Goal: Task Accomplishment & Management: Complete application form

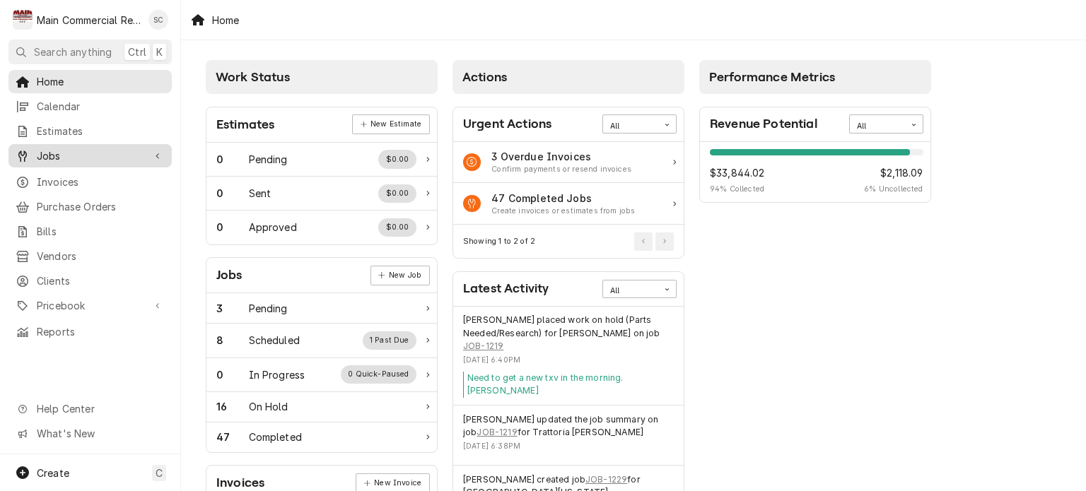
click at [73, 152] on span "Jobs" at bounding box center [90, 155] width 107 height 15
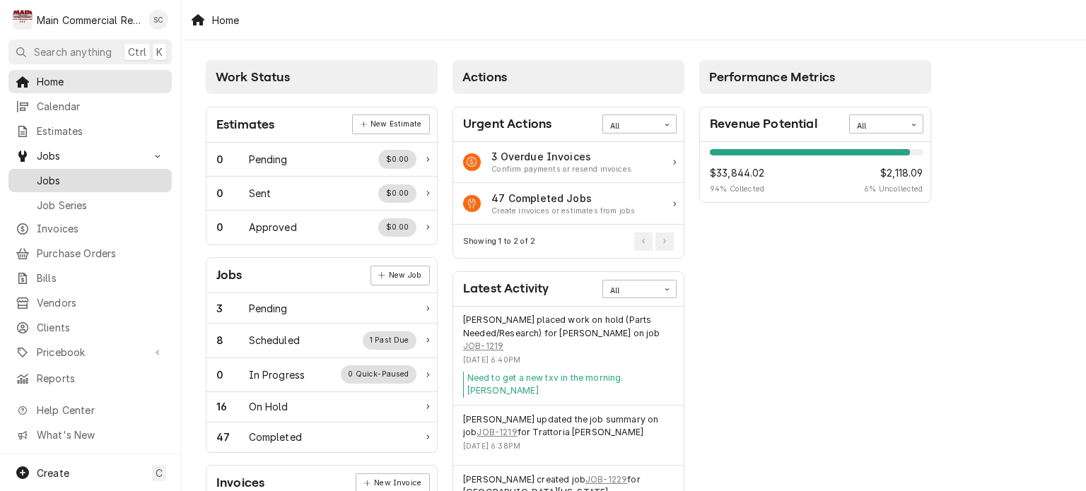
click at [79, 179] on span "Jobs" at bounding box center [101, 180] width 128 height 15
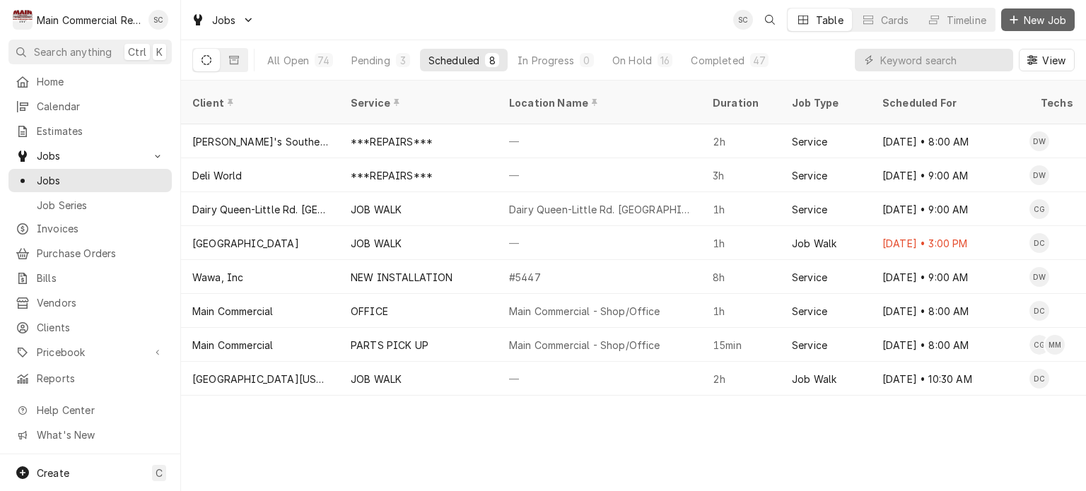
click at [1038, 21] on span "New Job" at bounding box center [1045, 20] width 48 height 15
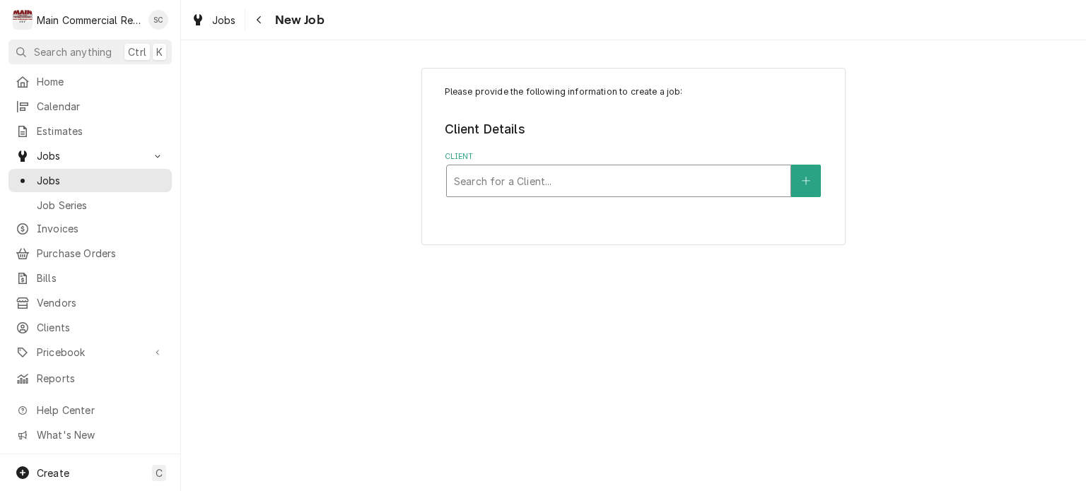
click at [660, 182] on div "Client" at bounding box center [618, 180] width 329 height 25
type input "[PERSON_NAME]"
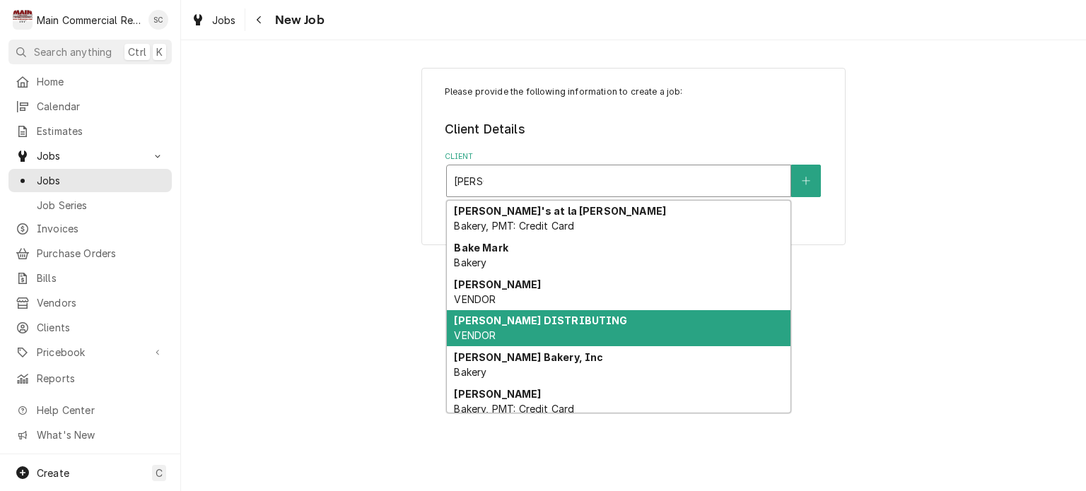
click at [593, 313] on div "BAKER DISTRIBUTING VENDOR" at bounding box center [619, 328] width 344 height 37
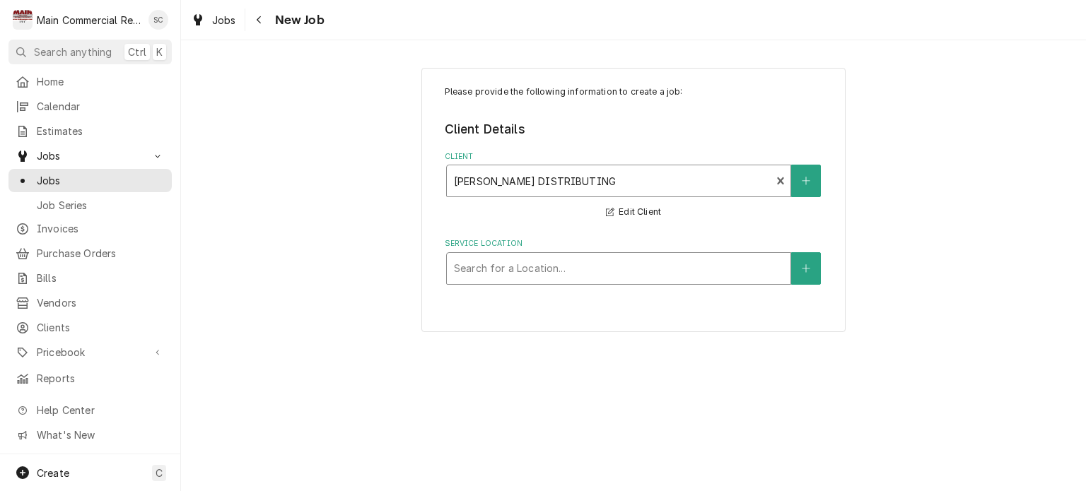
click at [587, 263] on div "Service Location" at bounding box center [618, 268] width 329 height 25
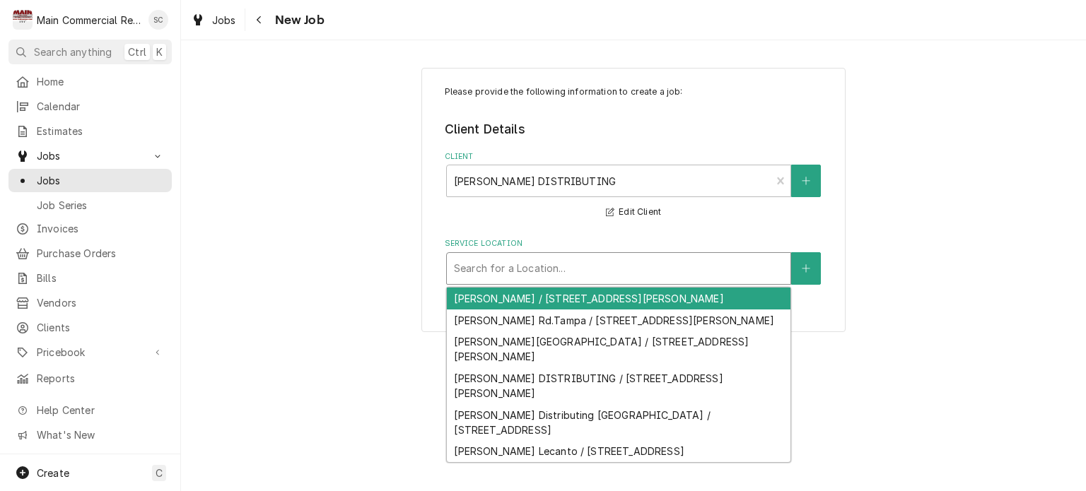
click at [590, 295] on div "[PERSON_NAME] / [STREET_ADDRESS][PERSON_NAME]" at bounding box center [619, 299] width 344 height 22
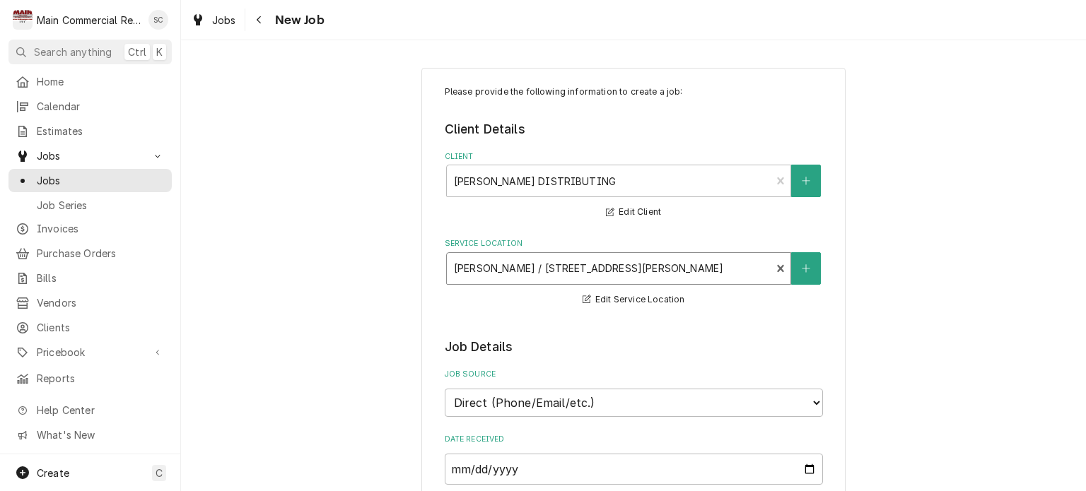
scroll to position [212, 0]
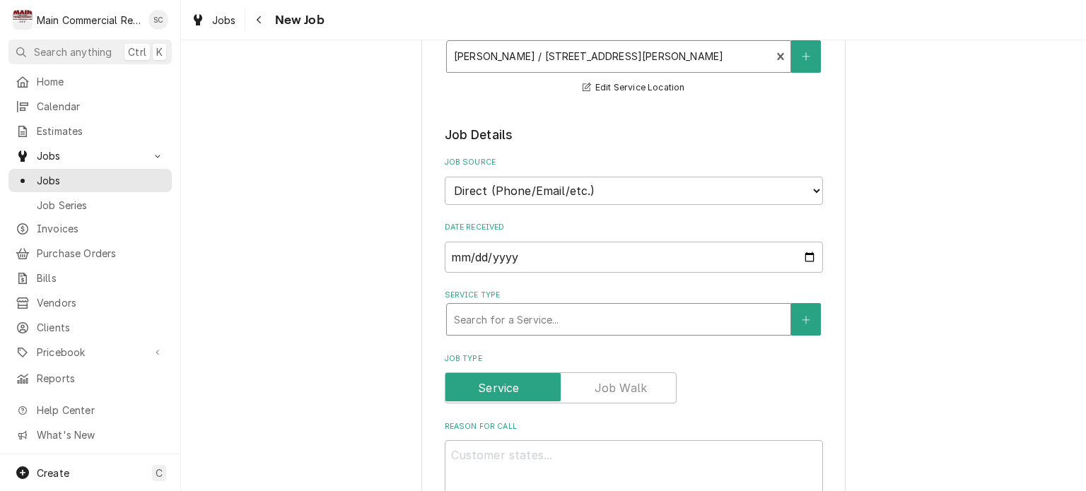
click at [607, 315] on div "Service Type" at bounding box center [618, 319] width 329 height 25
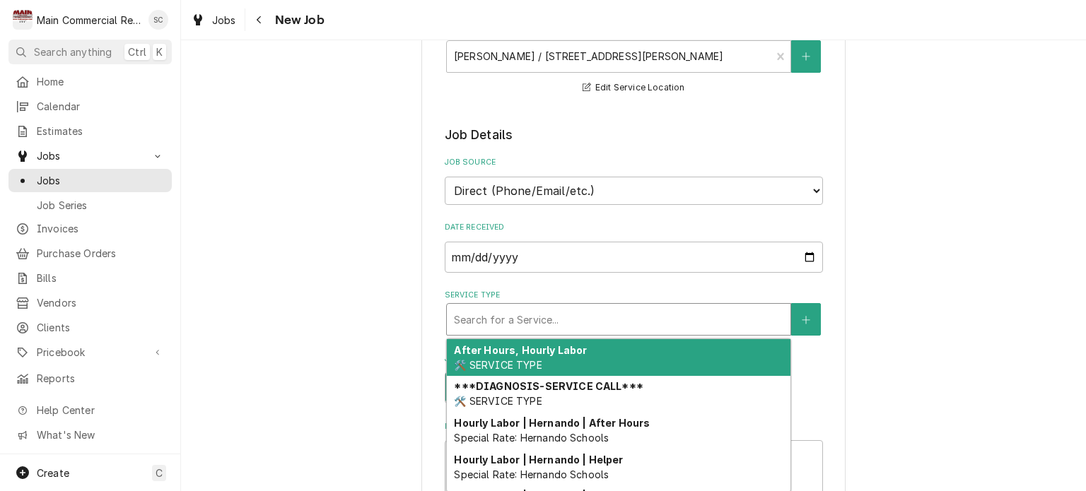
type textarea "x"
type input "P"
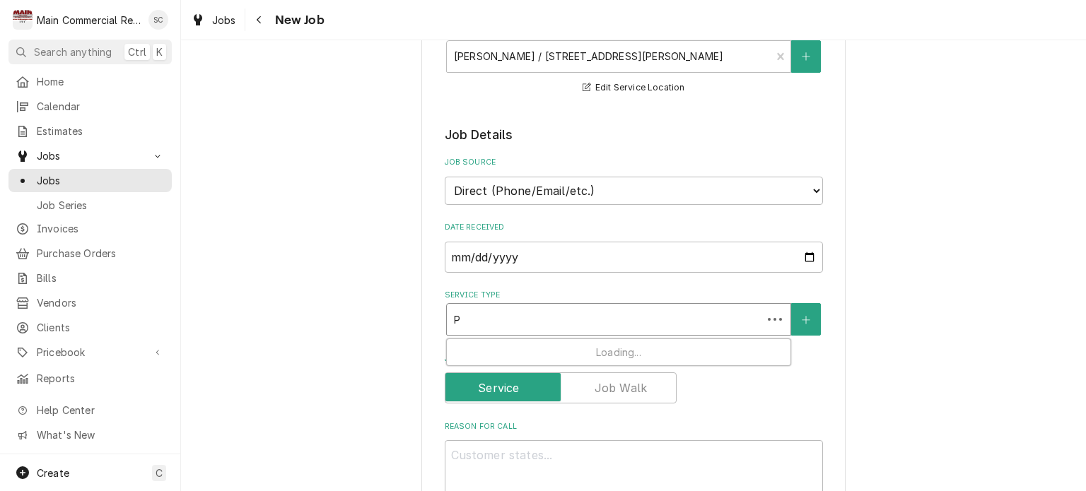
type textarea "x"
type input "Pa"
type textarea "x"
type input "Par"
type textarea "x"
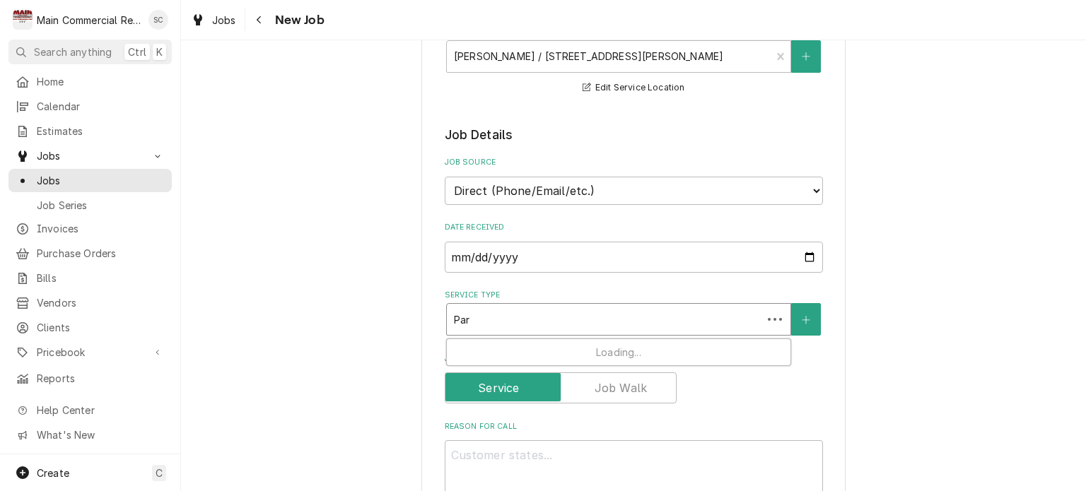
type input "Part"
type textarea "x"
type input "Part"
type textarea "x"
type input "Part p"
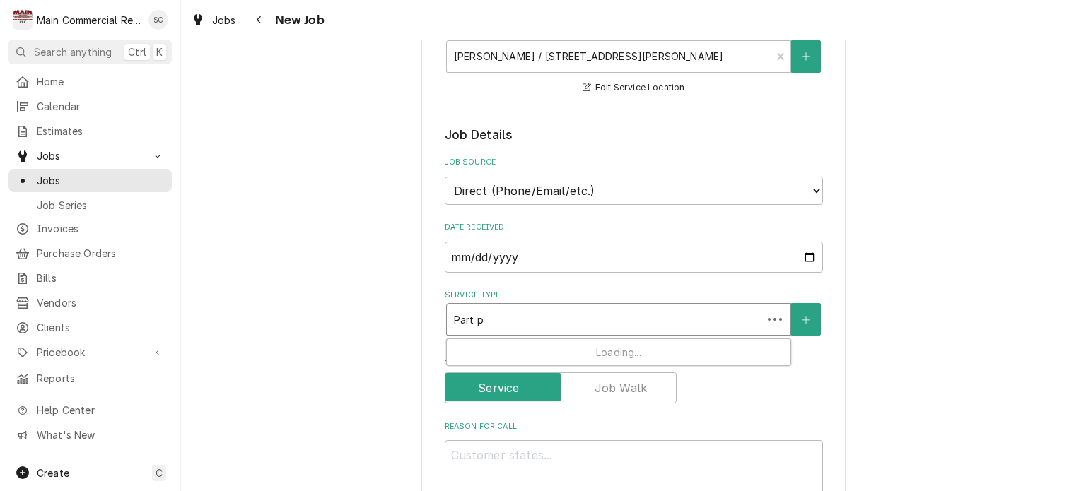
type textarea "x"
type input "Part pi"
type textarea "x"
type input "Part pic"
type textarea "x"
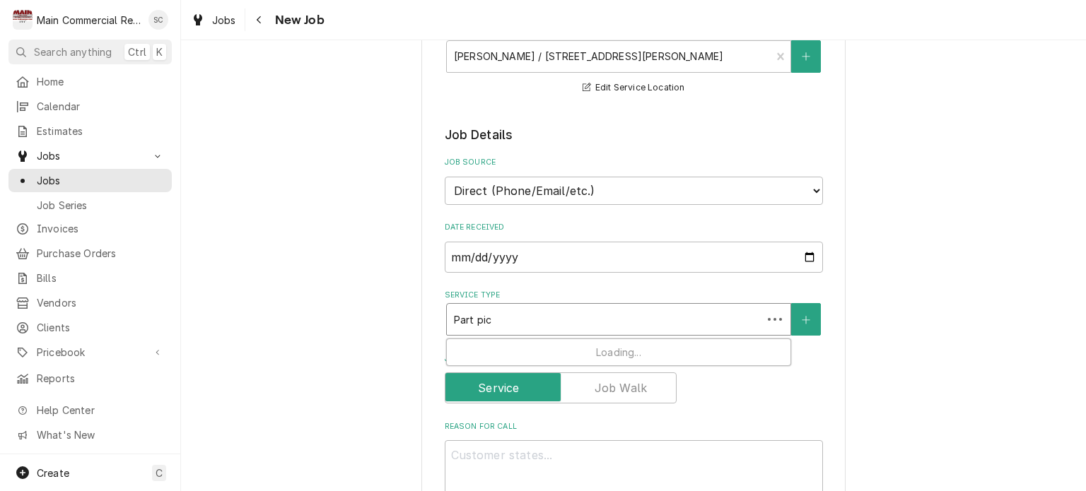
type input "Part pick"
type textarea "x"
type input "Part pick"
type textarea "x"
type input "Part pick u"
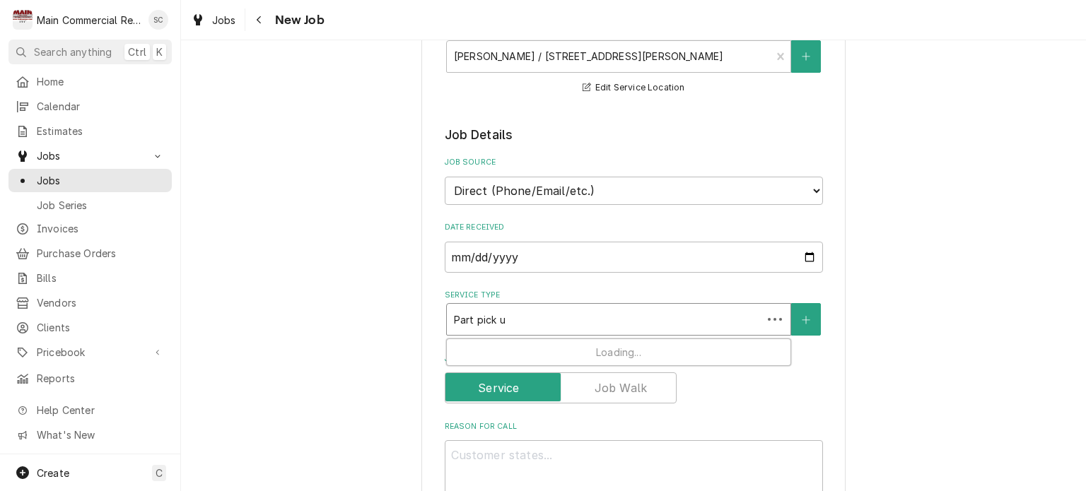
type textarea "x"
type input "Part pick up"
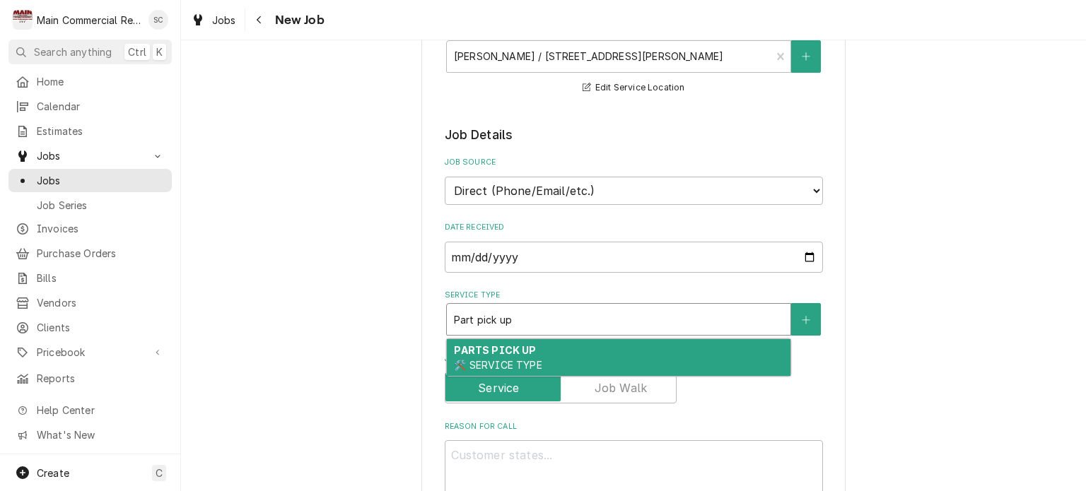
click at [555, 358] on div "PARTS PICK UP 🛠️ SERVICE TYPE" at bounding box center [619, 357] width 344 height 37
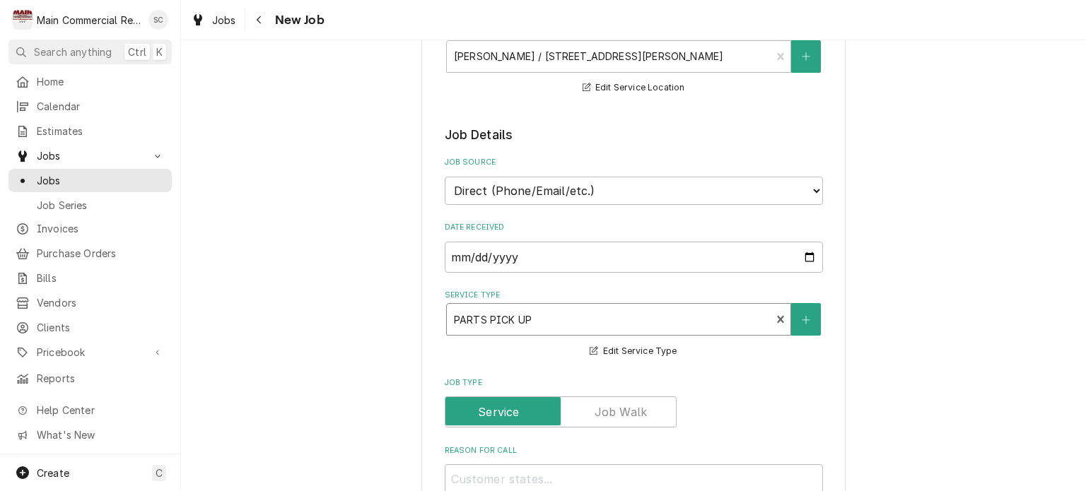
scroll to position [424, 0]
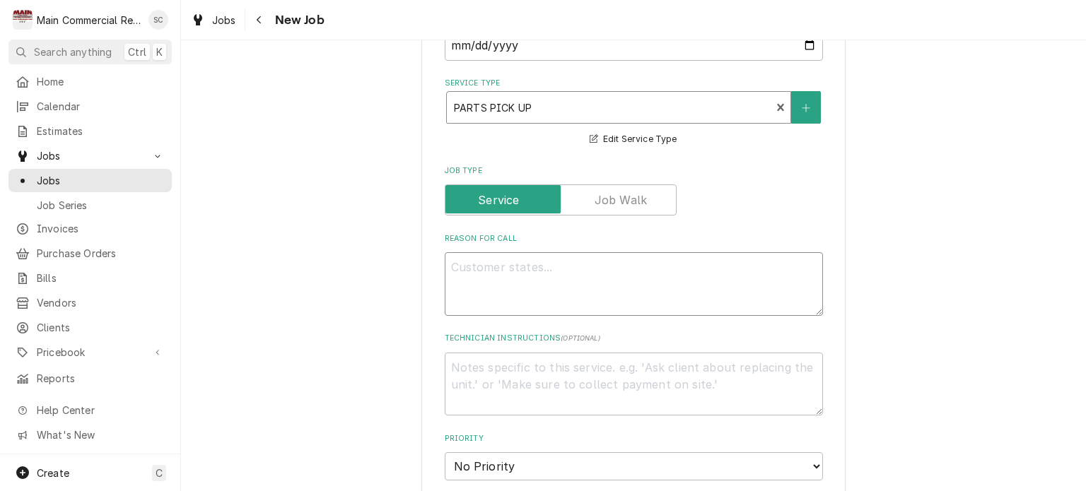
click at [596, 265] on textarea "Reason For Call" at bounding box center [634, 284] width 378 height 64
type textarea "x"
type textarea "P"
type textarea "x"
type textarea "Pi"
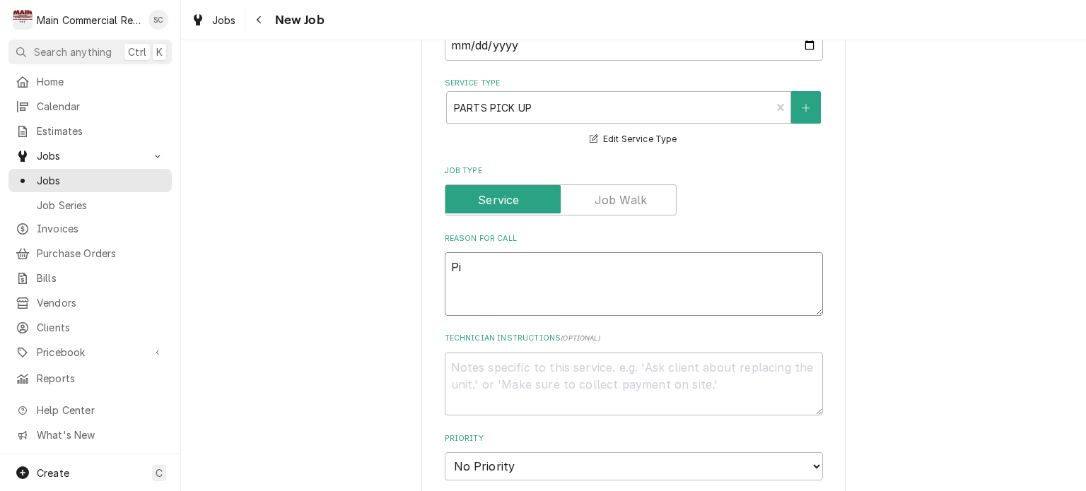
type textarea "x"
type textarea "Pic"
type textarea "x"
type textarea "Pick"
type textarea "x"
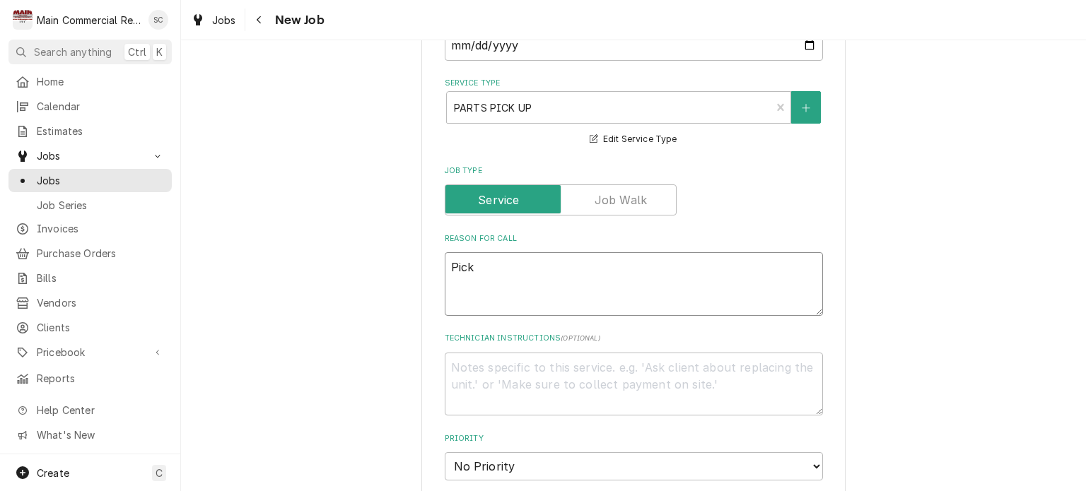
type textarea "Pick"
type textarea "x"
type textarea "Pick u"
type textarea "x"
type textarea "Pick up"
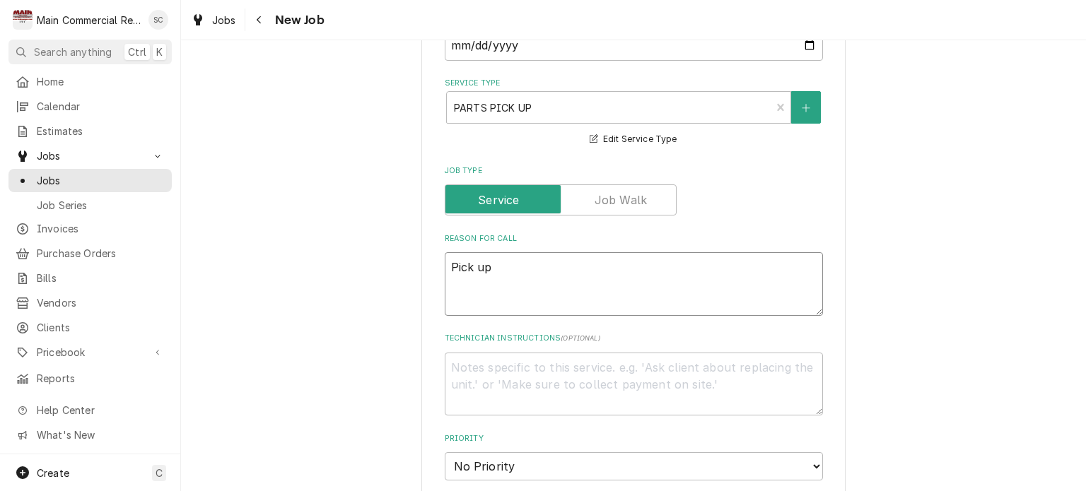
type textarea "x"
type textarea "Pick up"
type textarea "x"
type textarea "Pick up e"
type textarea "x"
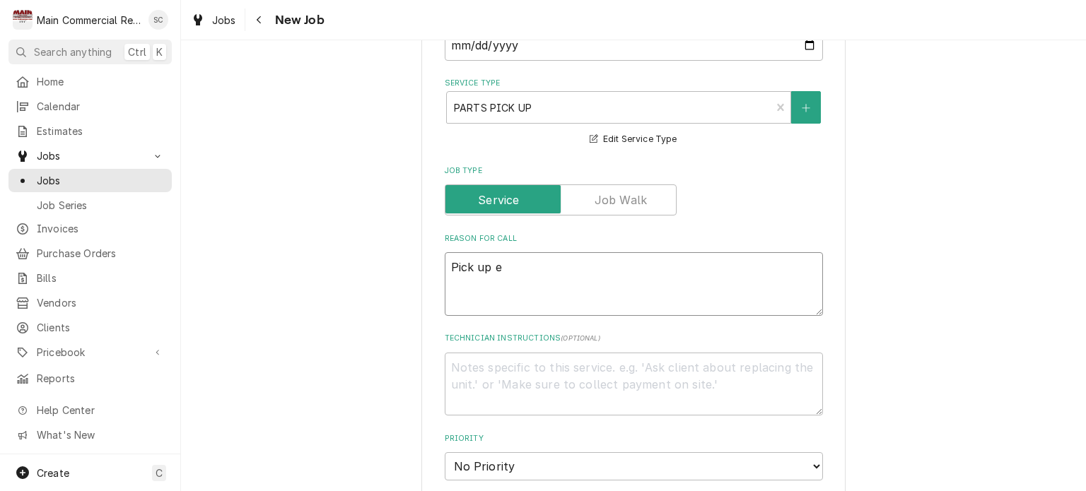
type textarea "Pick up ex"
type textarea "x"
type textarea "Pick up exp"
type textarea "x"
type textarea "Pick up expa"
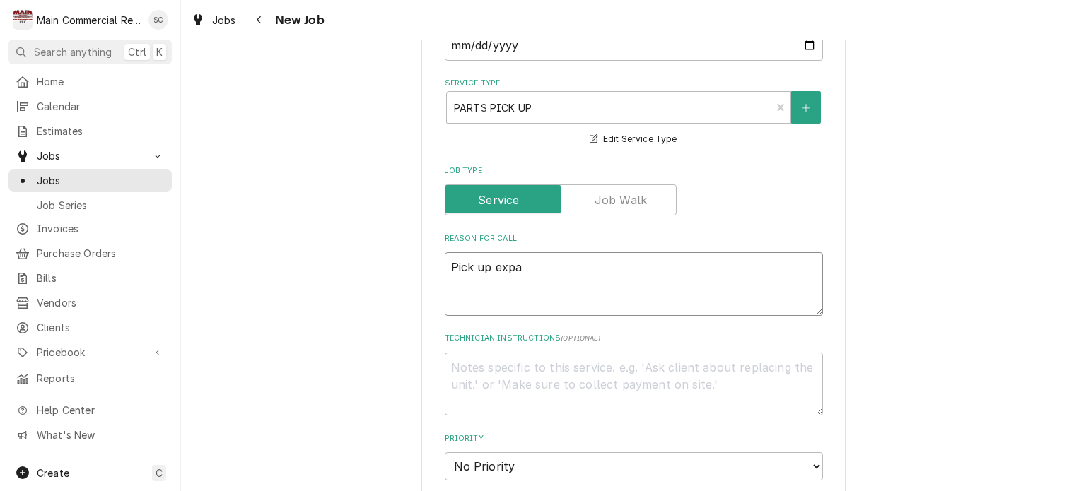
type textarea "x"
type textarea "Pick up expan"
type textarea "x"
type textarea "Pick up expans"
type textarea "x"
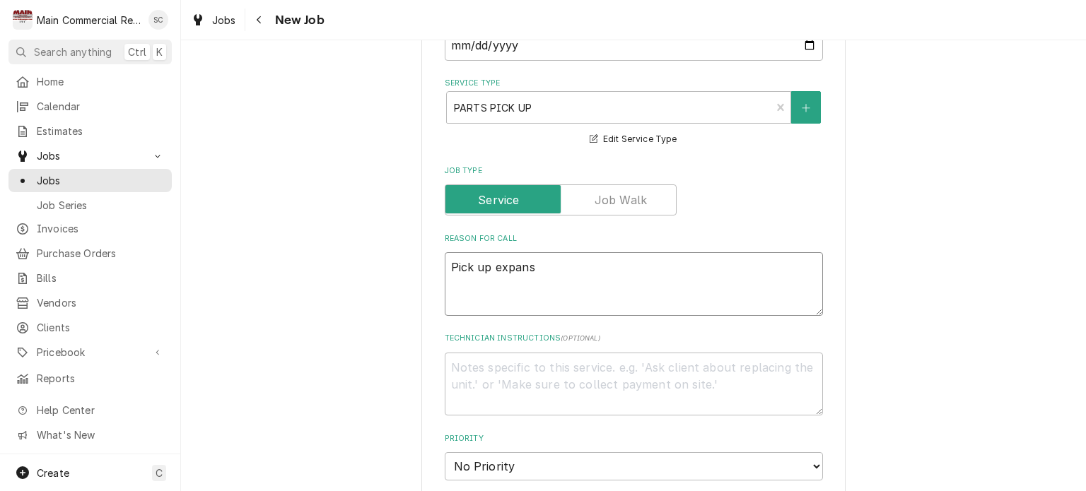
type textarea "Pick up expansi"
type textarea "x"
type textarea "Pick up expansio"
type textarea "x"
type textarea "Pick up expansion"
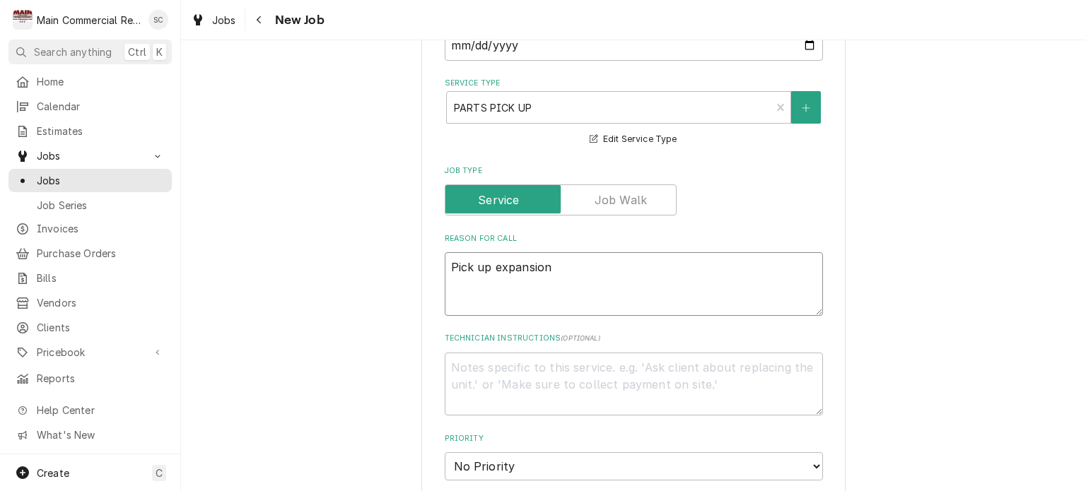
type textarea "x"
type textarea "Pick up expansion"
type textarea "x"
type textarea "Pick up expansion v"
type textarea "x"
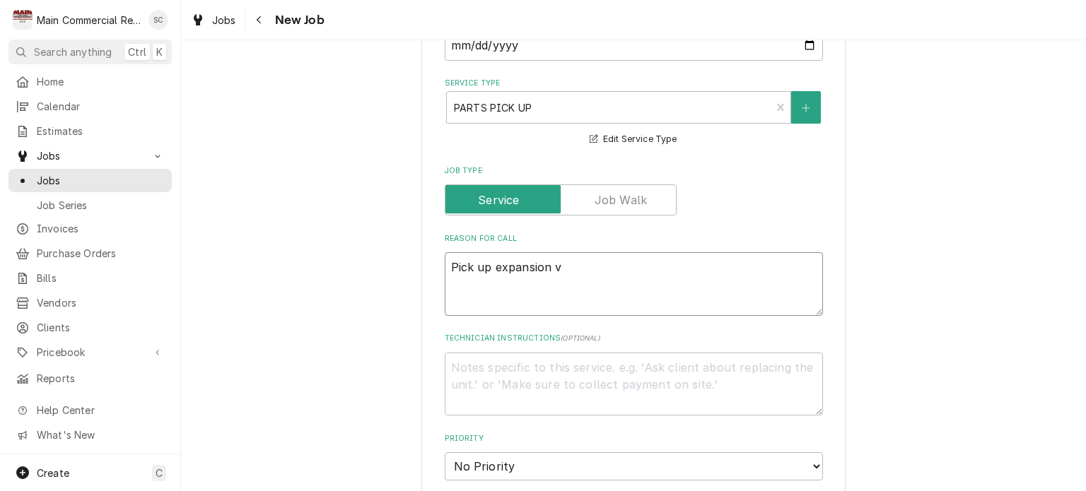
type textarea "Pick up expansion va"
type textarea "x"
type textarea "Pick up expansion val"
type textarea "x"
type textarea "Pick up expansion valv"
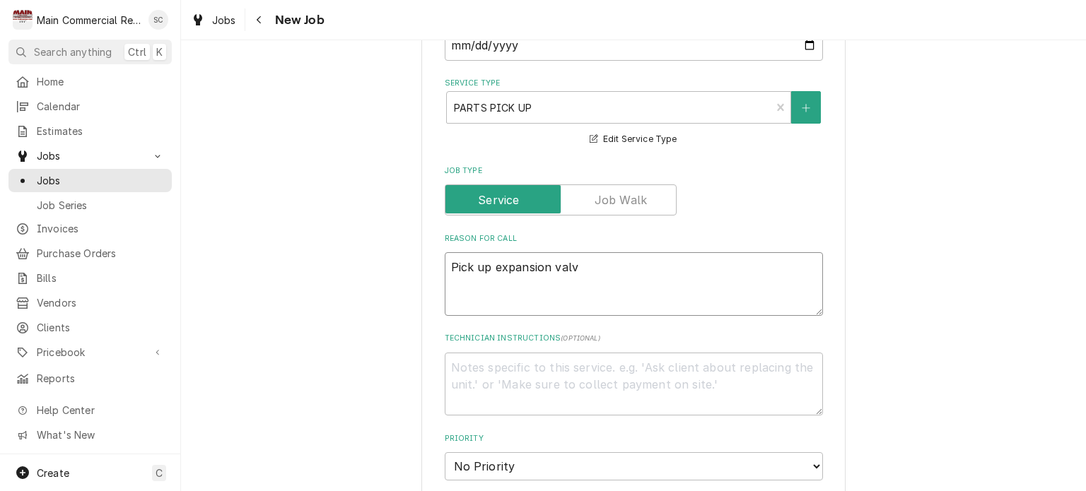
type textarea "x"
type textarea "Pick up expansion valve"
type textarea "x"
type textarea "Pick up expansion valve"
type textarea "x"
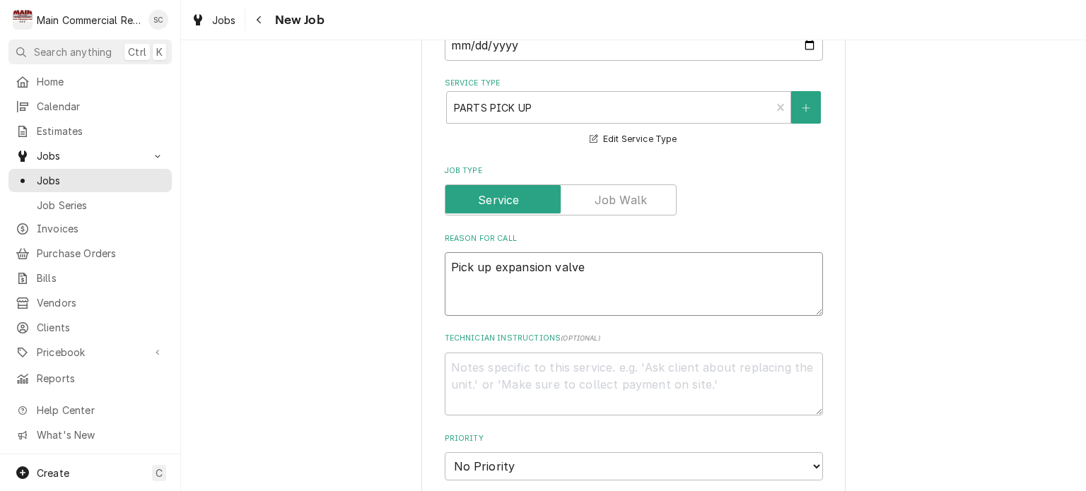
type textarea "Pick up expansion valve k"
type textarea "x"
type textarea "Pick up expansion valve ki"
type textarea "x"
type textarea "Pick up expansion valve kit"
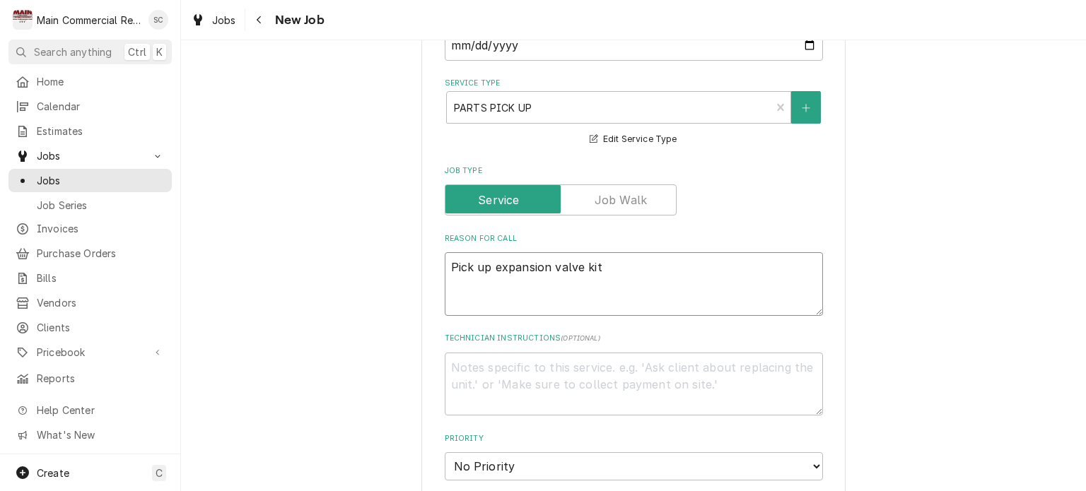
type textarea "x"
type textarea "Pick up expansion valve kit"
type textarea "x"
type textarea "Pick up expansion valve kit f"
type textarea "x"
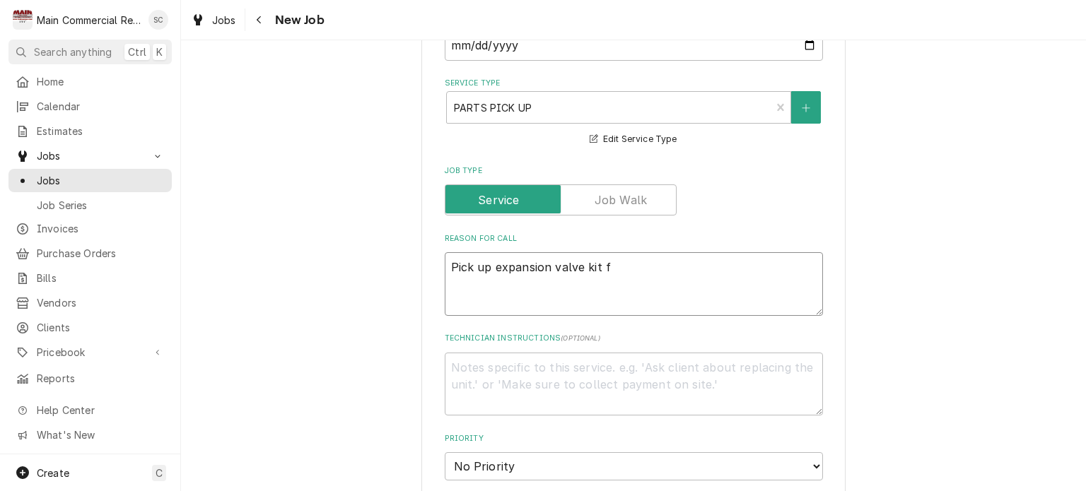
type textarea "Pick up expansion valve kit fo"
type textarea "x"
type textarea "Pick up expansion valve kit for"
type textarea "x"
type textarea "Pick up expansion valve kit for"
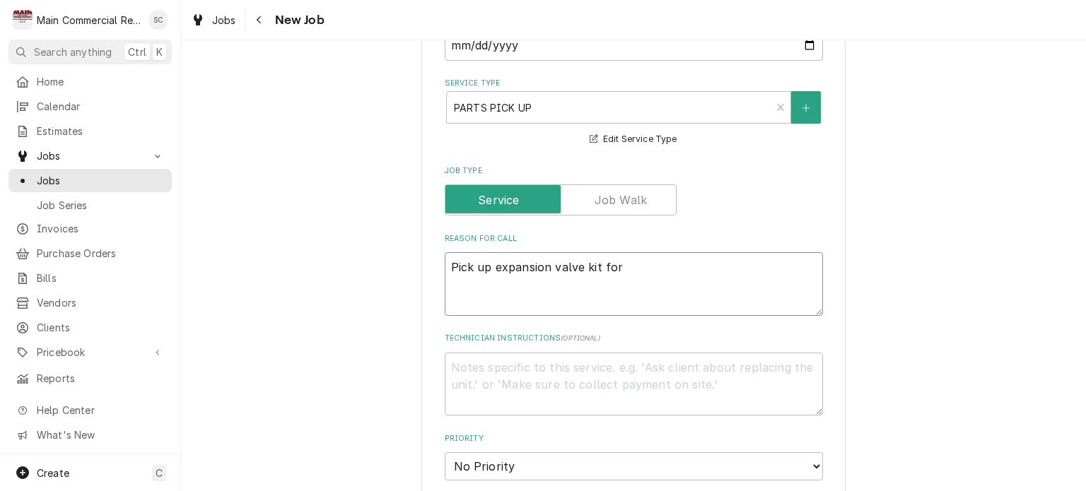
type textarea "x"
type textarea "Pick up expansion valve kit for T"
type textarea "x"
type textarea "Pick up expansion valve kit for Tr"
type textarea "x"
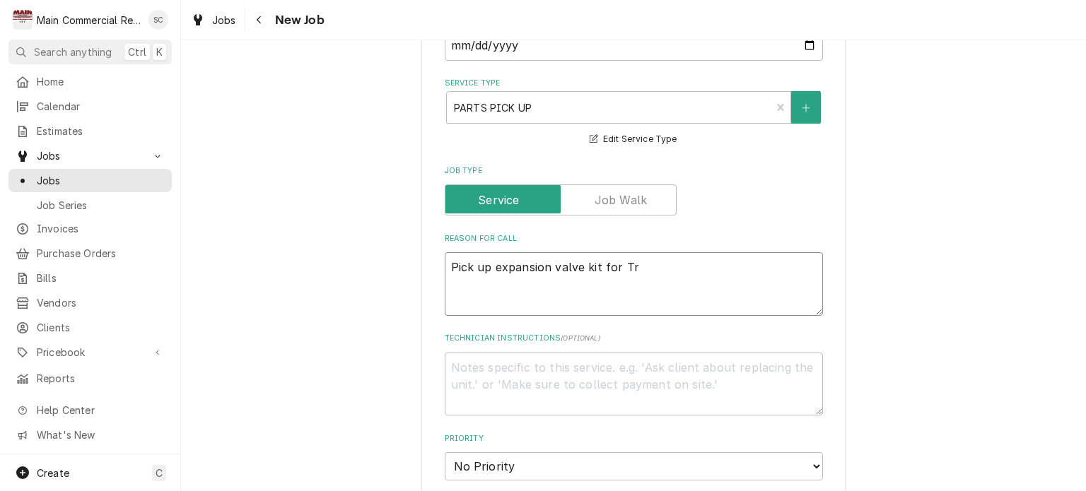
type textarea "Pick up expansion valve kit for Tra"
type textarea "x"
type textarea "Pick up expansion valve kit for Trat"
type textarea "x"
type textarea "Pick up expansion valve kit for Tratt"
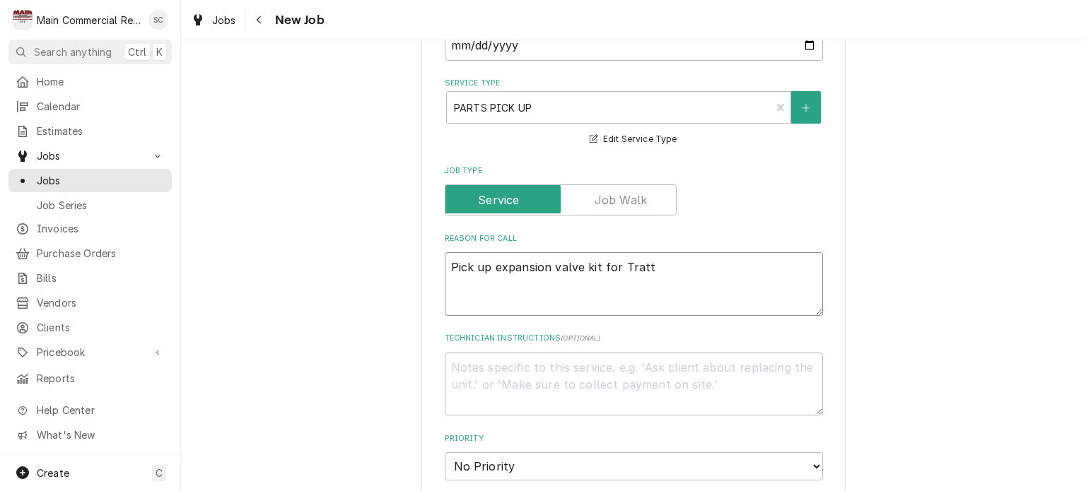
type textarea "x"
type textarea "Pick up expansion valve kit for Tratto"
type textarea "x"
type textarea "Pick up expansion valve kit for Trattor"
type textarea "x"
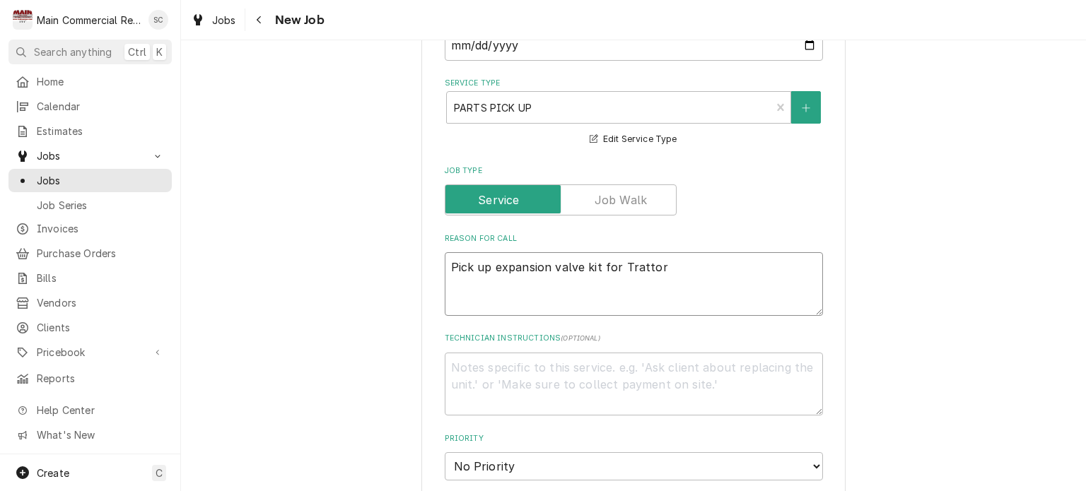
type textarea "Pick up expansion valve kit for Trattori"
type textarea "x"
type textarea "Pick up expansion valve kit for Trattoria"
type textarea "x"
type textarea "Pick up expansion valve kit for Trattoria"
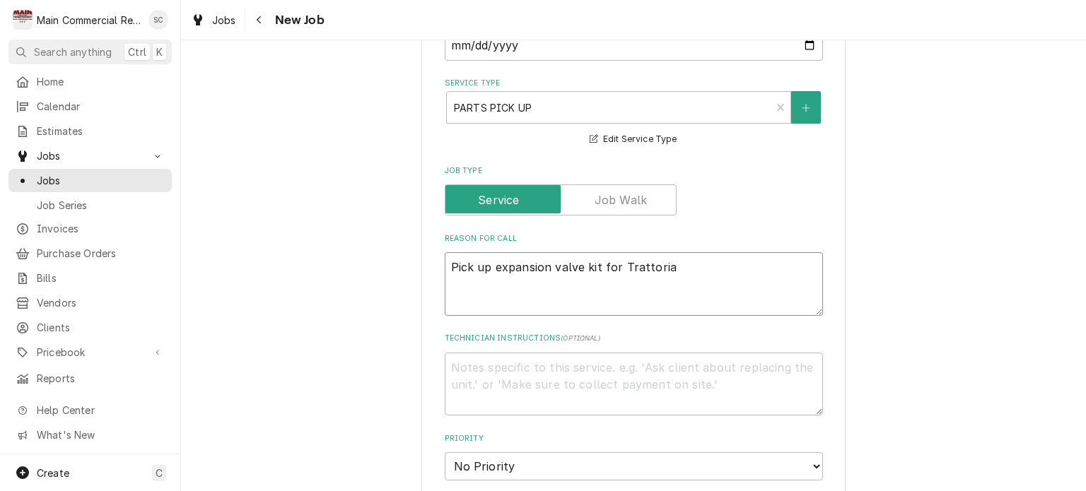
type textarea "x"
type textarea "Pick up expansion valve kit for Trattoria J"
type textarea "x"
type textarea "Pick up expansion valve kit for Trattoria Jo"
type textarea "x"
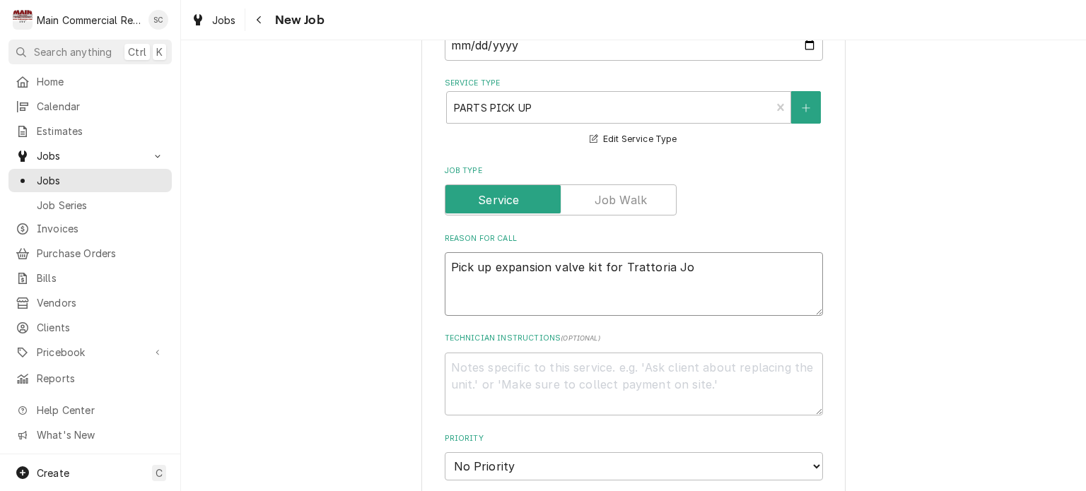
type textarea "Pick up expansion valve kit for Trattoria Job"
type textarea "x"
type textarea "Pick up expansion valve kit for Trattoria Job"
type textarea "x"
type textarea "Pick up expansion valve kit for Trattoria Job"
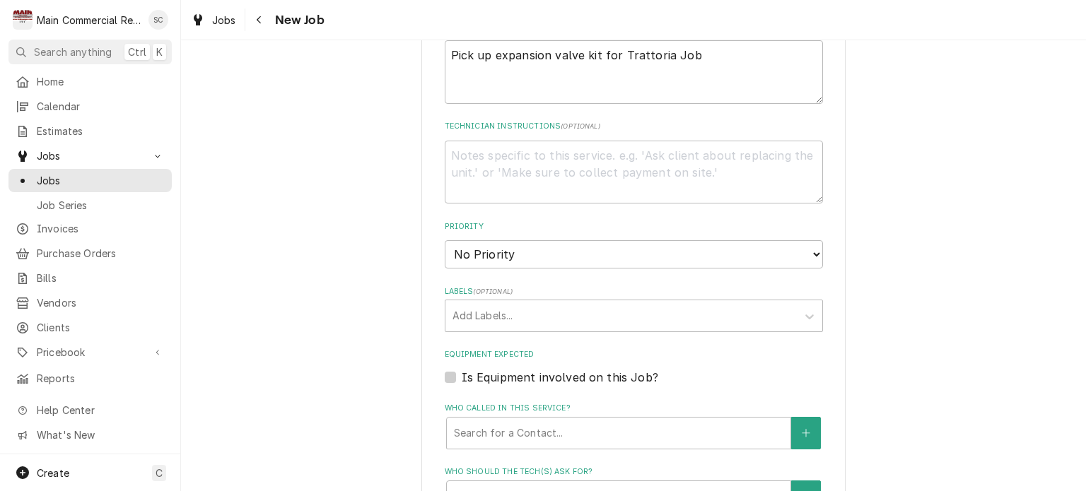
scroll to position [848, 0]
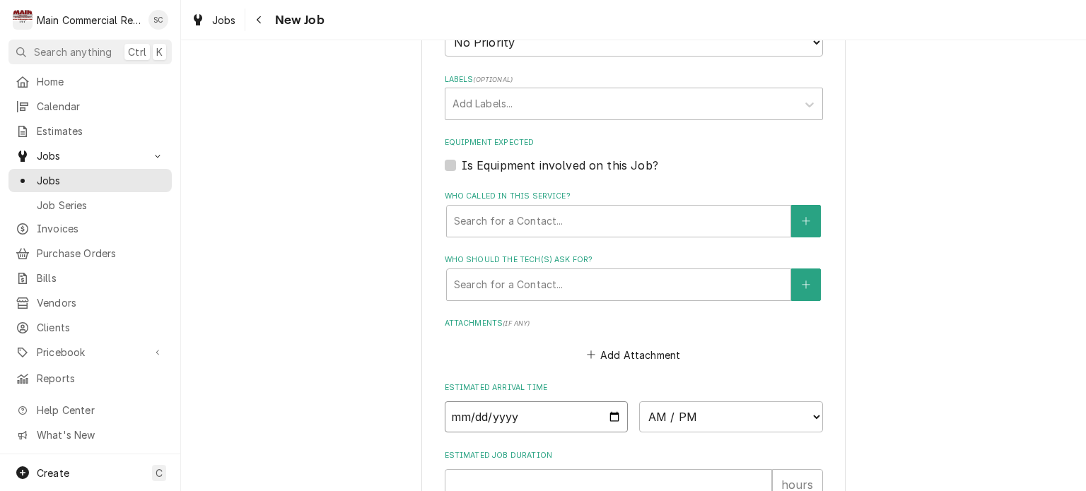
click at [608, 413] on input "Date" at bounding box center [537, 417] width 184 height 31
type textarea "x"
type input "[DATE]"
click at [698, 419] on select "AM / PM 6:00 AM 6:15 AM 6:30 AM 6:45 AM 7:00 AM 7:15 AM 7:30 AM 7:45 AM 8:00 AM…" at bounding box center [731, 417] width 184 height 31
type textarea "x"
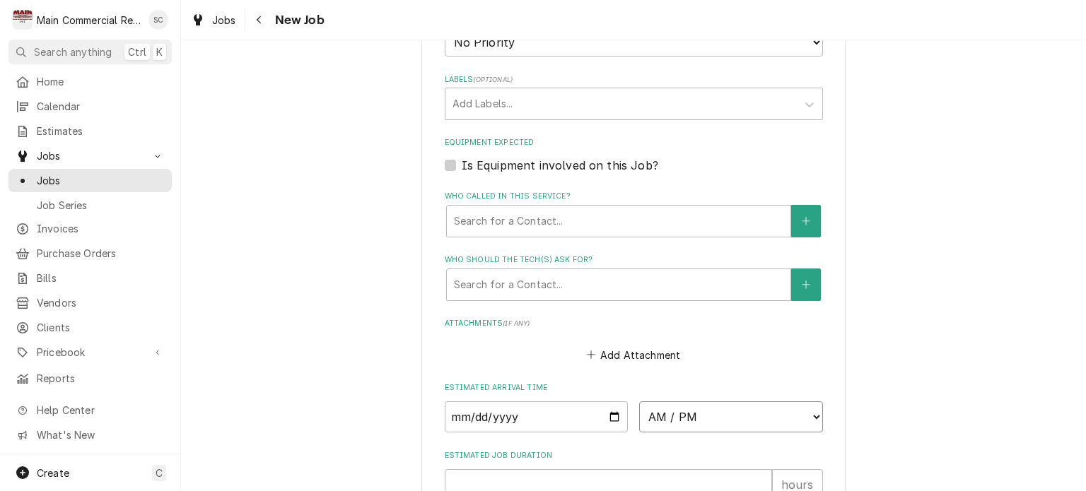
select select "07:30:00"
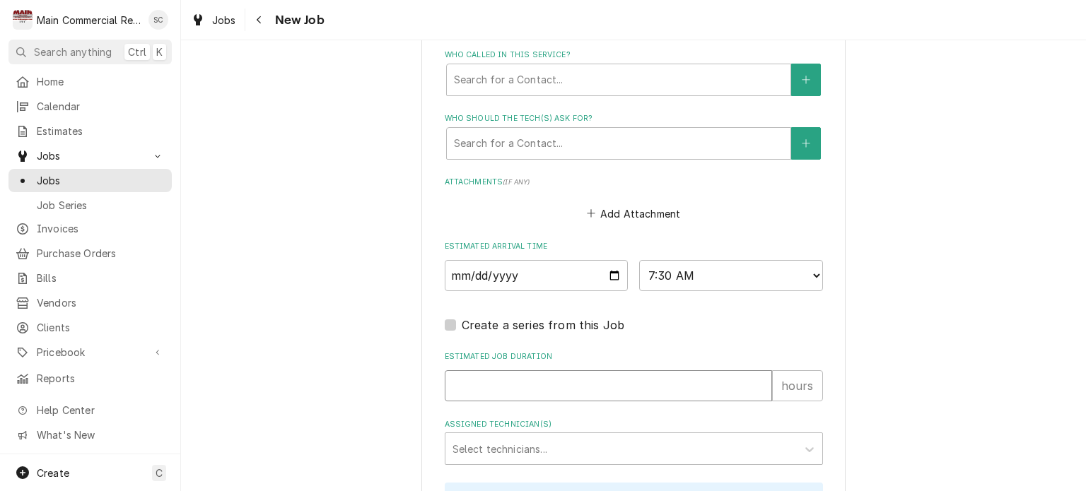
click at [592, 386] on input "Estimated Job Duration" at bounding box center [608, 385] width 327 height 31
type textarea "x"
type input ".2"
type textarea "x"
type input ".25"
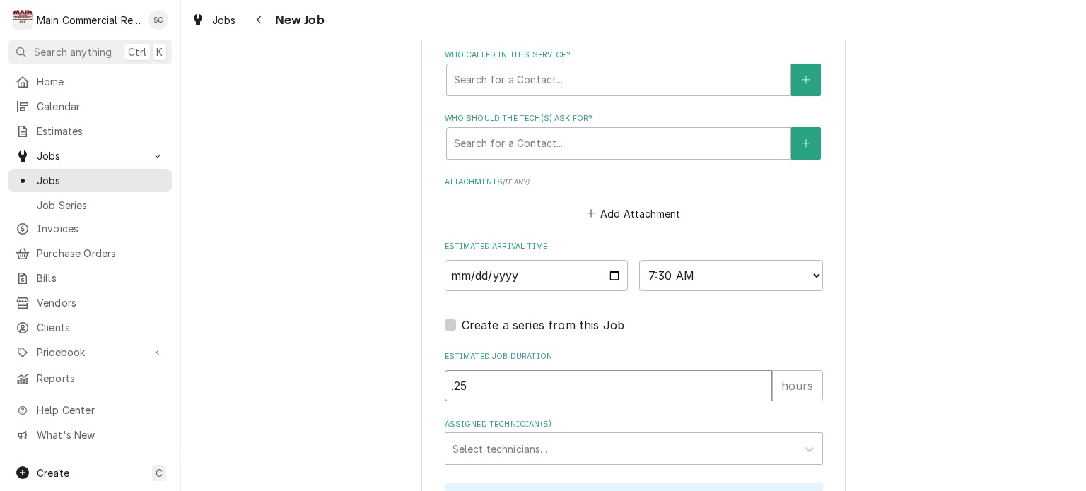
type textarea "x"
type input ".25"
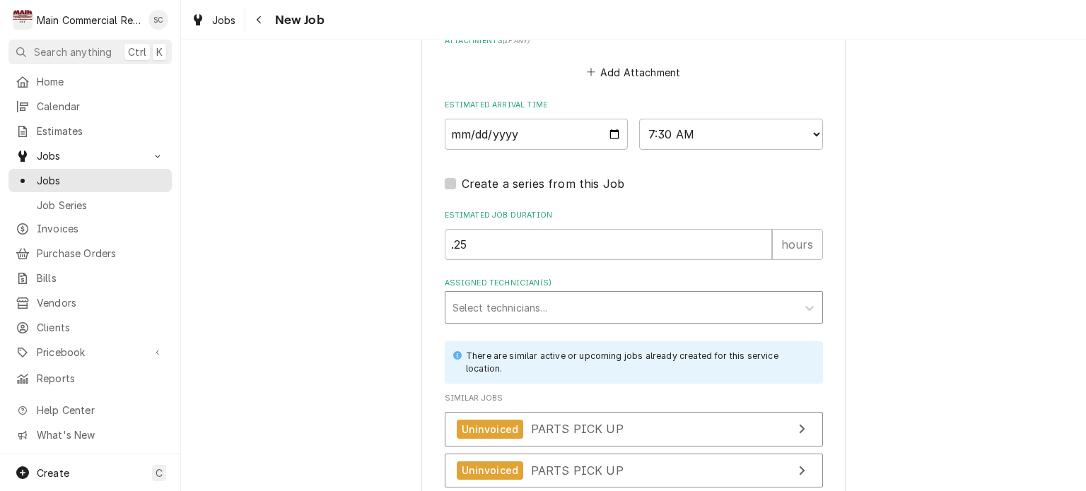
click at [576, 301] on div "Assigned Technician(s)" at bounding box center [620, 307] width 337 height 25
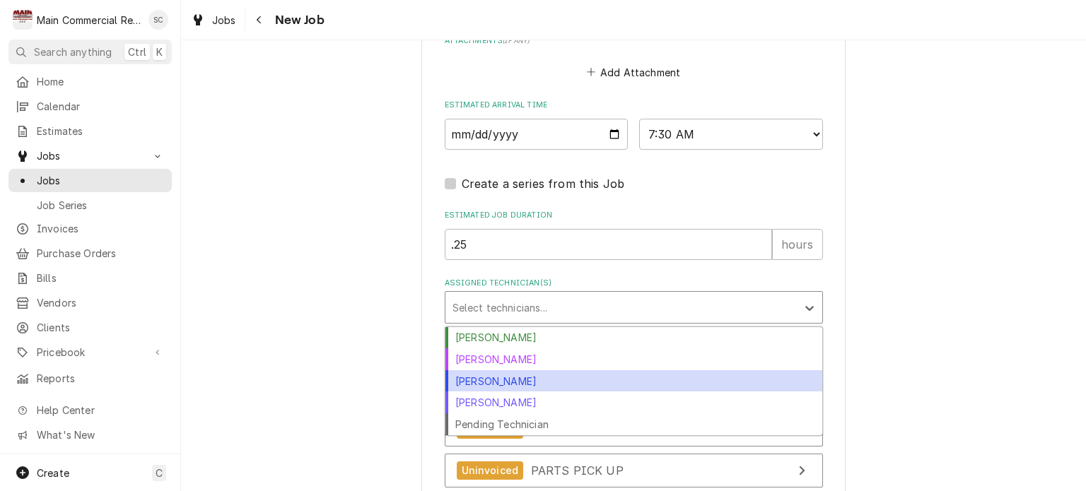
drag, startPoint x: 528, startPoint y: 374, endPoint x: 552, endPoint y: 393, distance: 30.7
click at [529, 374] on div "[PERSON_NAME]" at bounding box center [633, 381] width 377 height 22
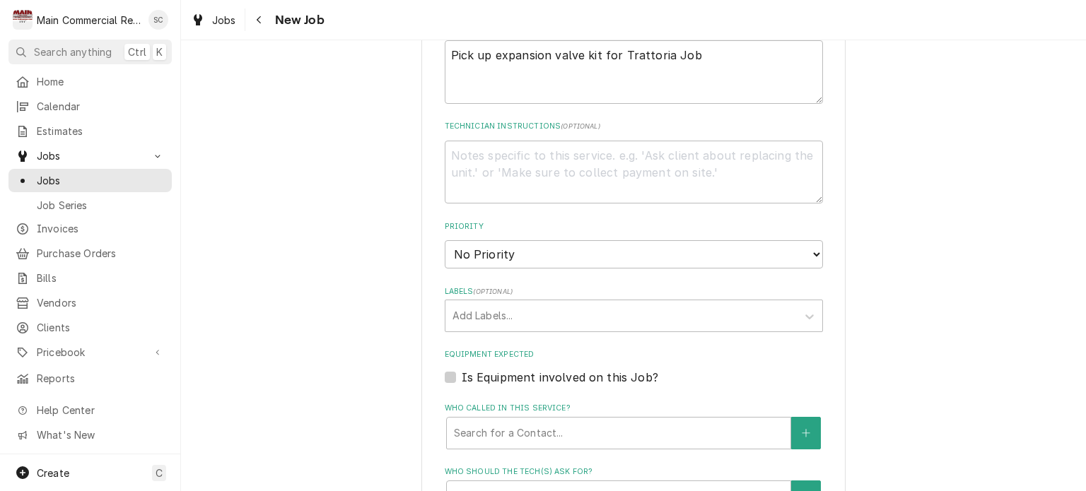
scroll to position [424, 0]
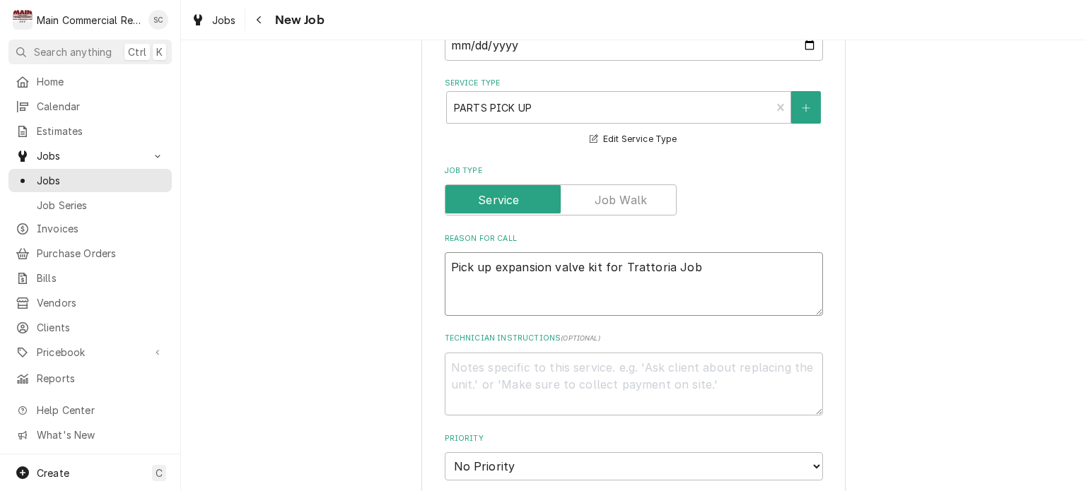
click at [701, 262] on textarea "Pick up expansion valve kit for Trattoria Job" at bounding box center [634, 284] width 378 height 64
type textarea "x"
type textarea "Pick up expansion valve kit for Trattoria Job"
type textarea "x"
type textarea "Pick up expansion valve kit for Trattoria Job P"
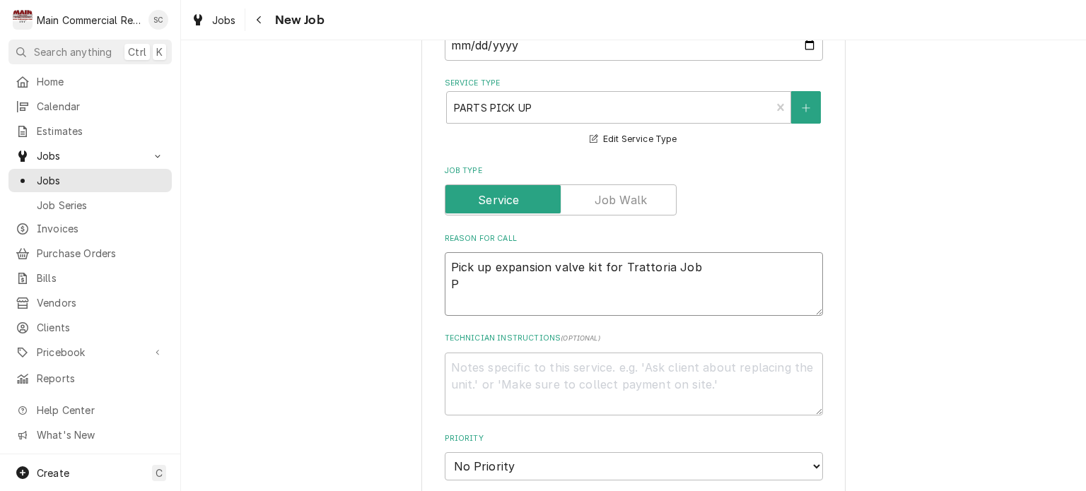
type textarea "x"
type textarea "Pick up expansion valve kit for Trattoria Job PO"
type textarea "x"
type textarea "Pick up expansion valve kit for Trattoria Job PO7"
type textarea "x"
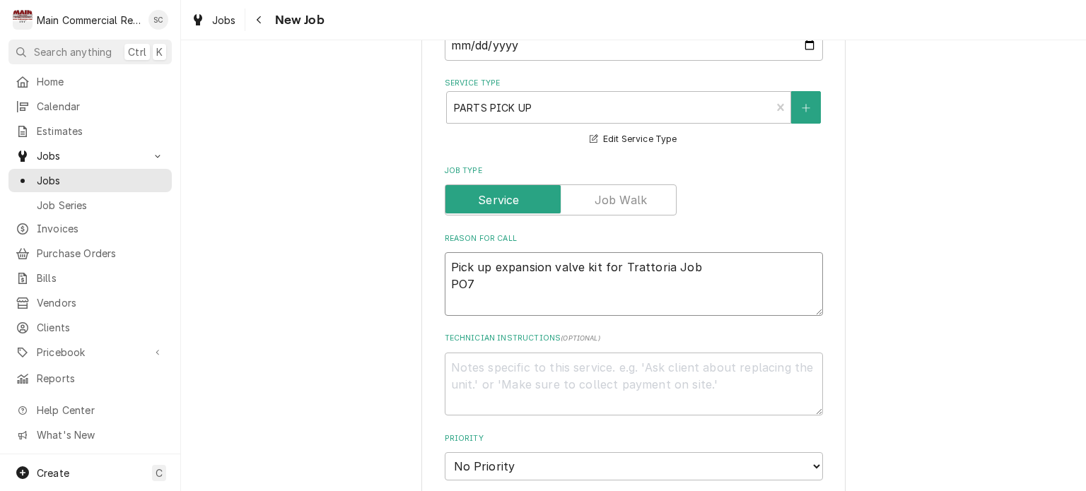
type textarea "Pick up expansion valve kit for Trattoria Job PO70"
type textarea "x"
type textarea "Pick up expansion valve kit for Trattoria Job PO705"
type textarea "x"
type textarea "Pick up expansion valve kit for Trattoria Job PO7058"
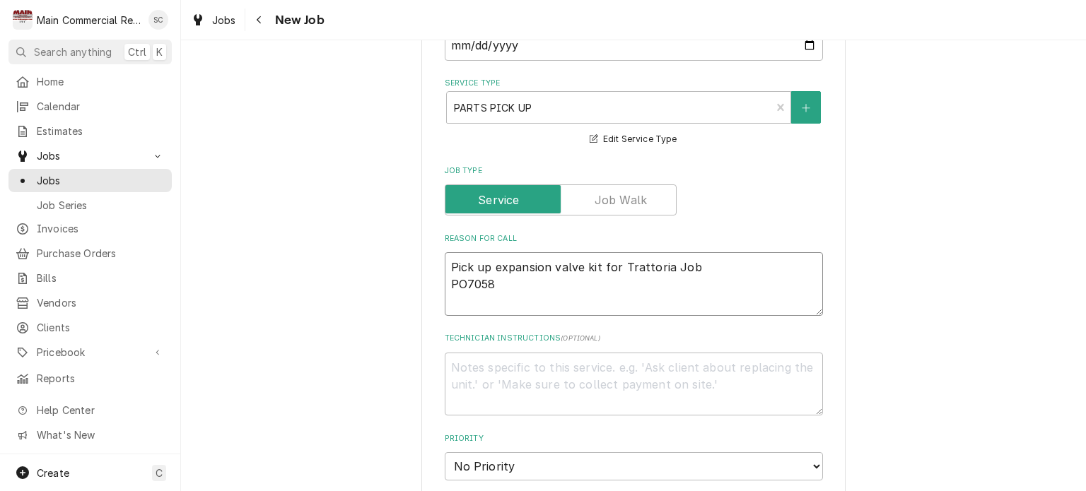
type textarea "x"
type textarea "Pick up expansion valve kit for Trattoria Job PO70580"
type textarea "x"
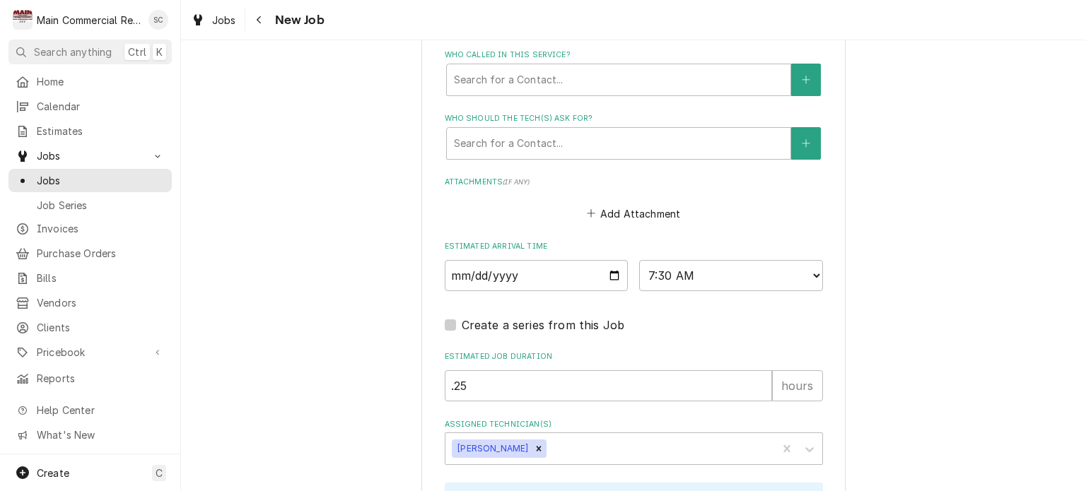
scroll to position [1251, 0]
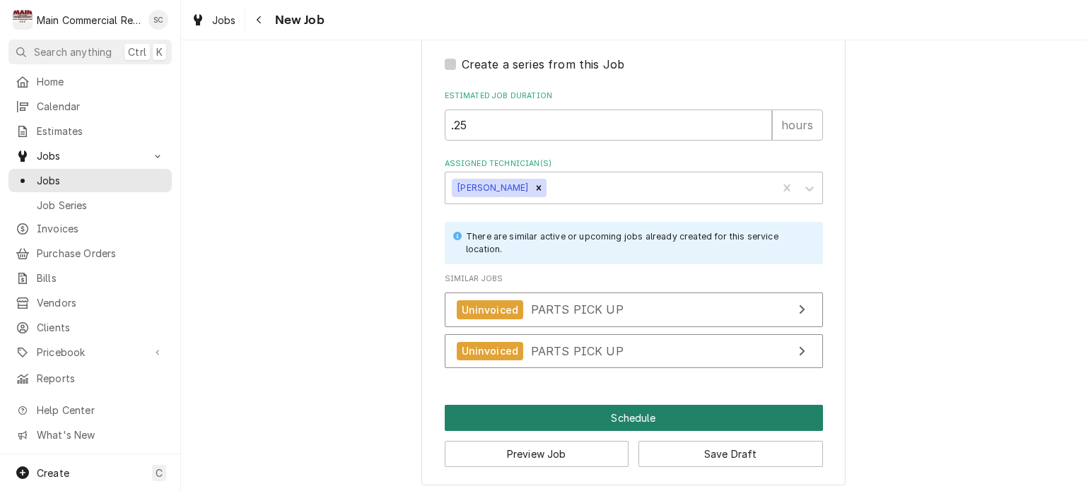
type textarea "Pick up expansion valve kit for Trattoria Job PO70580"
click at [609, 411] on button "Schedule" at bounding box center [634, 418] width 378 height 26
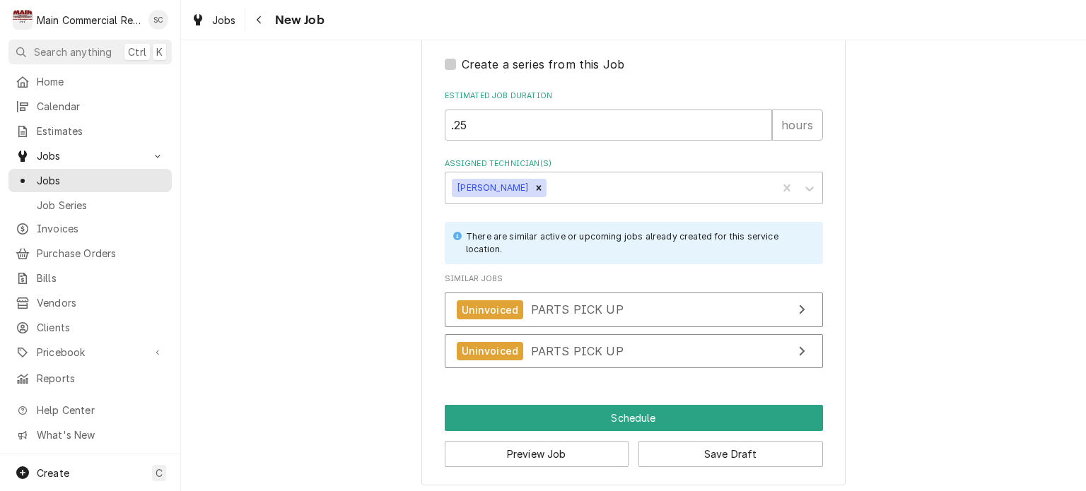
scroll to position [1239, 0]
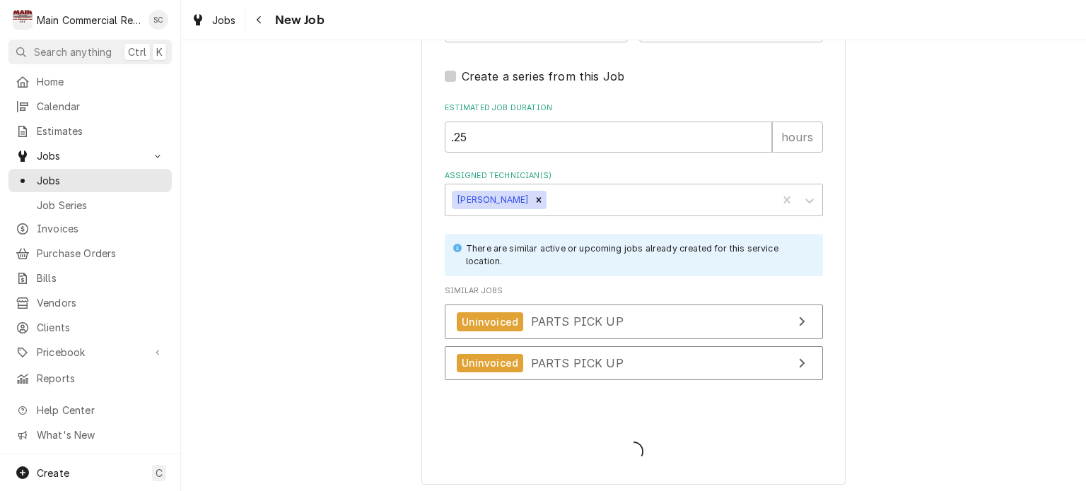
type textarea "x"
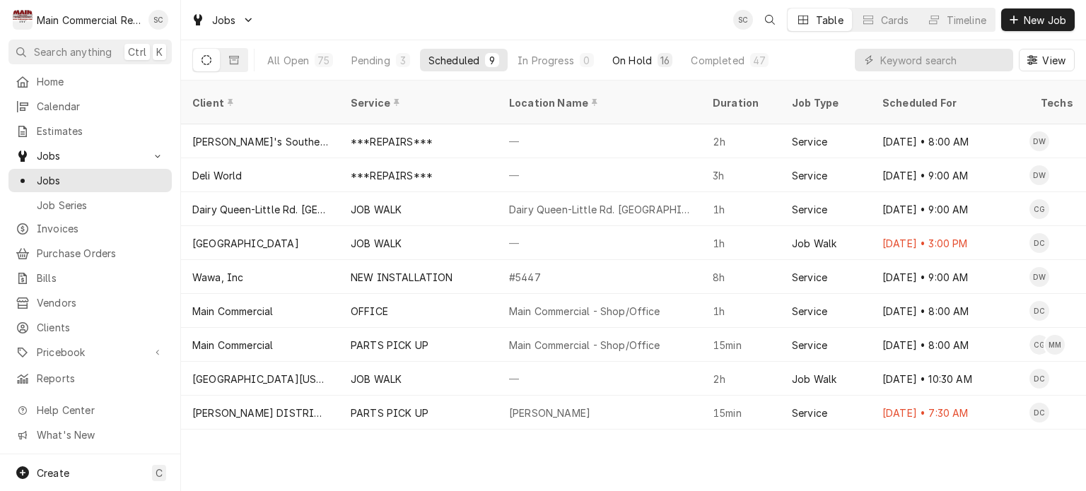
click at [632, 62] on div "On Hold" at bounding box center [632, 60] width 40 height 15
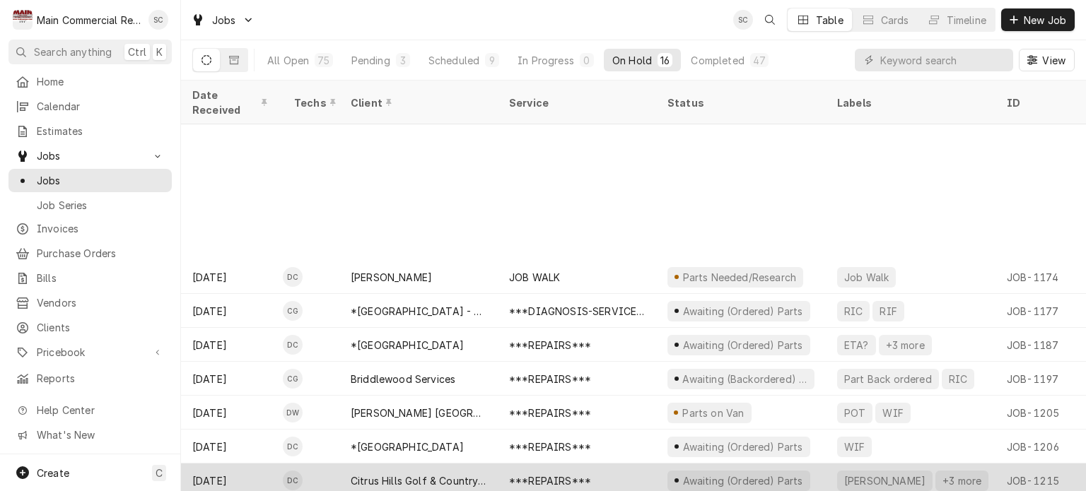
scroll to position [170, 0]
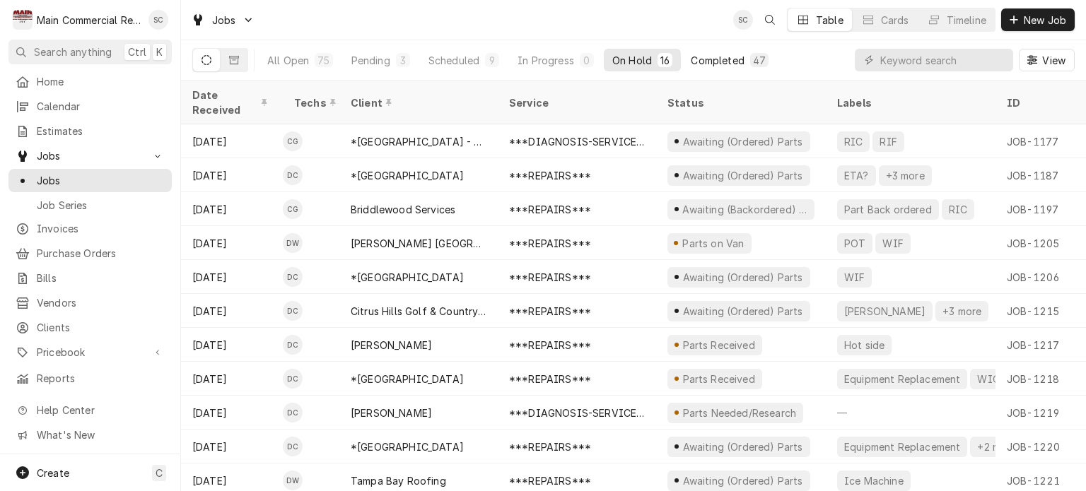
click at [732, 60] on div "Completed" at bounding box center [717, 60] width 53 height 15
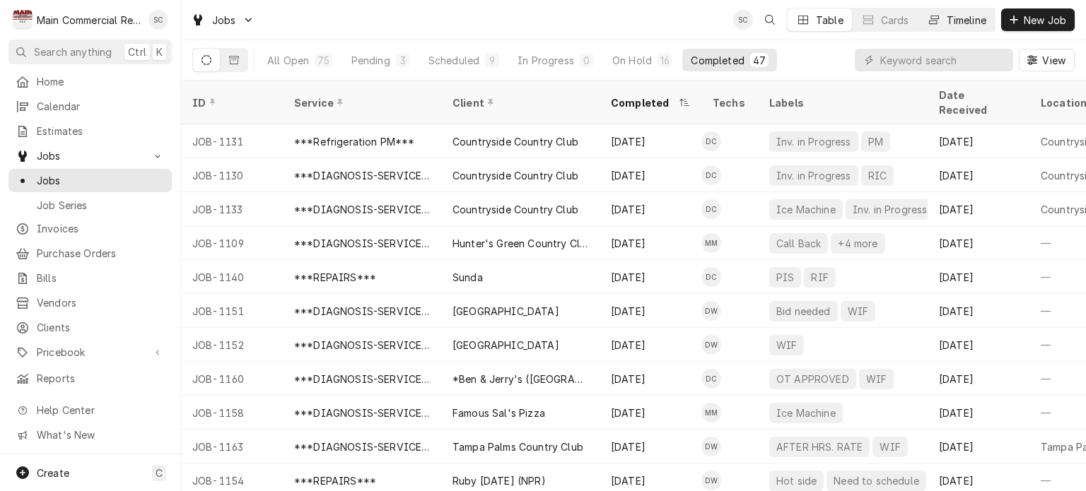
click at [949, 22] on div "Timeline" at bounding box center [967, 20] width 40 height 15
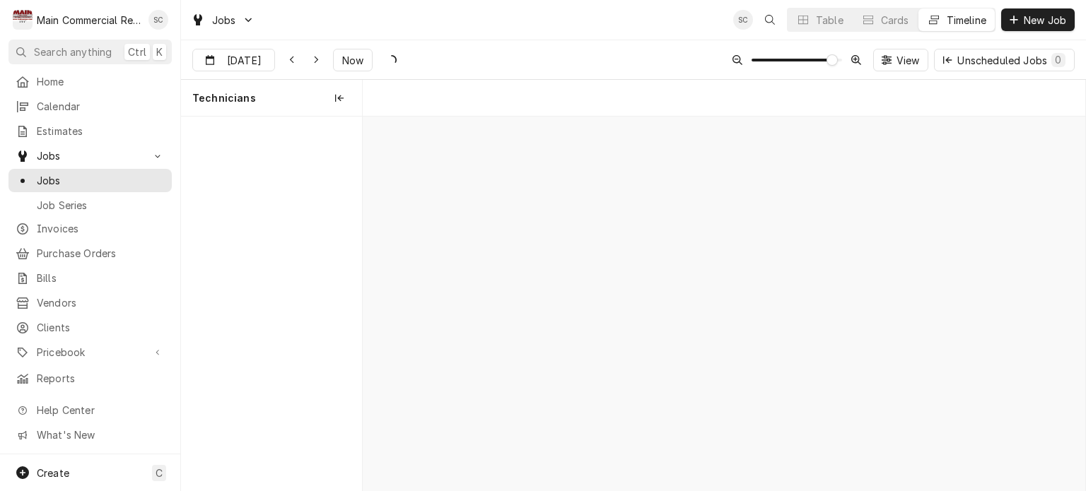
scroll to position [0, 14336]
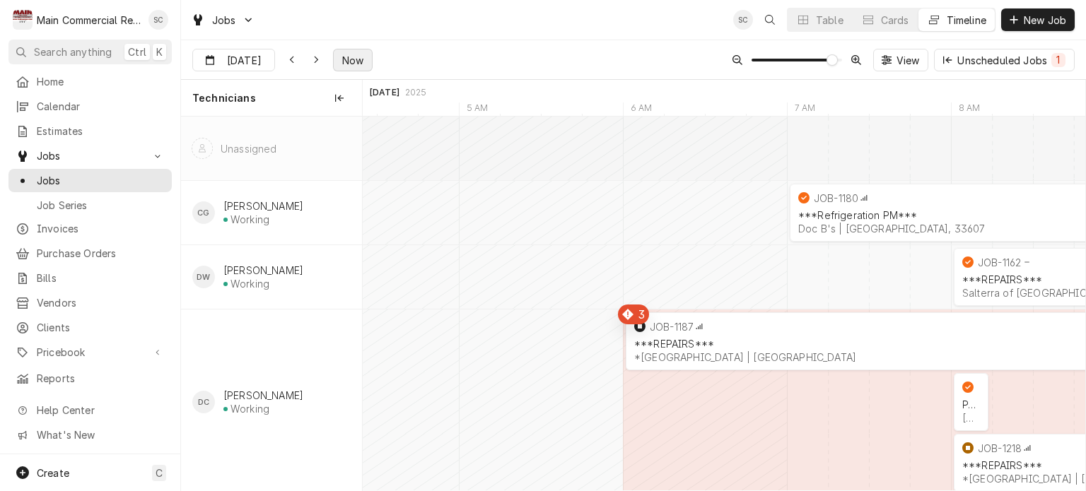
click at [363, 61] on span "Now" at bounding box center [352, 60] width 27 height 15
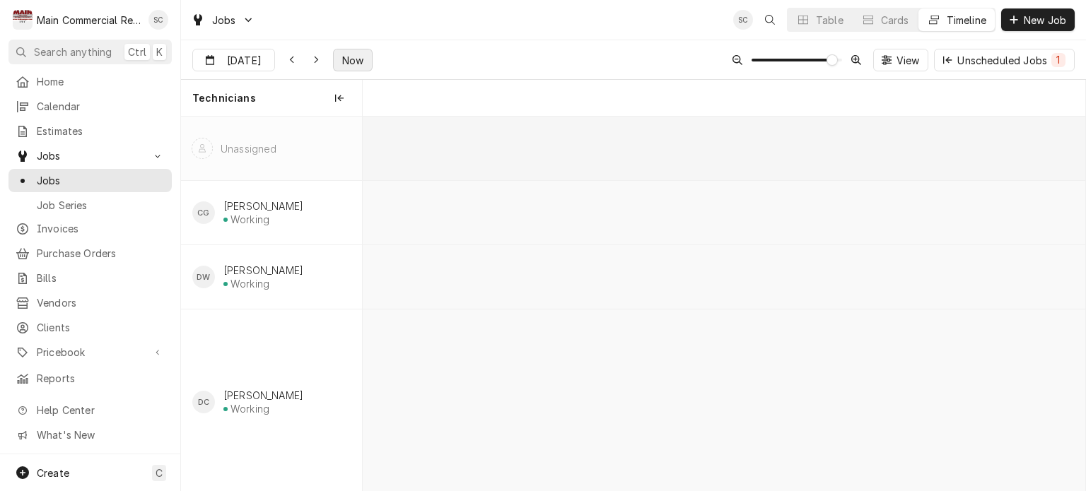
scroll to position [0, 22470]
type input "Aug 14"
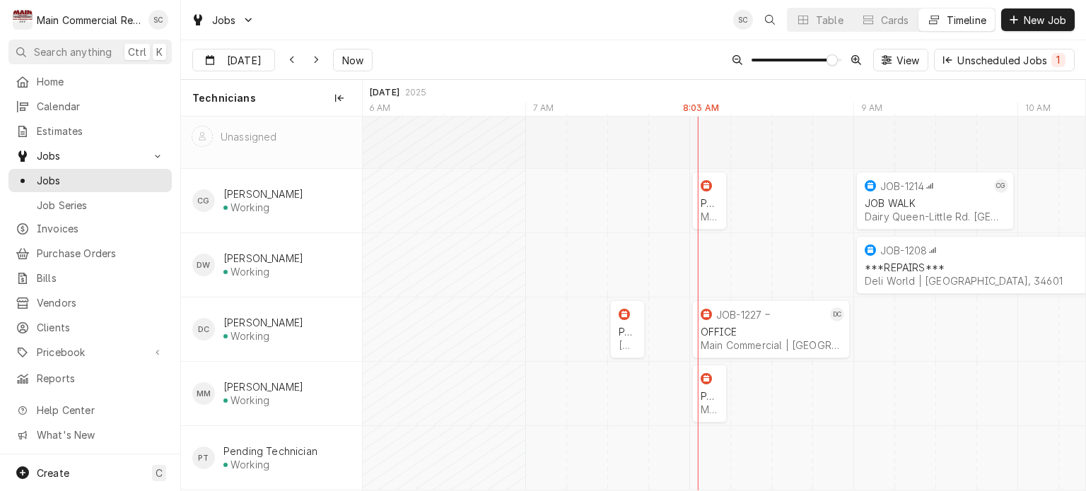
scroll to position [0, 0]
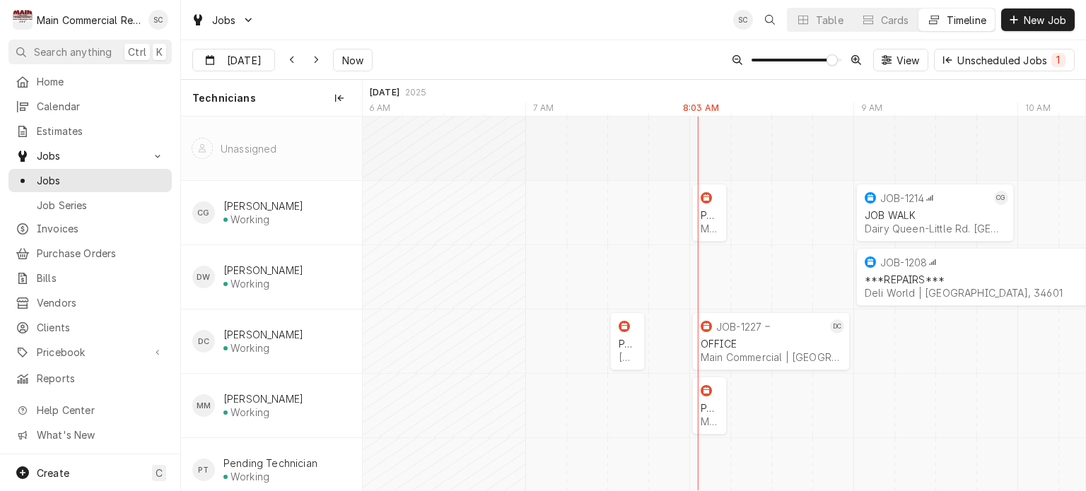
click at [549, 25] on div "Jobs SC Table Cards Timeline New Job" at bounding box center [633, 20] width 905 height 40
click at [88, 173] on span "Jobs" at bounding box center [101, 180] width 128 height 15
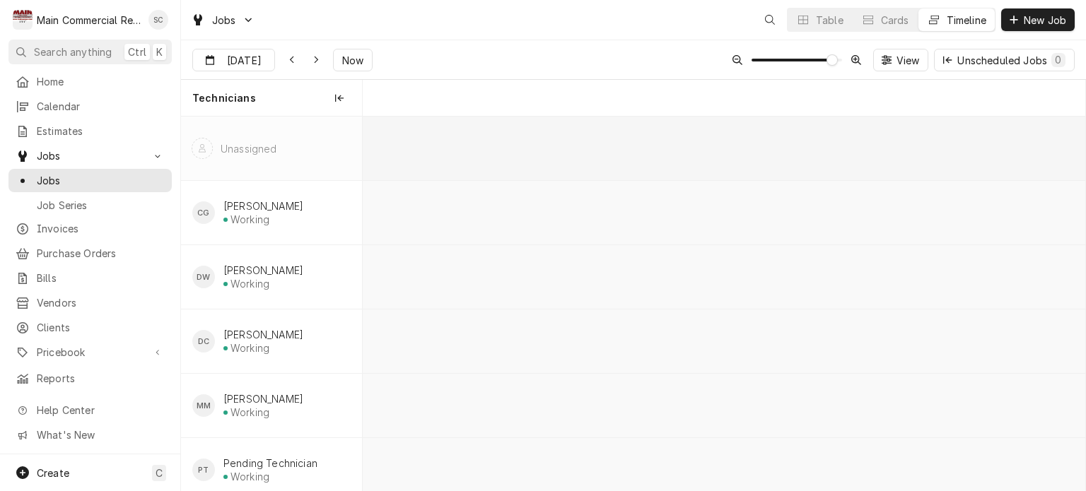
scroll to position [0, 14352]
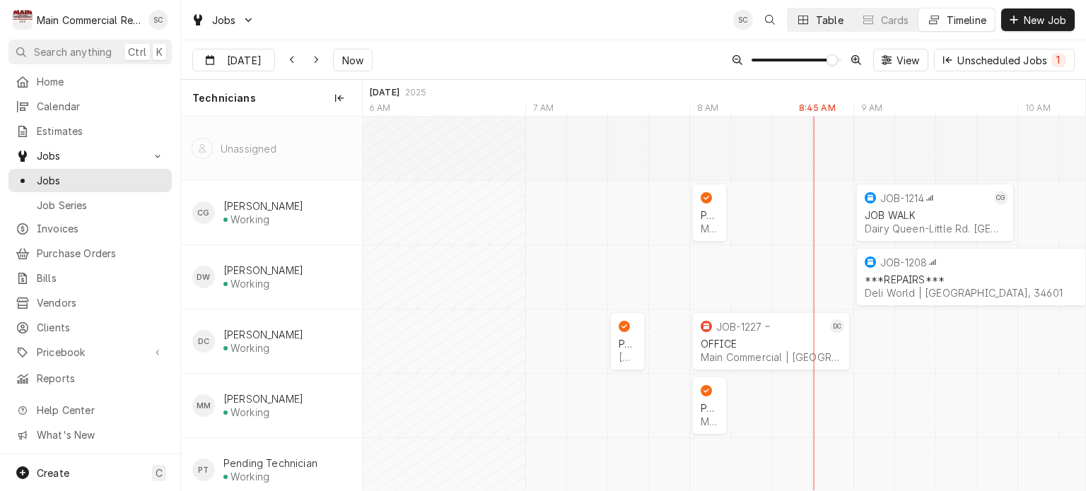
click at [829, 23] on div "Table" at bounding box center [830, 20] width 28 height 15
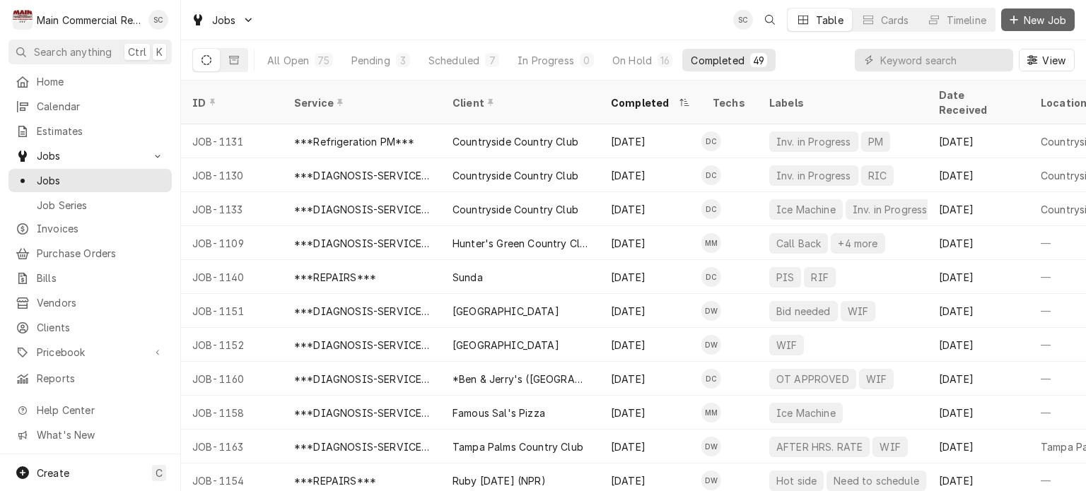
click at [1043, 24] on span "New Job" at bounding box center [1045, 20] width 48 height 15
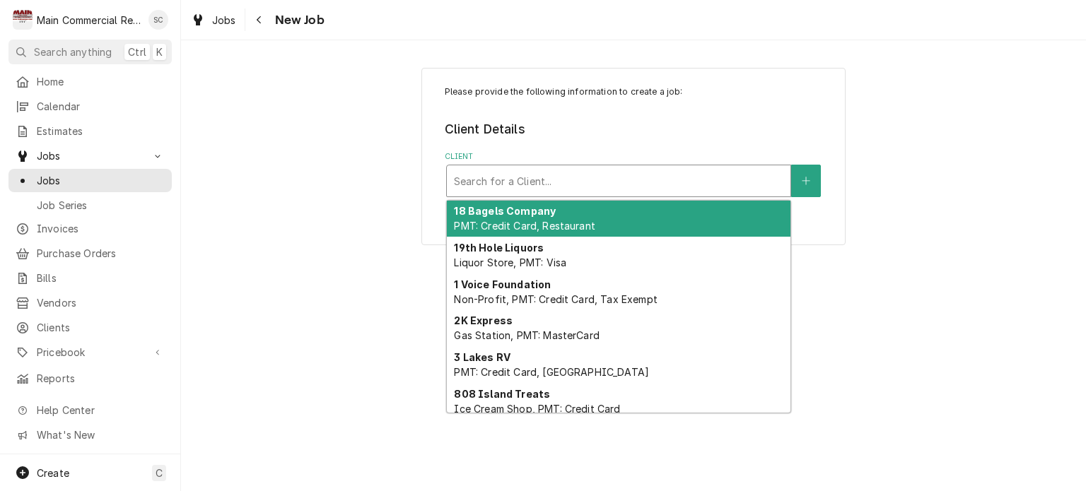
click at [632, 185] on div "Client" at bounding box center [618, 180] width 329 height 25
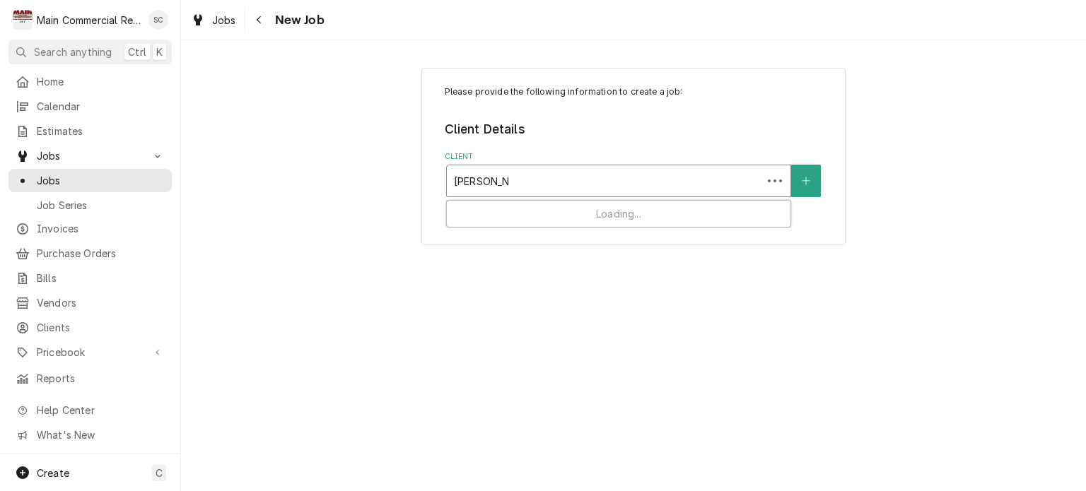
type input "Johnstone"
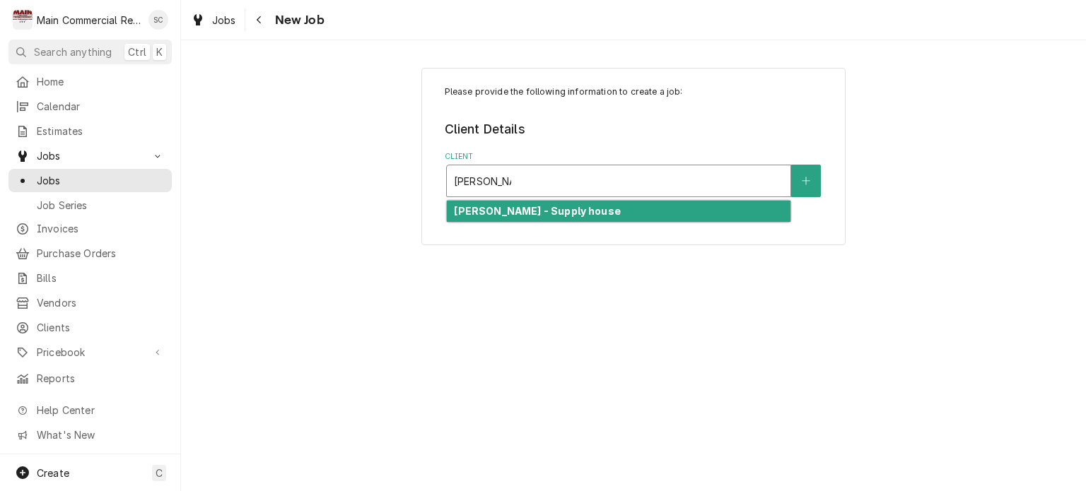
click at [624, 208] on div "Johnstone - Supply house" at bounding box center [619, 212] width 344 height 22
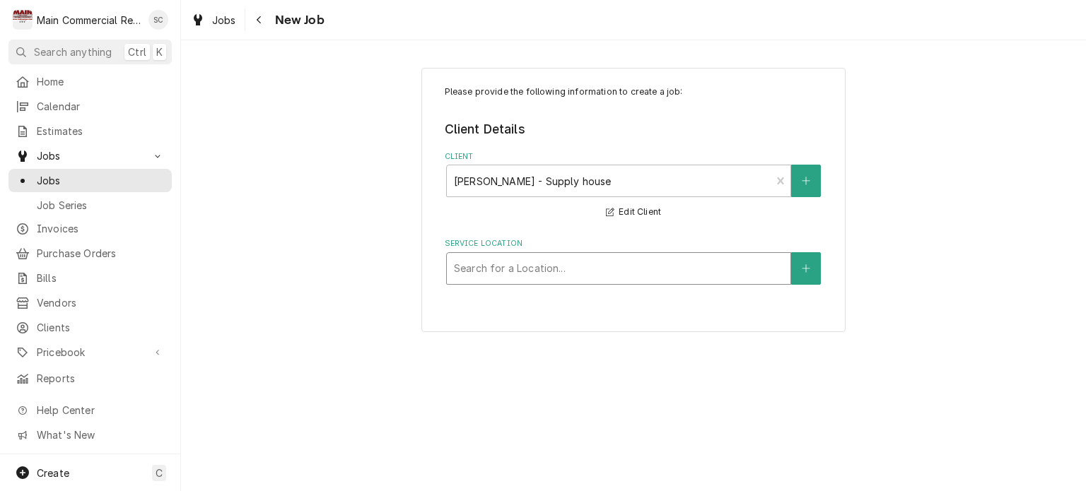
click at [663, 267] on div "Service Location" at bounding box center [618, 268] width 329 height 25
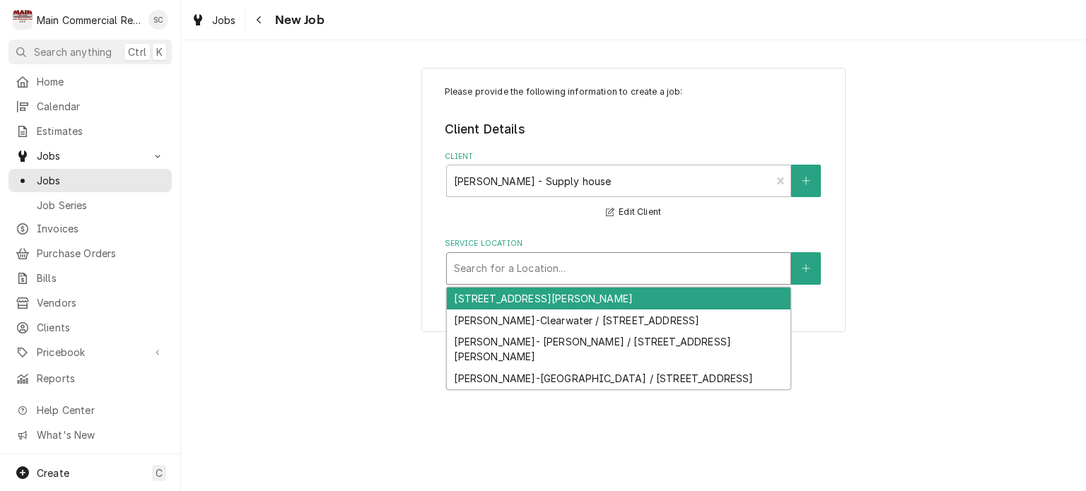
click at [582, 305] on div "[STREET_ADDRESS][PERSON_NAME]" at bounding box center [619, 299] width 344 height 22
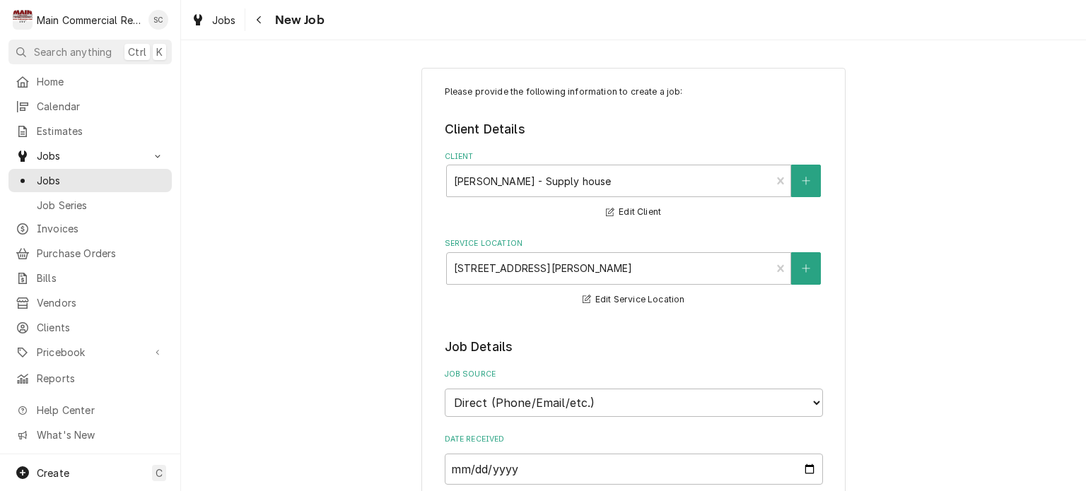
scroll to position [283, 0]
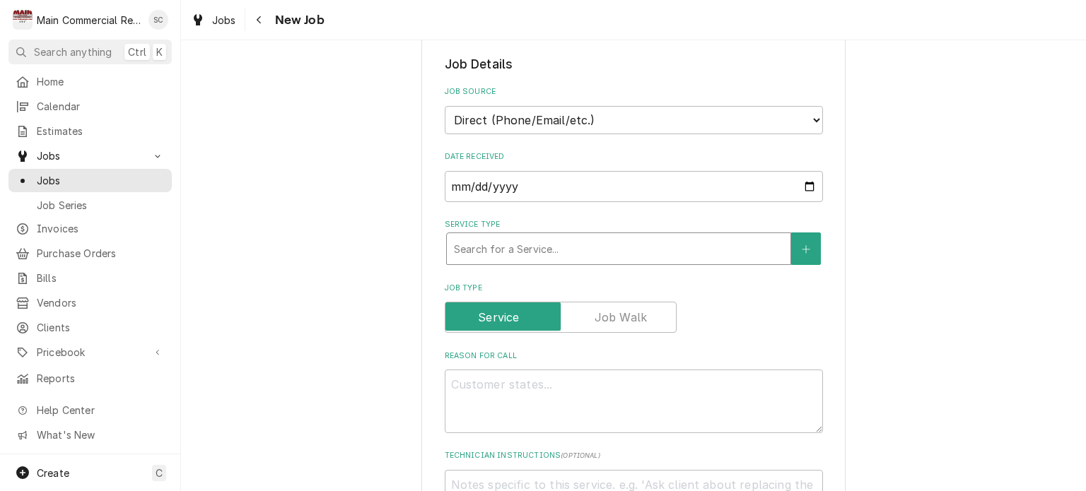
click at [648, 250] on div "Service Type" at bounding box center [618, 248] width 329 height 25
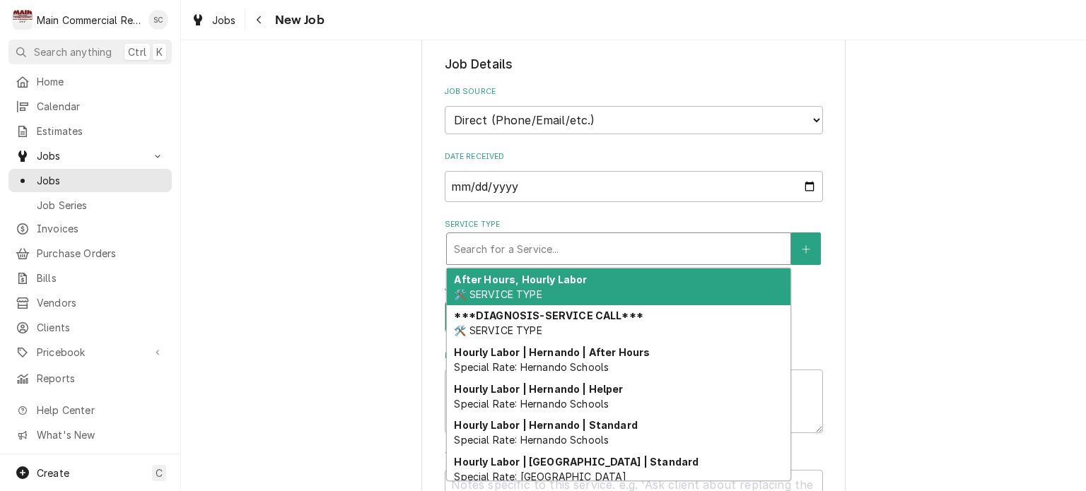
type textarea "x"
type input "P"
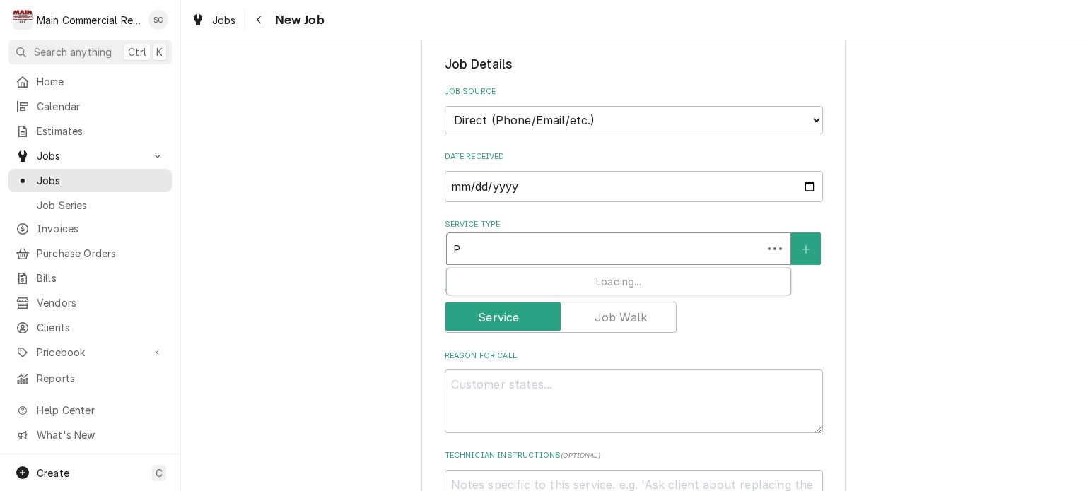
type textarea "x"
type input "Pa"
type textarea "x"
type input "Par"
type textarea "x"
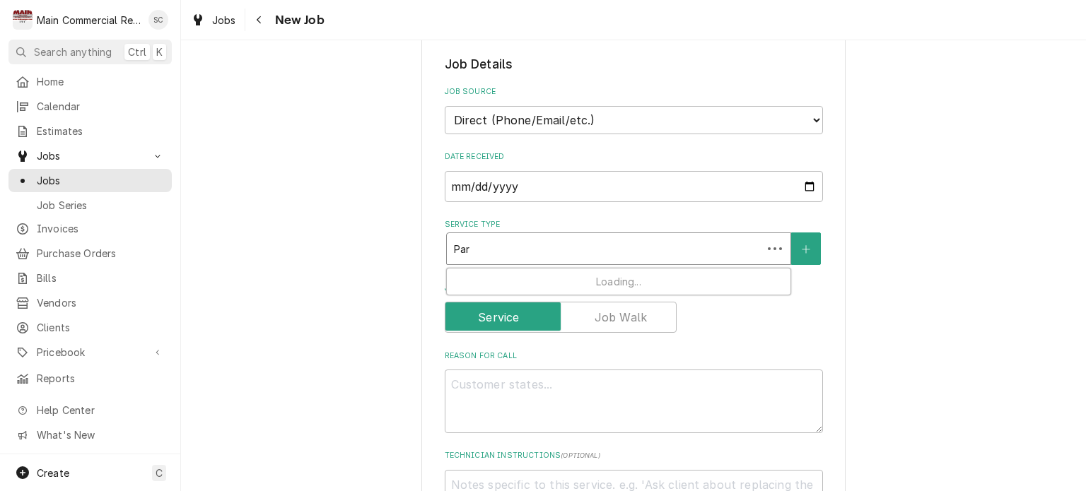
type input "Part"
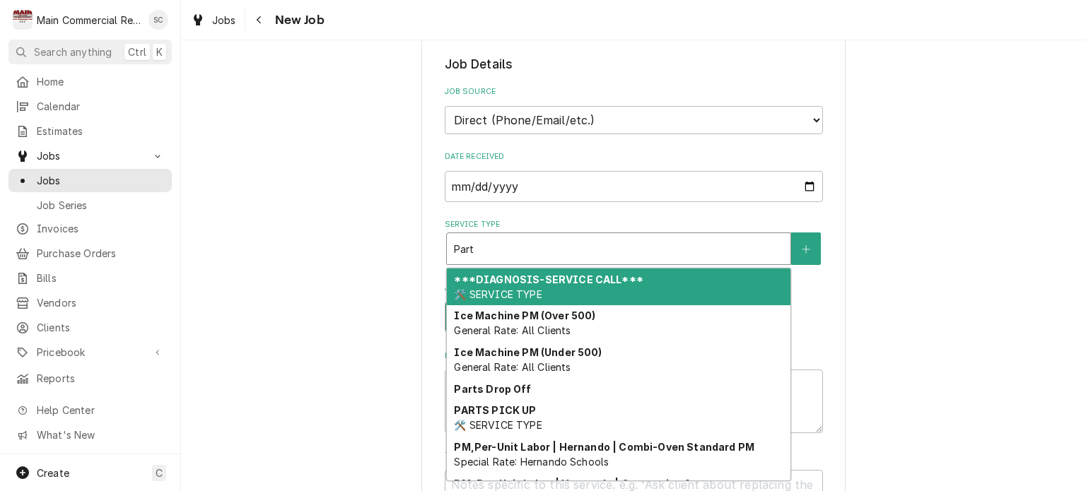
type textarea "x"
type input "Part"
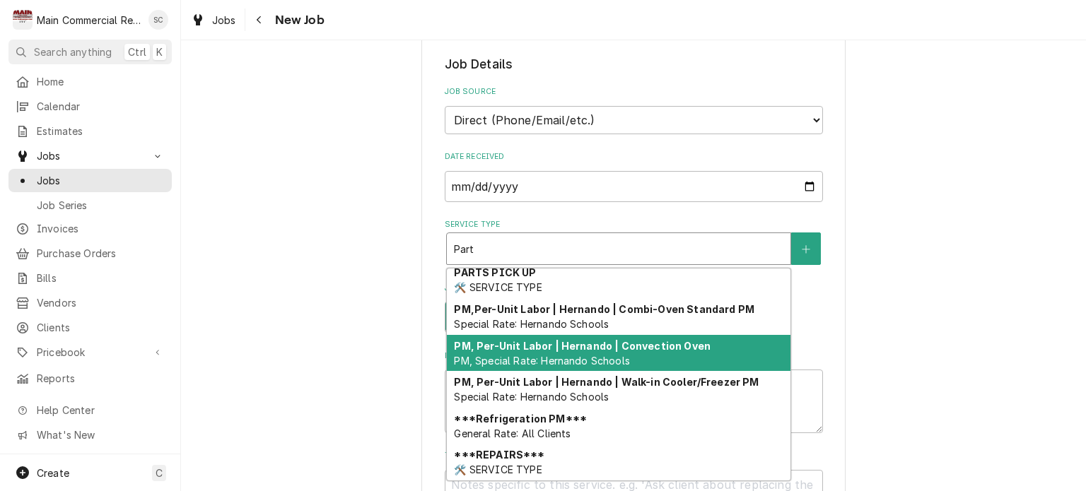
scroll to position [0, 0]
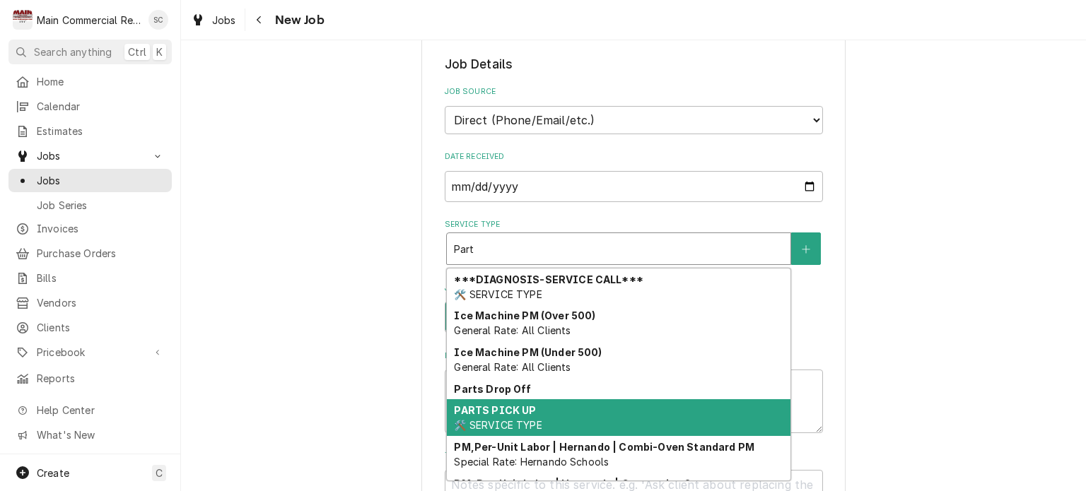
click at [583, 409] on div "PARTS PICK UP 🛠️ SERVICE TYPE" at bounding box center [619, 417] width 344 height 37
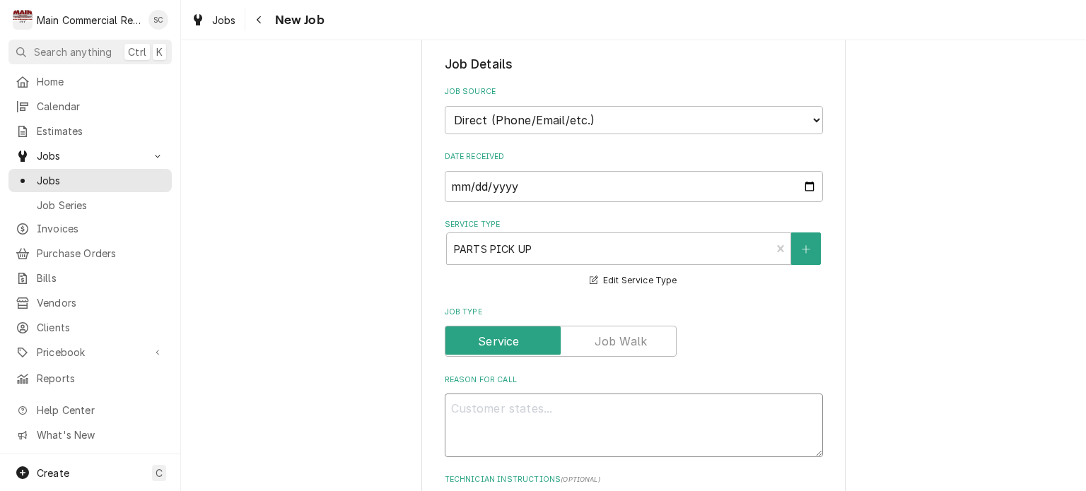
click at [551, 411] on textarea "Reason For Call" at bounding box center [634, 426] width 378 height 64
type textarea "x"
type textarea "T"
type textarea "x"
type textarea "Tr"
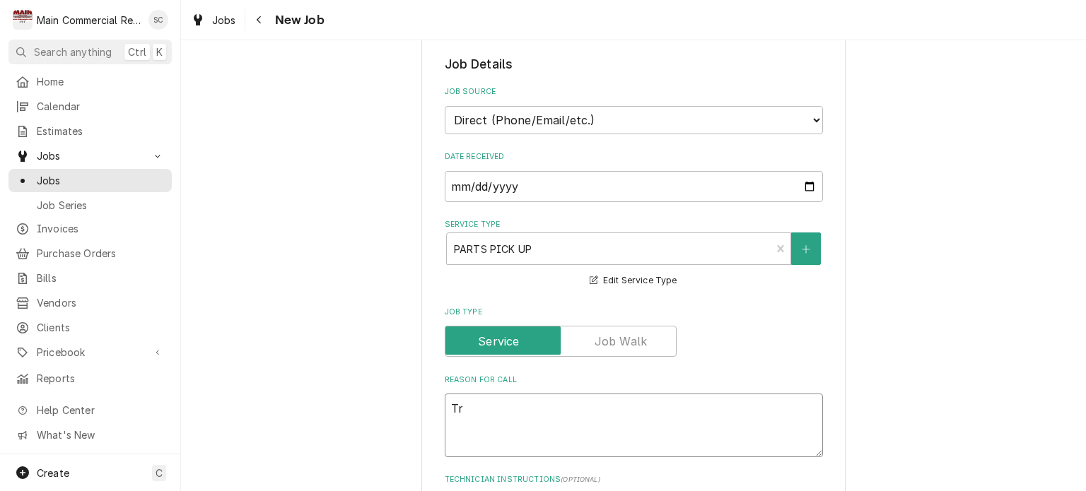
type textarea "x"
type textarea "Tru"
type textarea "x"
type textarea "Truc"
type textarea "x"
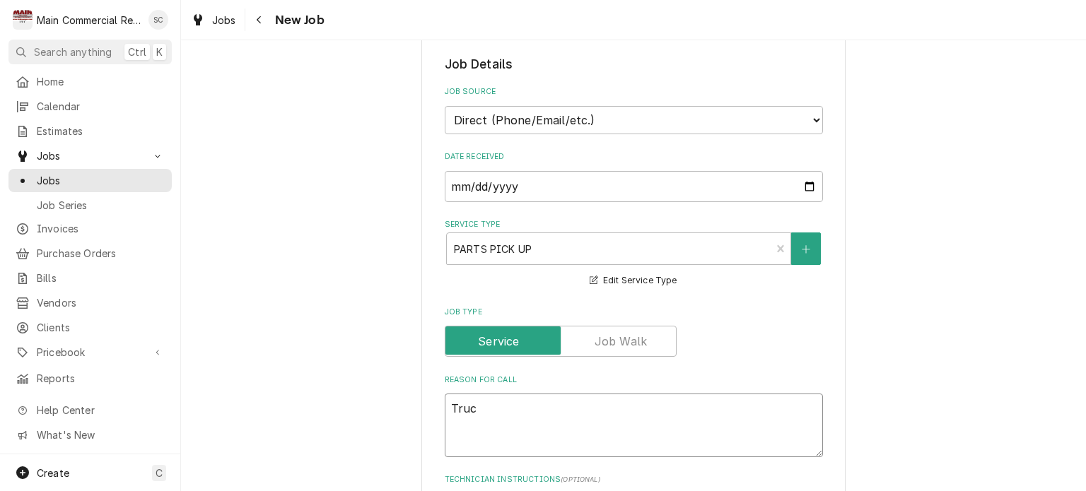
type textarea "Truck"
type textarea "x"
type textarea "Truck"
type textarea "x"
type textarea "Truck s"
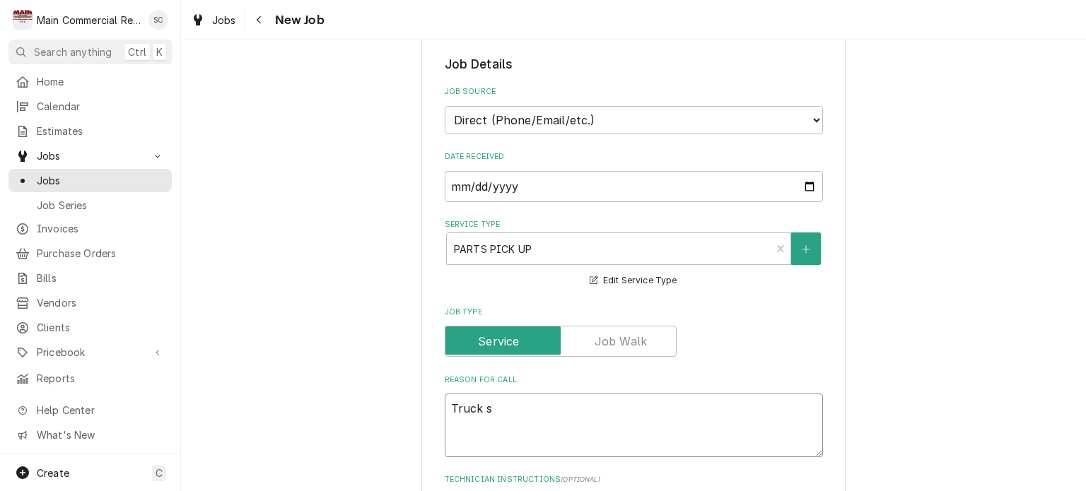
type textarea "x"
type textarea "Truck st"
type textarea "x"
type textarea "Truck sto"
type textarea "x"
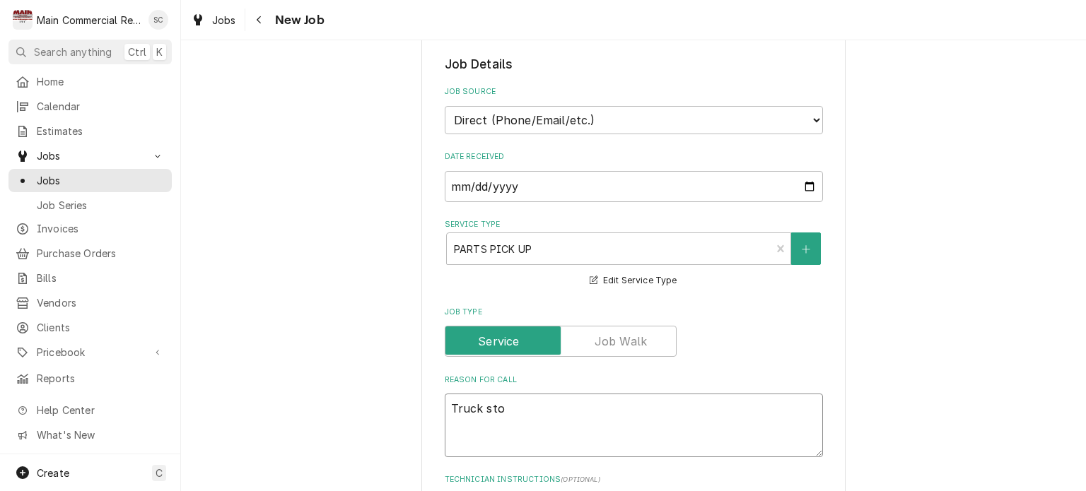
type textarea "Truck stoc"
type textarea "x"
type textarea "Truck stock"
type textarea "x"
type textarea "Truck stock"
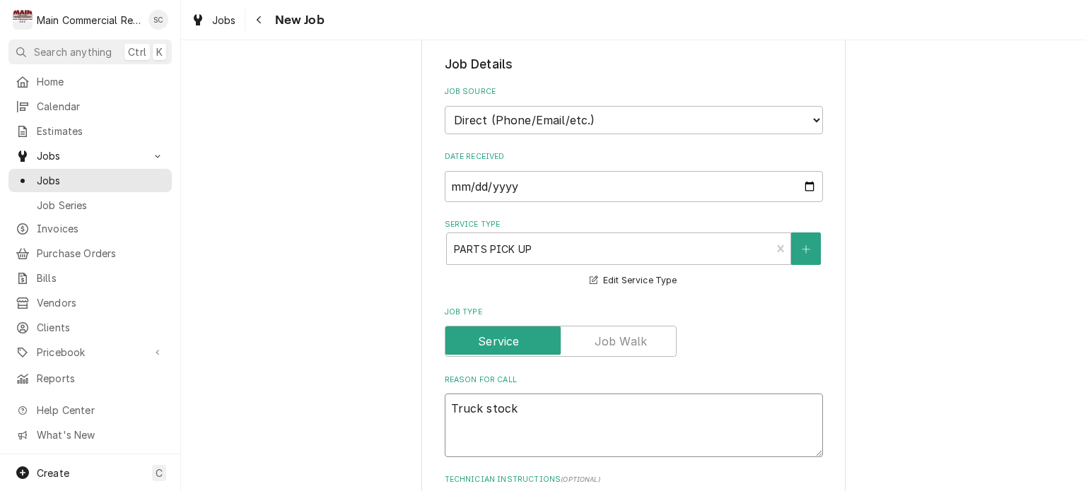
type textarea "x"
type textarea "Truck stock"
click at [573, 400] on textarea "Truck stock" at bounding box center [634, 426] width 378 height 64
click at [445, 404] on textarea "Truck stock" at bounding box center [634, 426] width 378 height 64
type textarea "x"
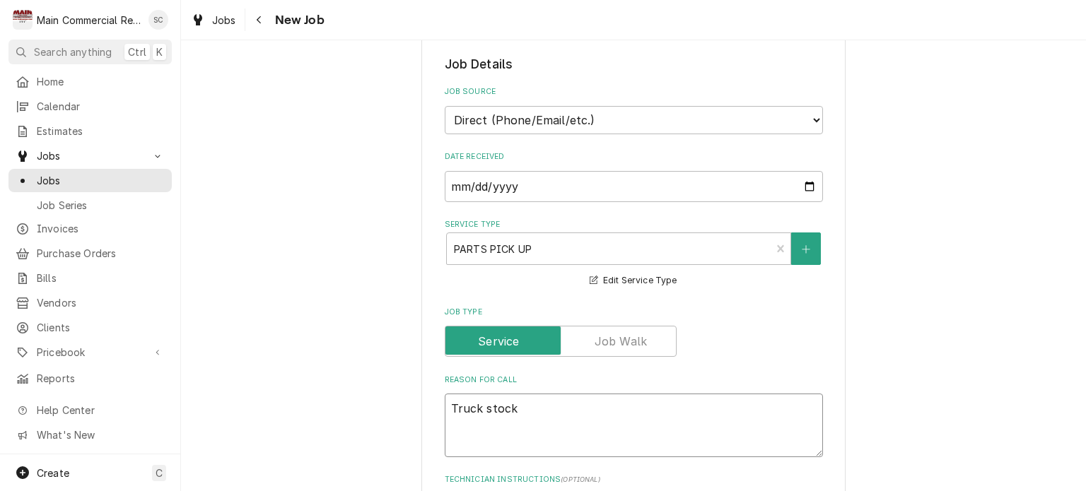
type textarea "PTruck stock"
type textarea "x"
type textarea "POTruck stock"
type textarea "x"
type textarea "PO7Truck stock"
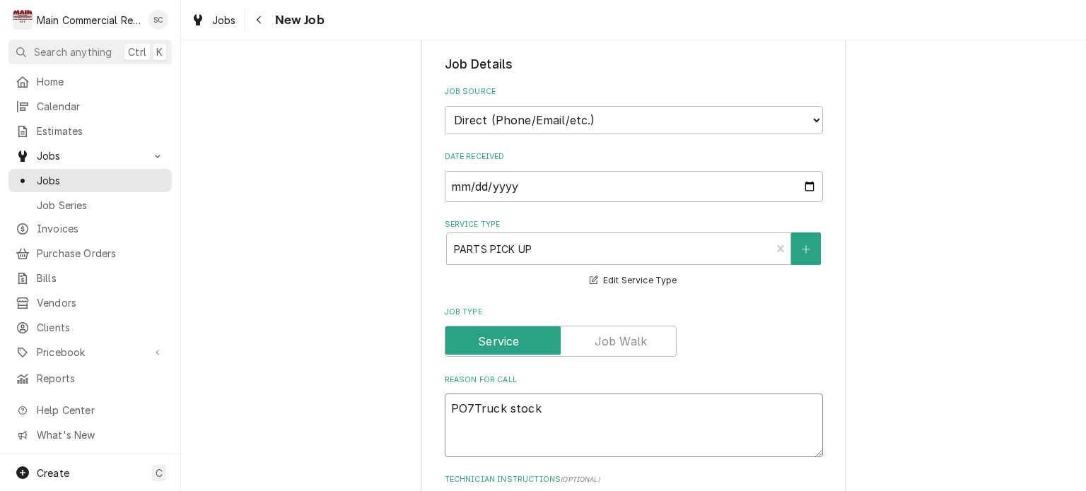
type textarea "x"
type textarea "PO70Truck stock"
type textarea "x"
type textarea "PO705Truck stock"
type textarea "x"
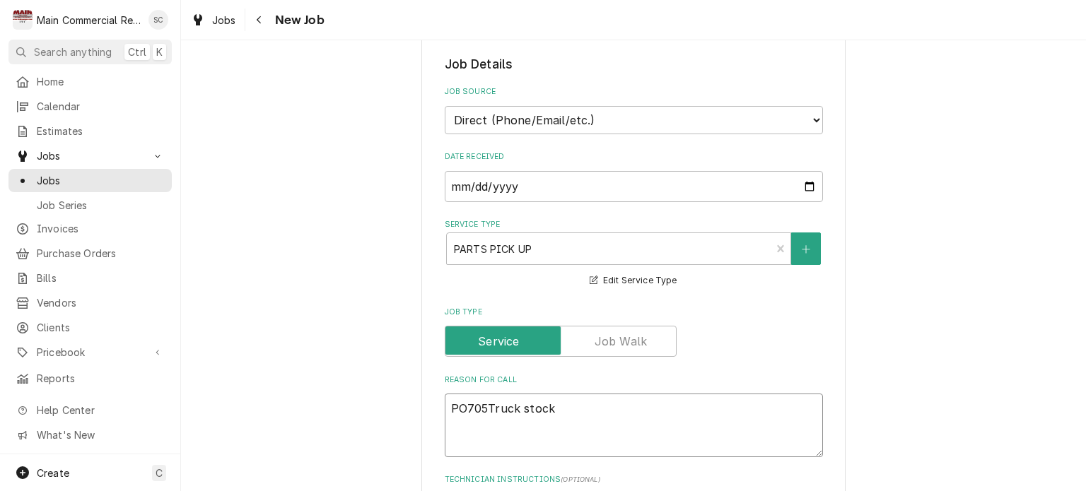
type textarea "PO7058Truck stock"
type textarea "x"
type textarea "PO70581Truck stock"
type textarea "x"
type textarea "PO70581-Truck stock"
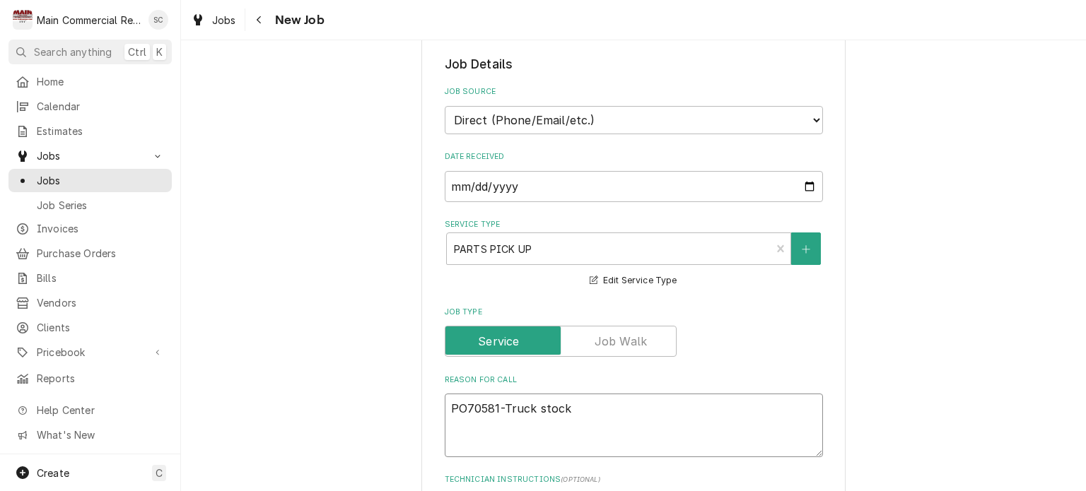
type textarea "x"
type textarea "PO70581- Truck stock"
type textarea "x"
type textarea "PO70581- Truck stock"
click at [607, 429] on textarea "PO70581- Truck stock" at bounding box center [634, 426] width 378 height 64
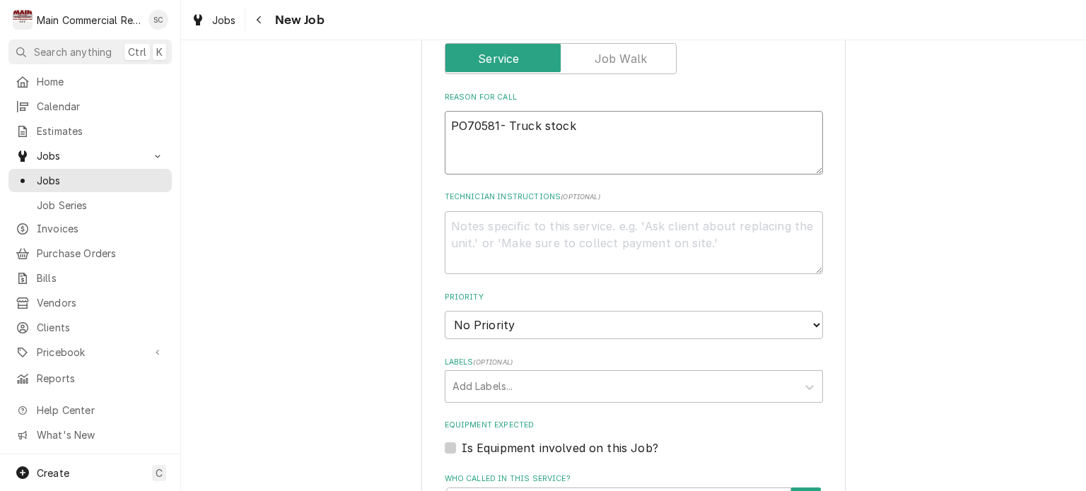
scroll to position [848, 0]
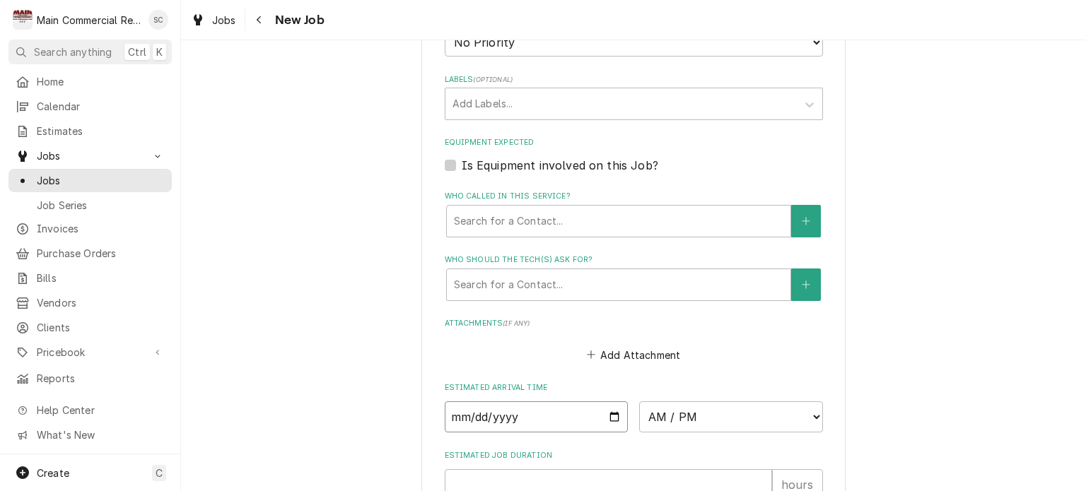
click at [609, 412] on input "Date" at bounding box center [537, 417] width 184 height 31
type input "2025-08-14"
click at [667, 414] on select "AM / PM 6:00 AM 6:15 AM 6:30 AM 6:45 AM 7:00 AM 7:15 AM 7:30 AM 7:45 AM 8:00 AM…" at bounding box center [731, 417] width 184 height 31
type textarea "x"
select select "11:30:00"
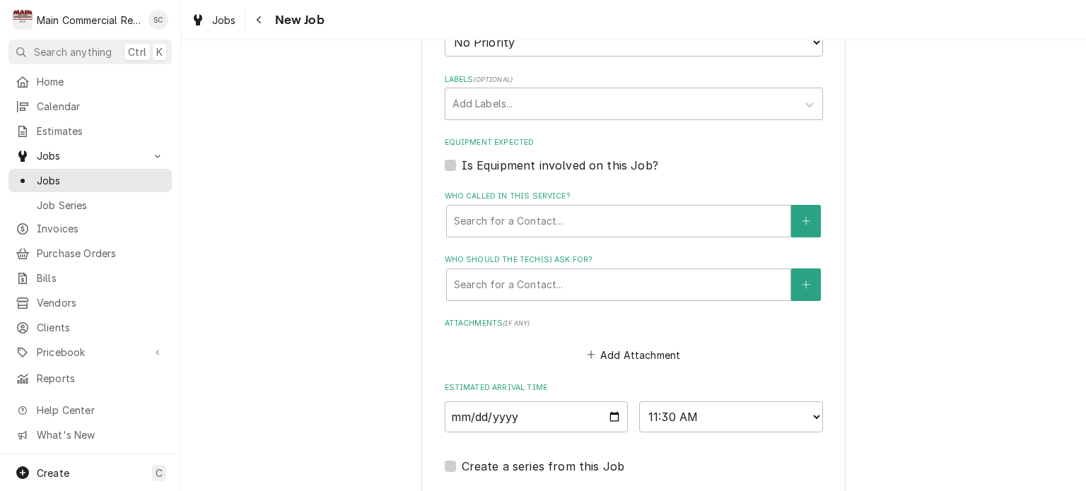
type textarea "x"
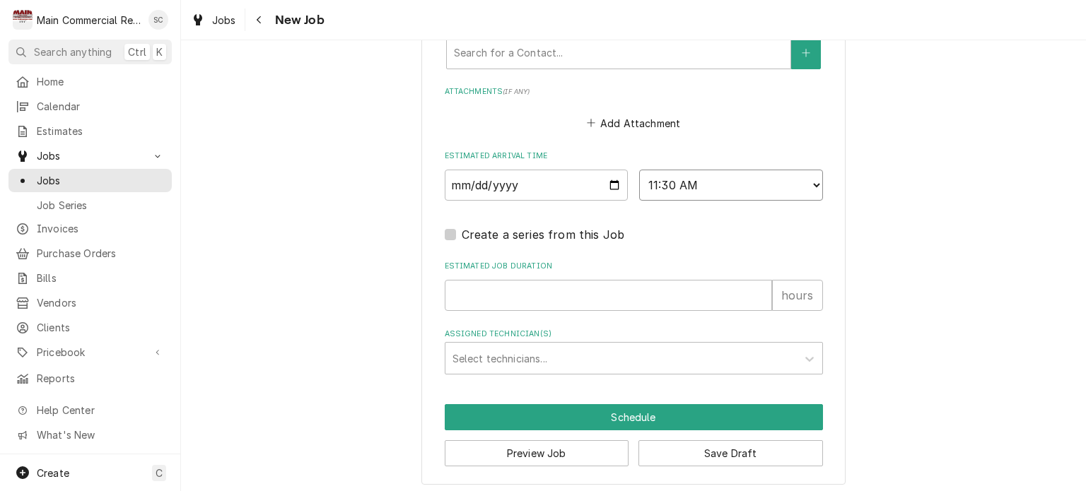
click at [689, 183] on select "AM / PM 6:00 AM 6:15 AM 6:30 AM 6:45 AM 7:00 AM 7:15 AM 7:30 AM 7:45 AM 8:00 AM…" at bounding box center [731, 185] width 184 height 31
select select "11:00:00"
click at [639, 170] on select "AM / PM 6:00 AM 6:15 AM 6:30 AM 6:45 AM 7:00 AM 7:15 AM 7:30 AM 7:45 AM 8:00 AM…" at bounding box center [731, 185] width 184 height 31
click at [531, 303] on input "Estimated Job Duration" at bounding box center [608, 295] width 327 height 31
type textarea "x"
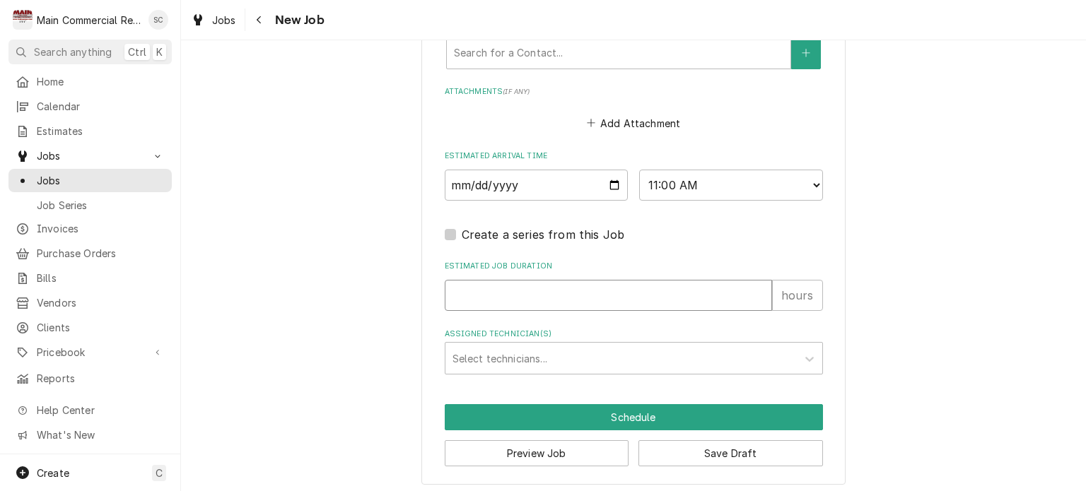
type input ".2"
type textarea "x"
type input ".25"
type textarea "x"
type input ".25"
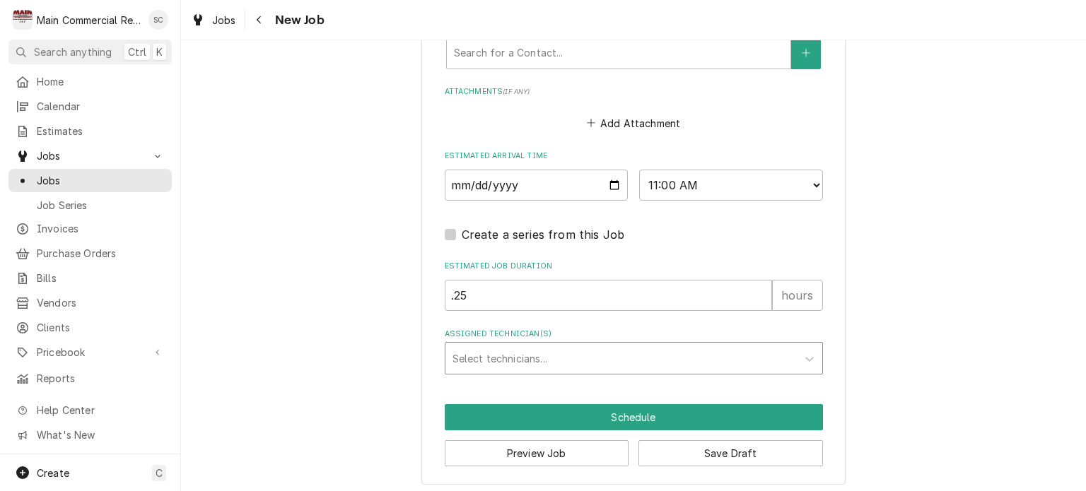
click at [527, 355] on div "Assigned Technician(s)" at bounding box center [620, 358] width 337 height 25
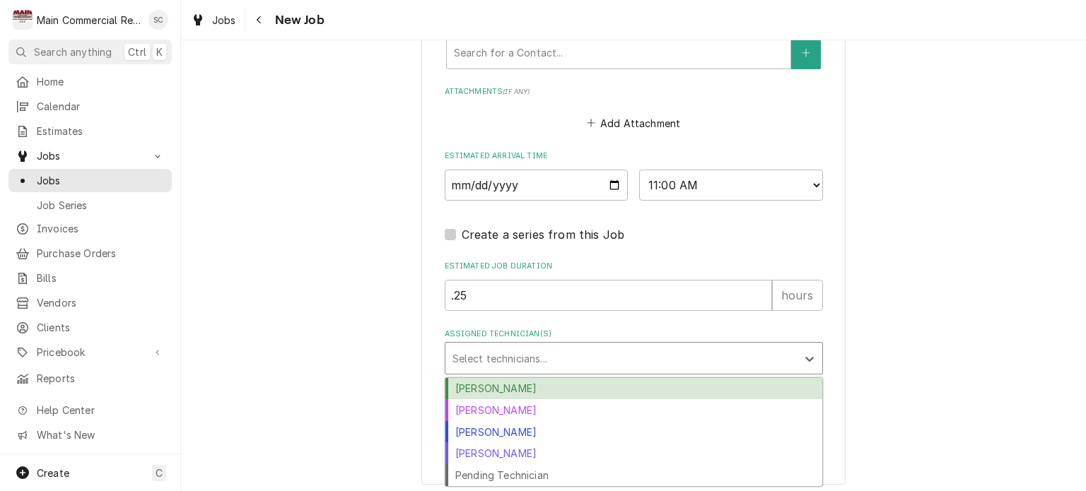
click at [508, 383] on div "Caleb Gorton" at bounding box center [633, 389] width 377 height 22
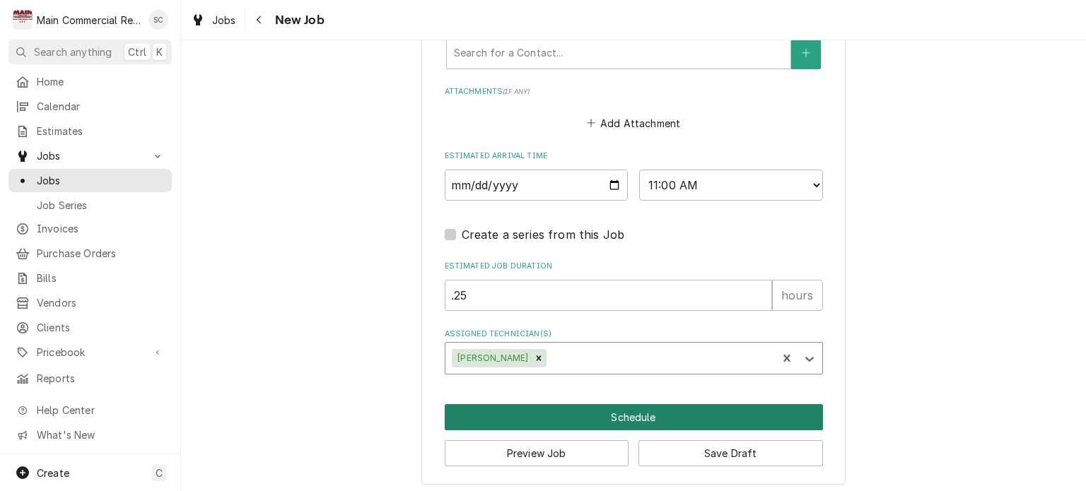
click at [593, 409] on button "Schedule" at bounding box center [634, 417] width 378 height 26
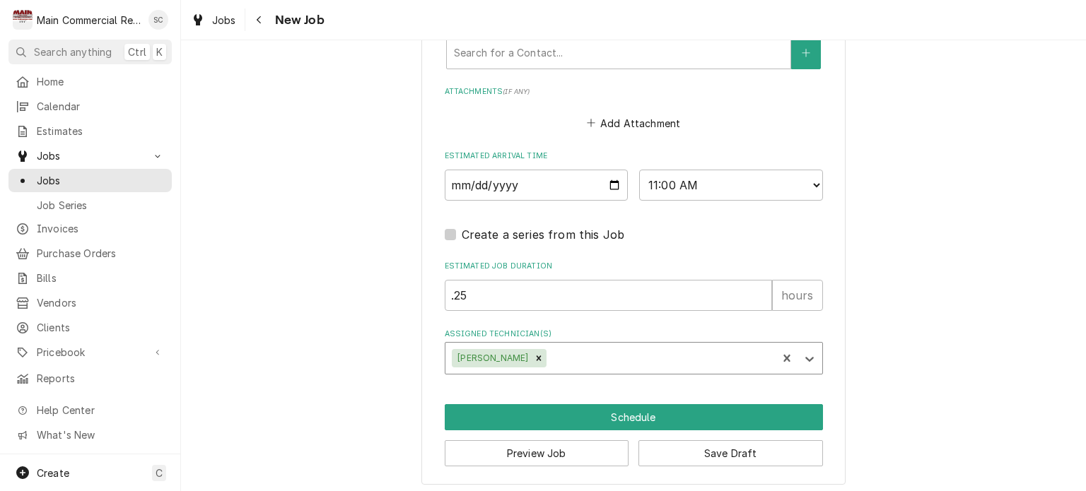
scroll to position [1068, 0]
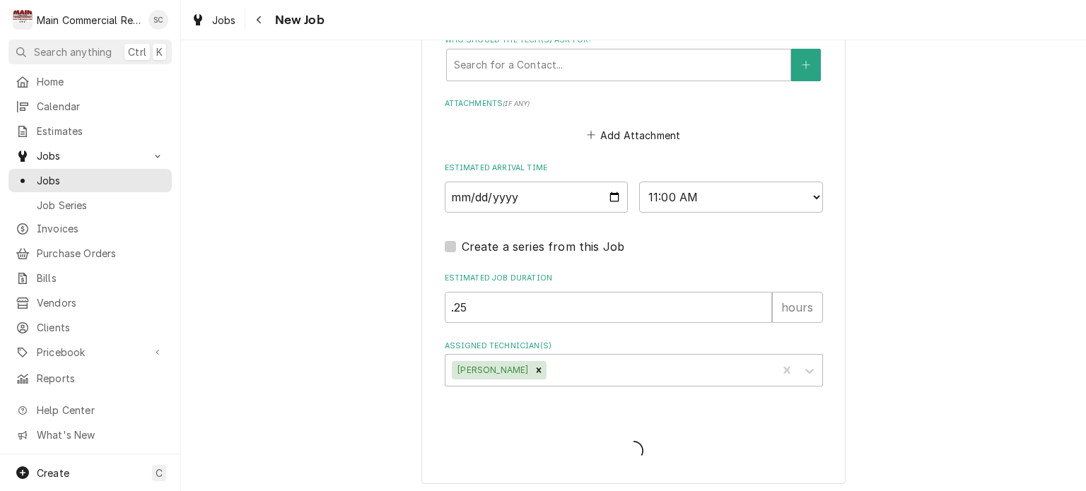
type textarea "x"
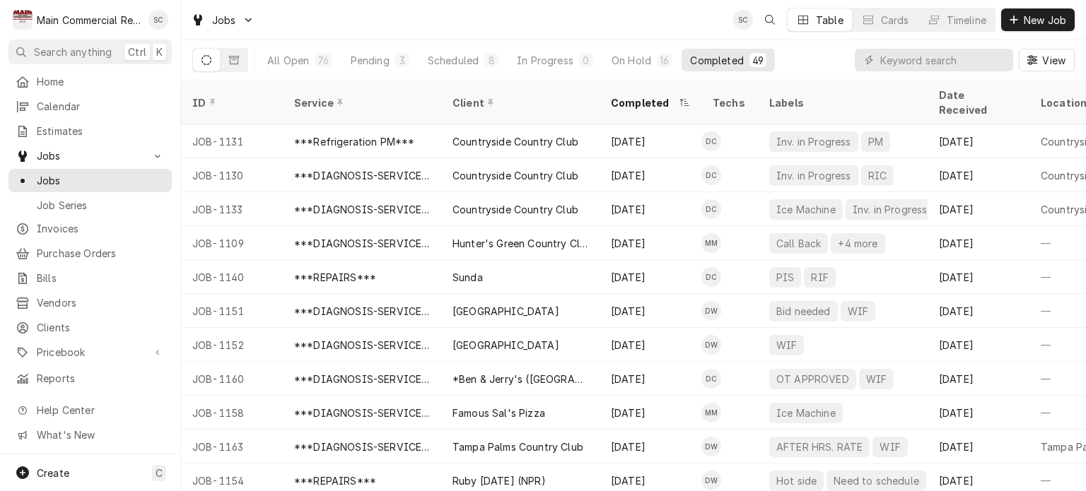
click at [631, 25] on div "Jobs SC Table Cards Timeline New Job" at bounding box center [633, 20] width 905 height 40
click at [1043, 25] on span "New Job" at bounding box center [1045, 20] width 48 height 15
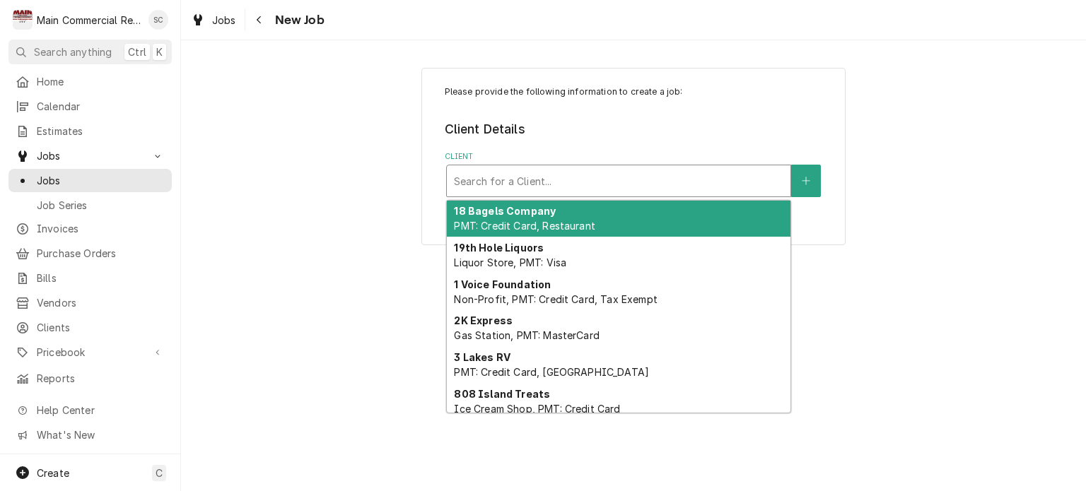
click at [515, 189] on div "Client" at bounding box center [618, 180] width 329 height 25
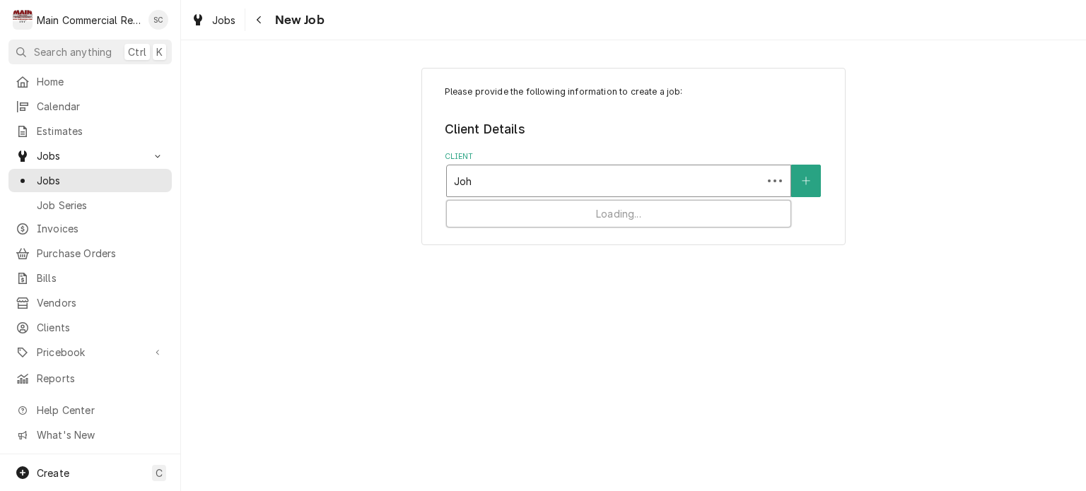
type input "[PERSON_NAME]"
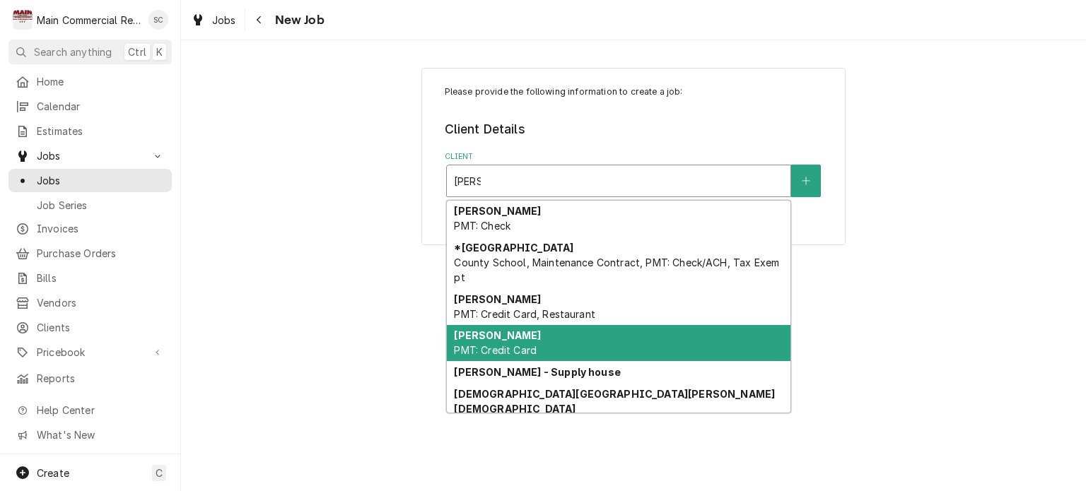
scroll to position [65, 0]
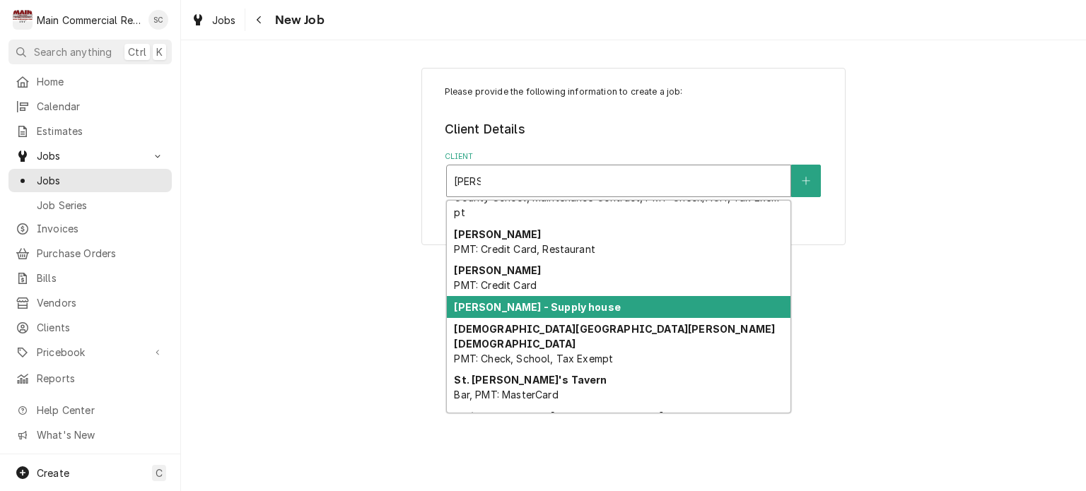
click at [517, 301] on strong "[PERSON_NAME] - Supply house" at bounding box center [537, 307] width 166 height 12
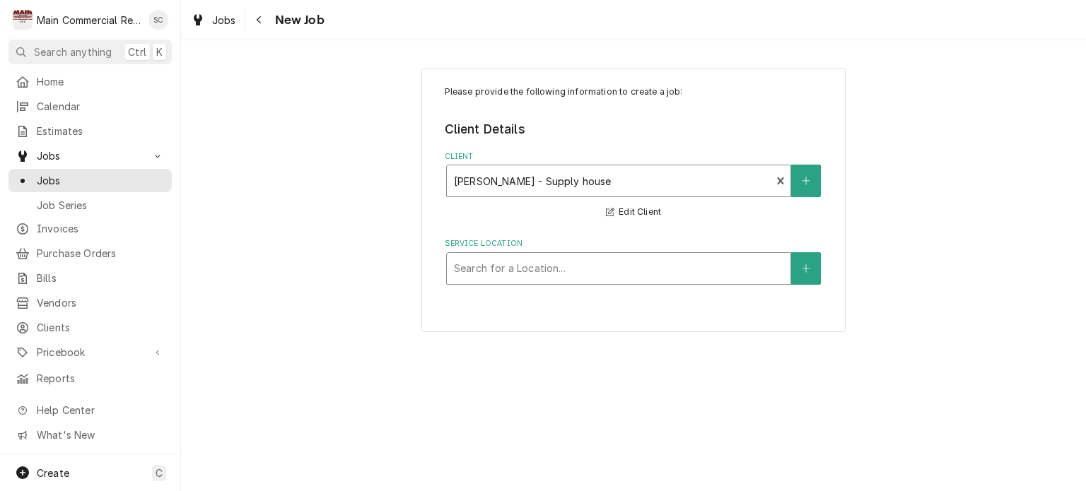
click at [557, 272] on div "Service Location" at bounding box center [618, 268] width 329 height 25
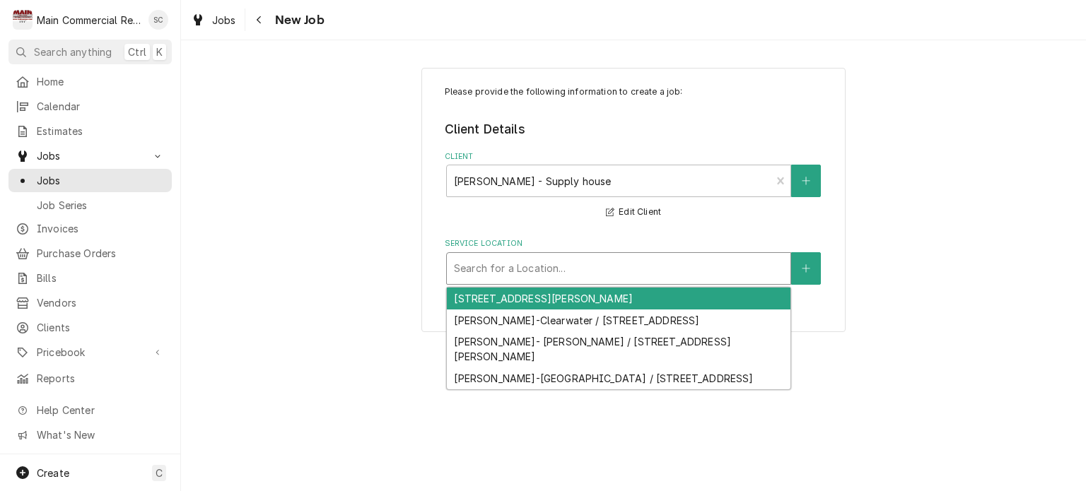
click at [570, 303] on div "[STREET_ADDRESS][PERSON_NAME]" at bounding box center [619, 299] width 344 height 22
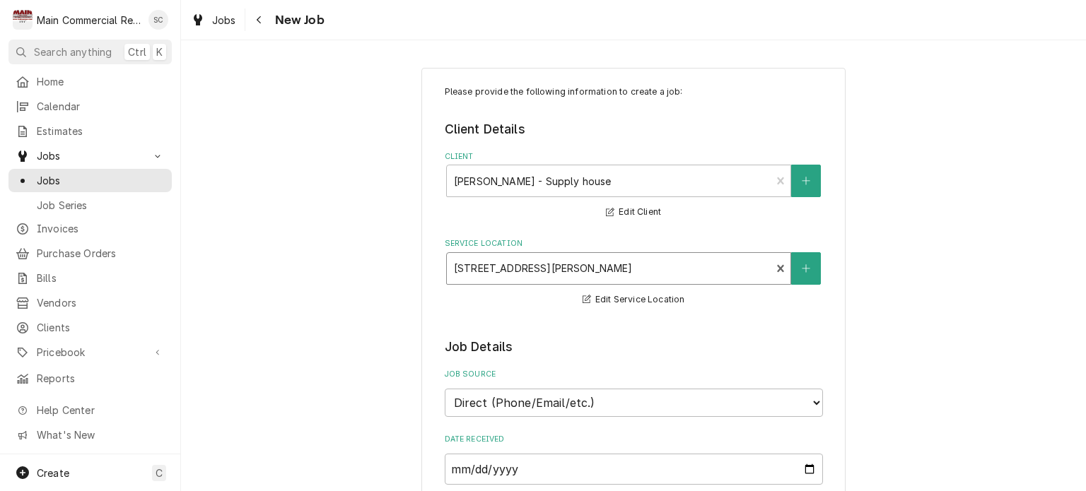
scroll to position [283, 0]
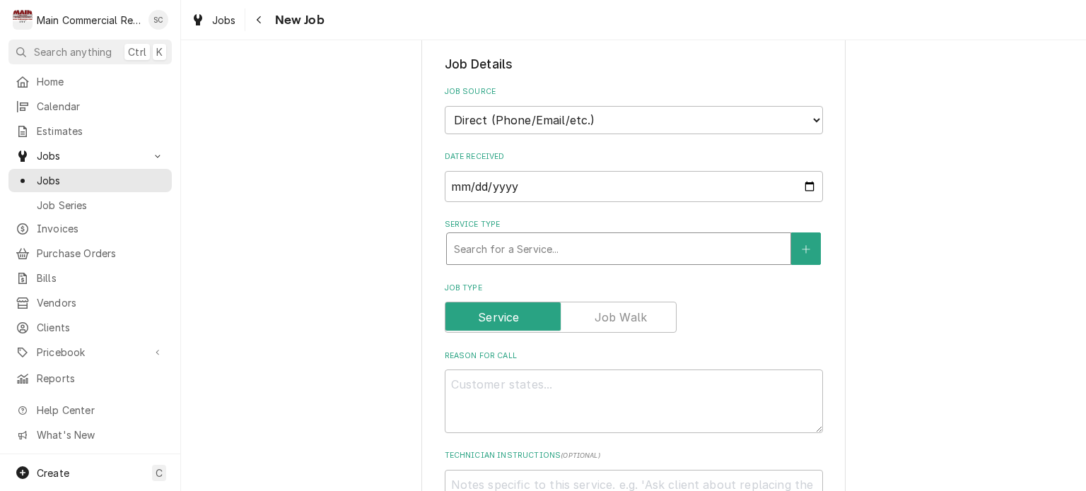
click at [515, 251] on div "Service Type" at bounding box center [618, 248] width 329 height 25
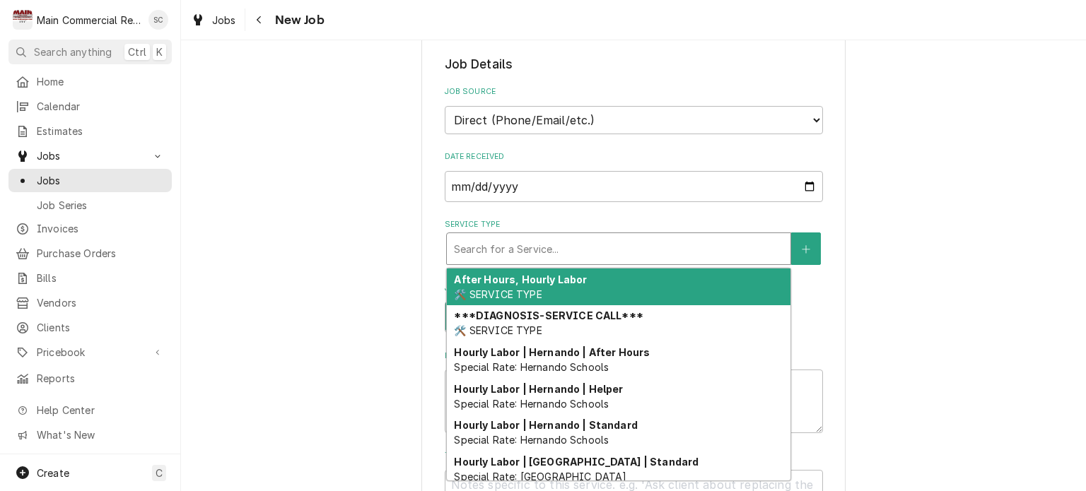
type textarea "x"
type input "P"
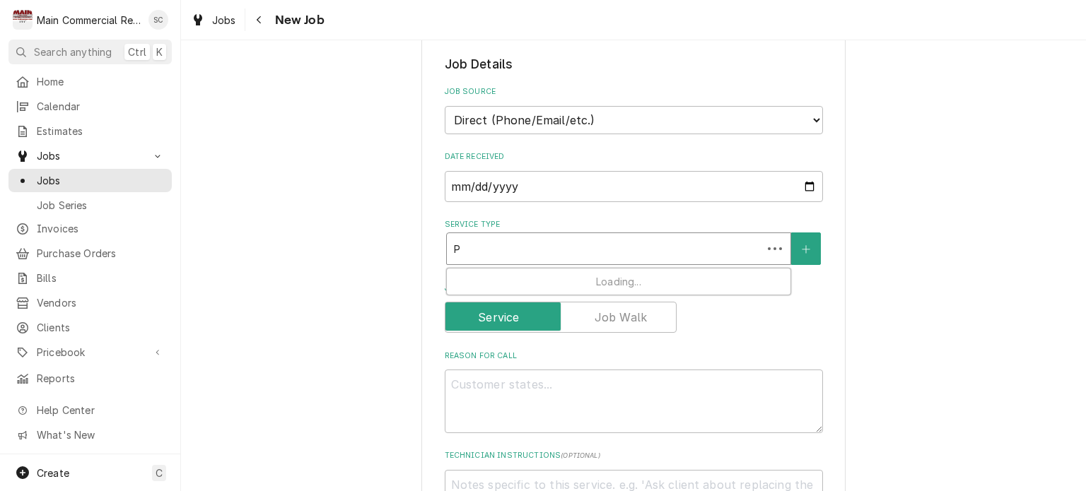
type textarea "x"
type input "Pa"
type textarea "x"
type input "Par"
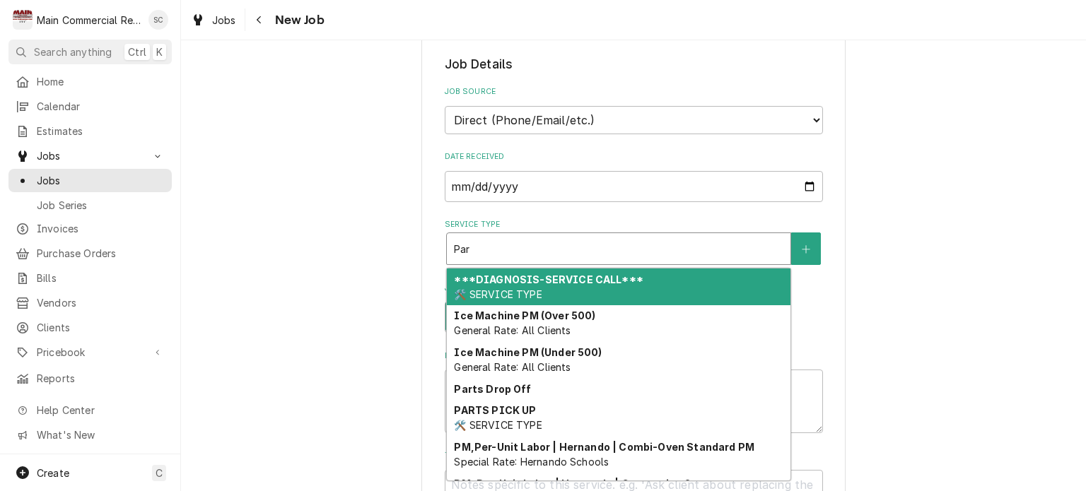
type textarea "x"
type input "Part"
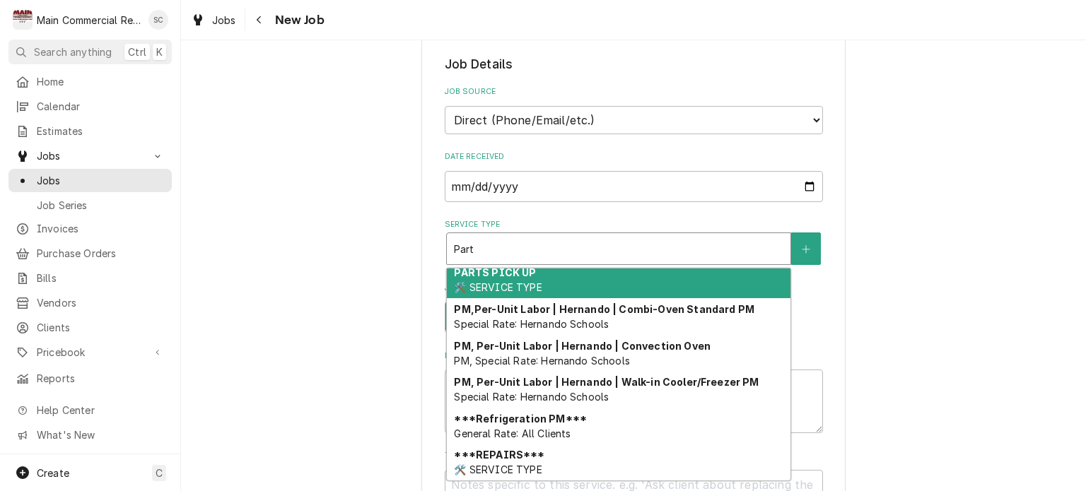
click at [585, 283] on div "PARTS PICK UP 🛠️ SERVICE TYPE" at bounding box center [619, 280] width 344 height 37
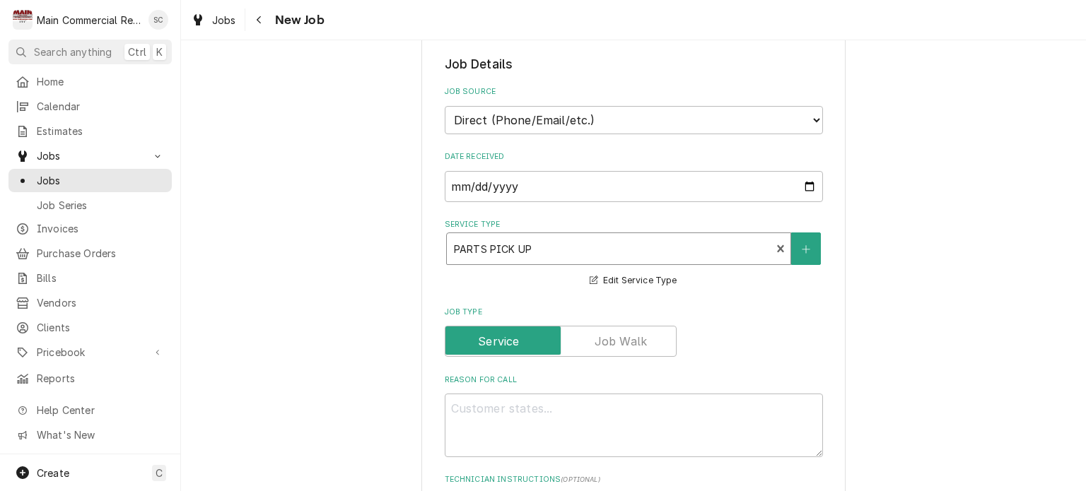
scroll to position [424, 0]
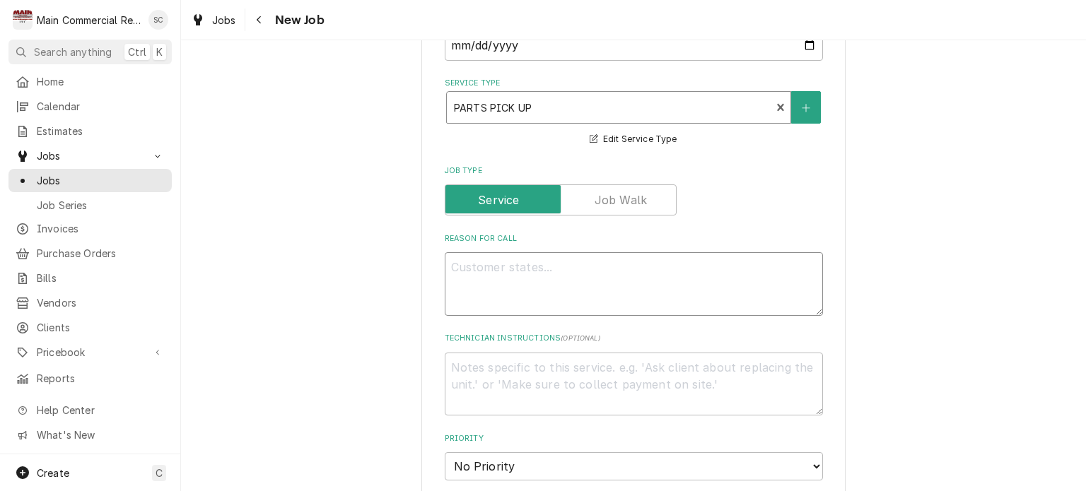
click at [650, 261] on textarea "Reason For Call" at bounding box center [634, 284] width 378 height 64
click at [628, 269] on textarea "Reason For Call" at bounding box center [634, 284] width 378 height 64
type textarea "x"
type textarea "P"
type textarea "x"
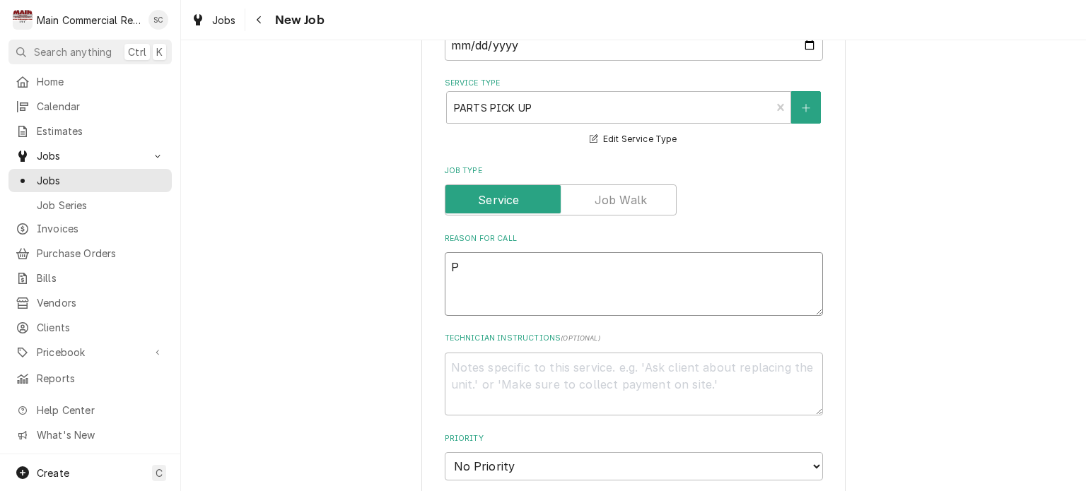
type textarea "PO"
type textarea "x"
type textarea "PO7"
type textarea "x"
type textarea "PO70"
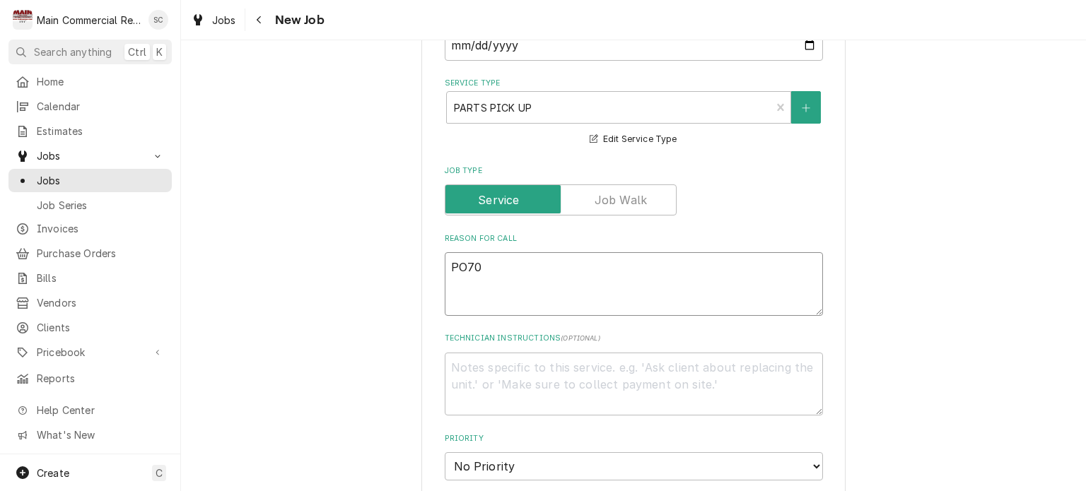
type textarea "x"
type textarea "PO705"
type textarea "x"
type textarea "PO7058"
type textarea "x"
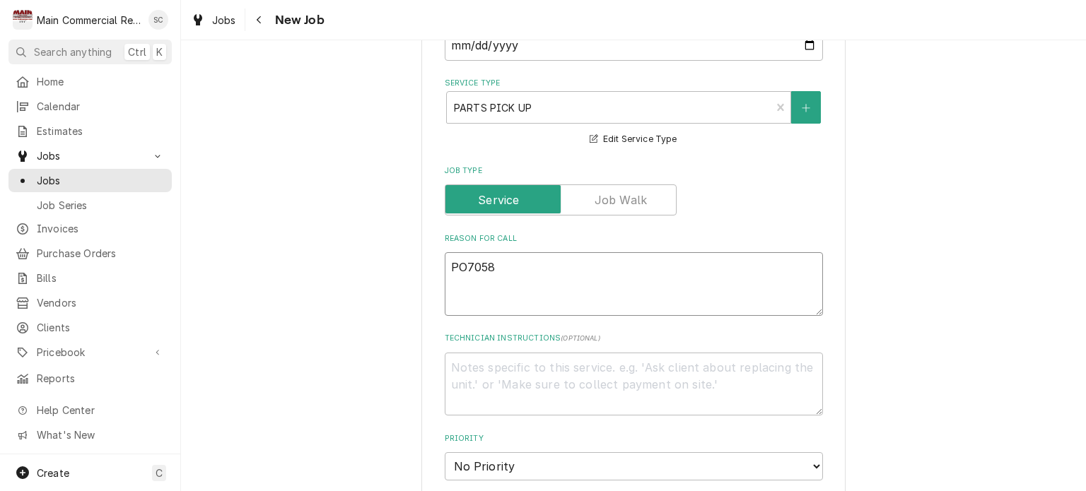
type textarea "PO70582"
type textarea "x"
type textarea "PO70582-"
type textarea "x"
type textarea "PO70582-T"
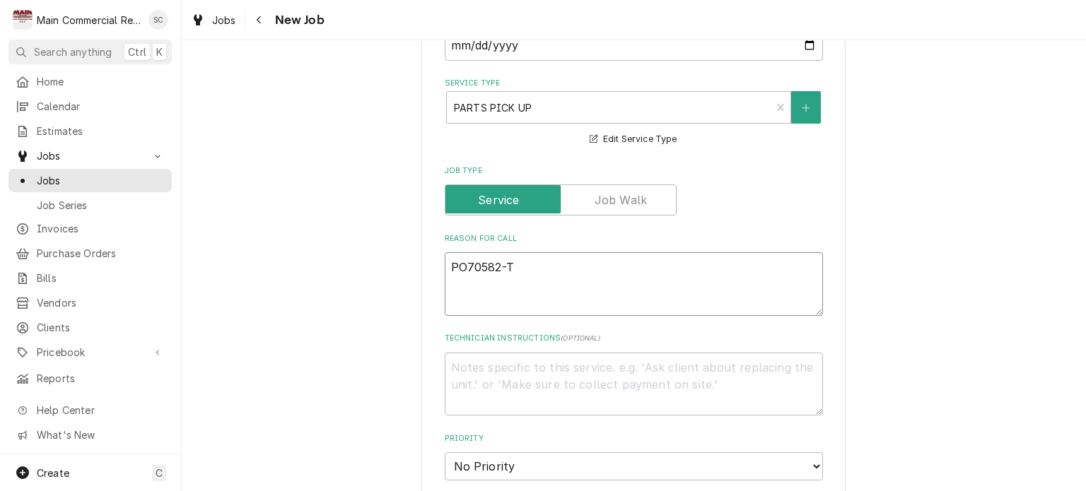
type textarea "x"
type textarea "PO70582-Tr"
type textarea "x"
type textarea "PO70582-Tru"
type textarea "x"
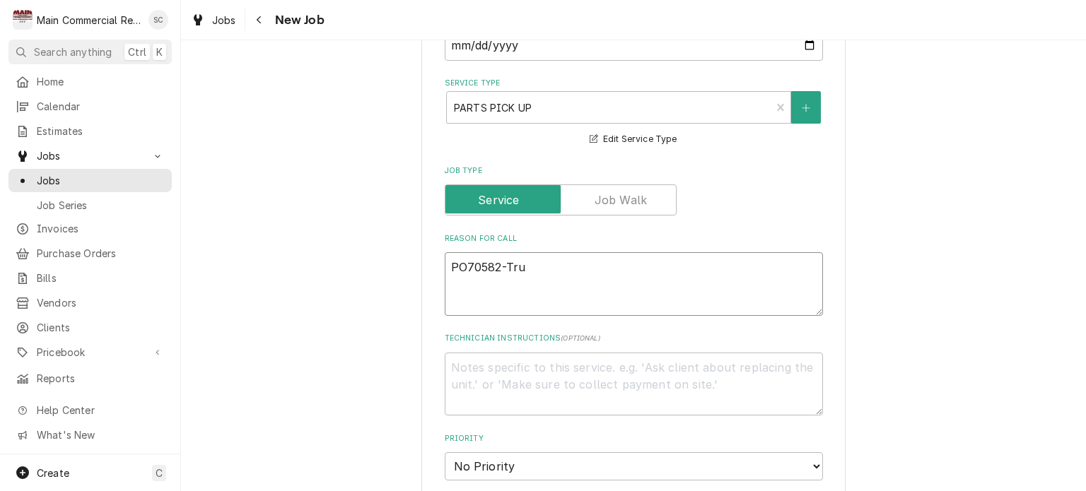
type textarea "PO70582-Truc"
type textarea "x"
type textarea "PO70582-Truck"
type textarea "x"
type textarea "PO70582-Truck"
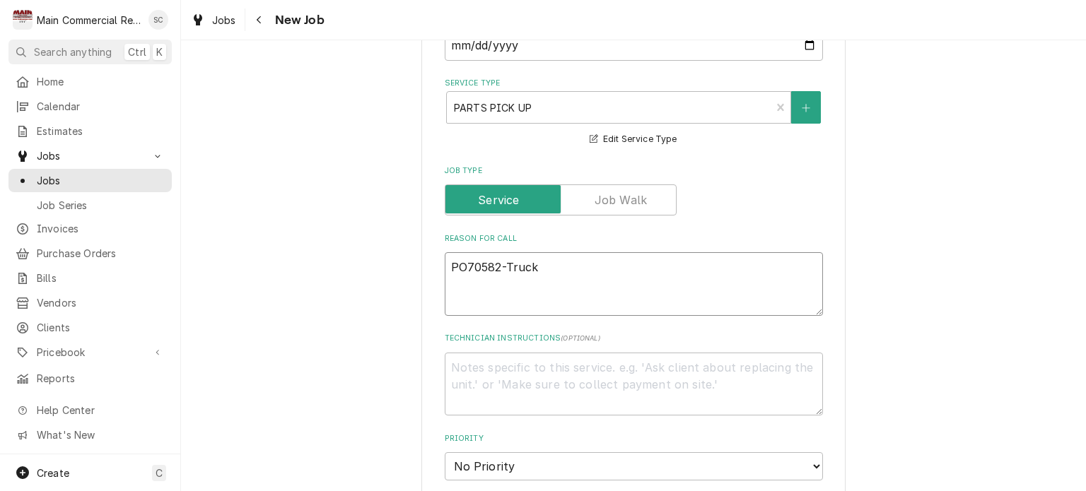
type textarea "x"
type textarea "PO70582-Truck S"
type textarea "x"
type textarea "PO70582-Truck St"
type textarea "x"
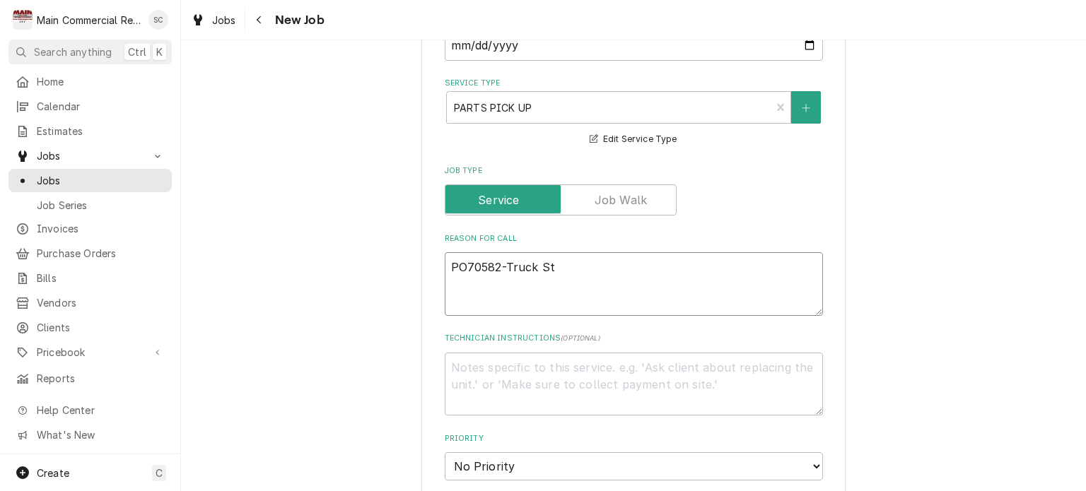
type textarea "PO70582-Truck Sto"
type textarea "x"
type textarea "PO70582-Truck Stoc"
type textarea "x"
type textarea "PO70582-Truck Stock"
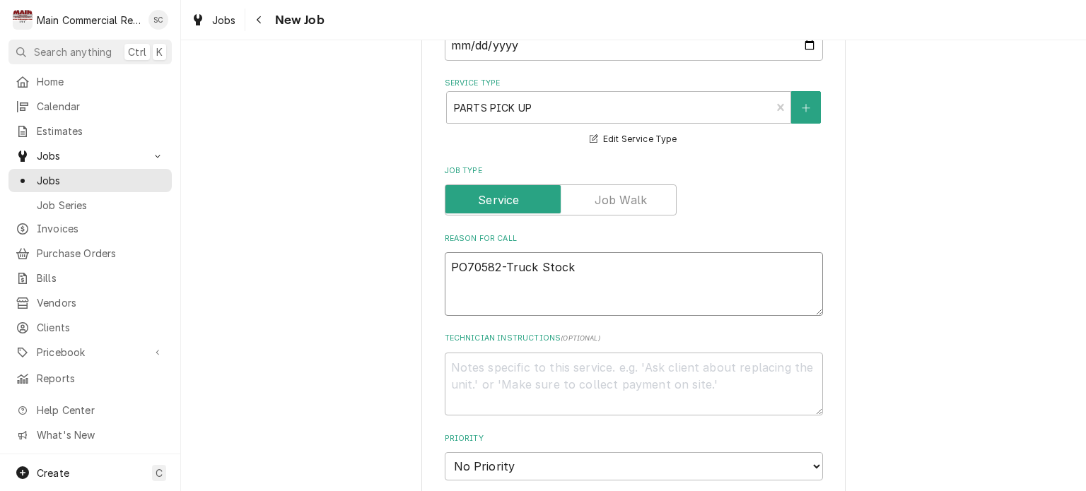
type textarea "x"
type textarea "PO70582-Truck Stock"
type textarea "x"
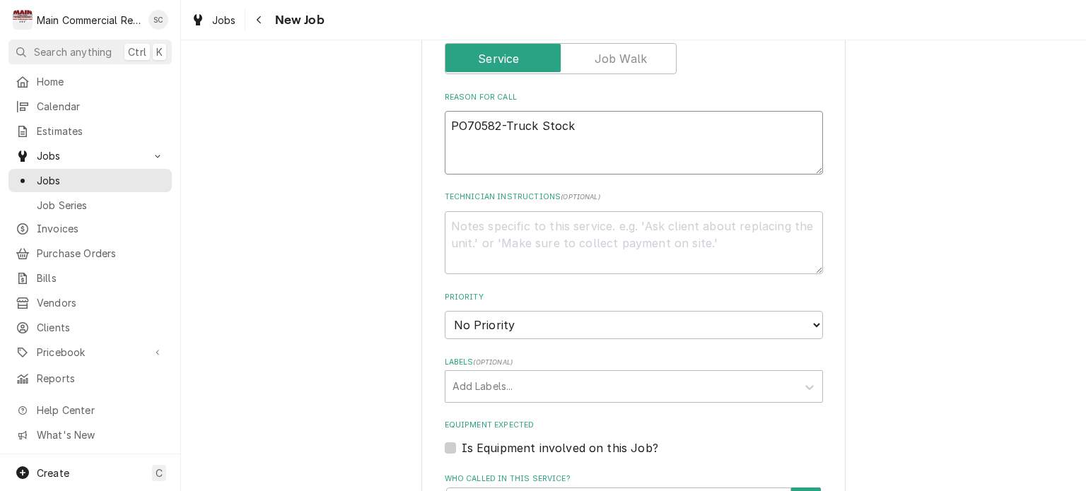
scroll to position [778, 0]
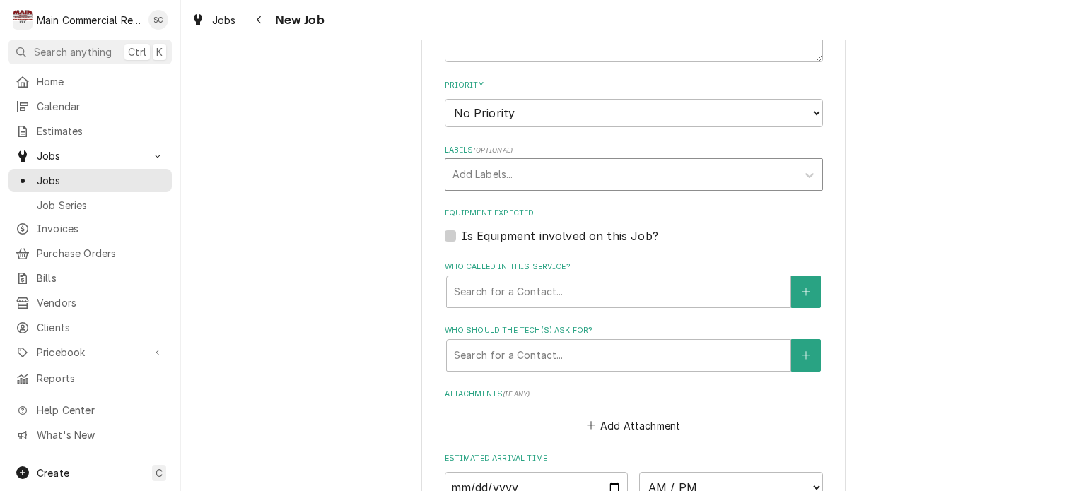
type textarea "PO70582-Truck Stock"
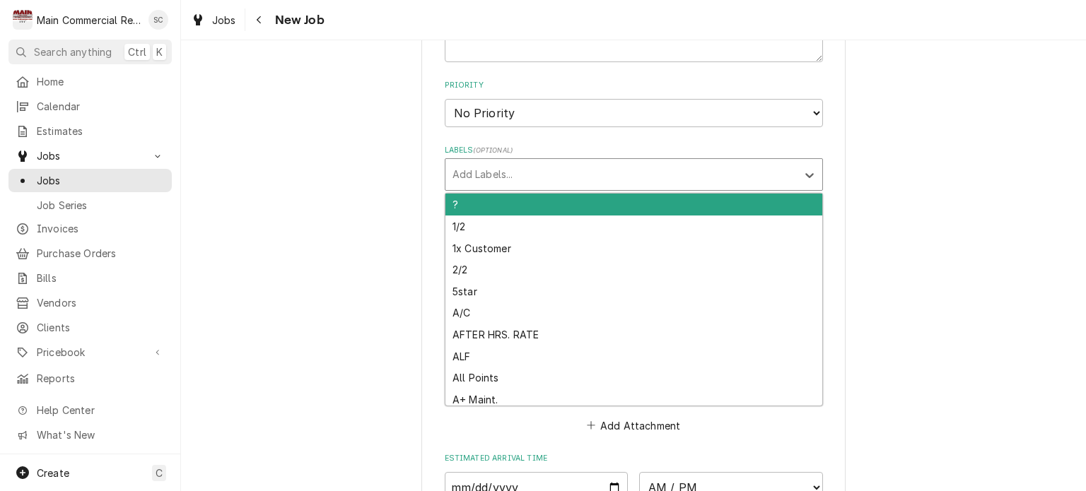
click at [584, 175] on div "Labels" at bounding box center [620, 174] width 337 height 25
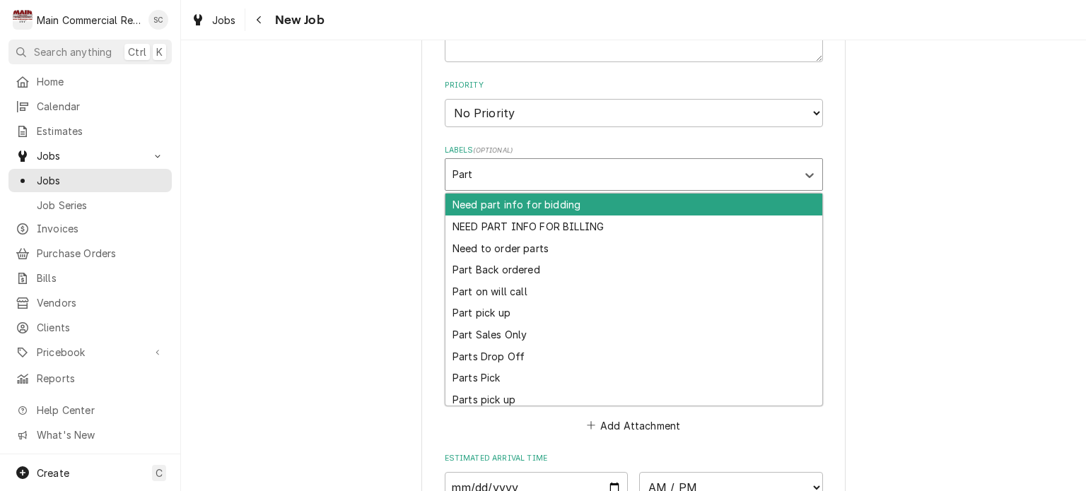
type input "Part"
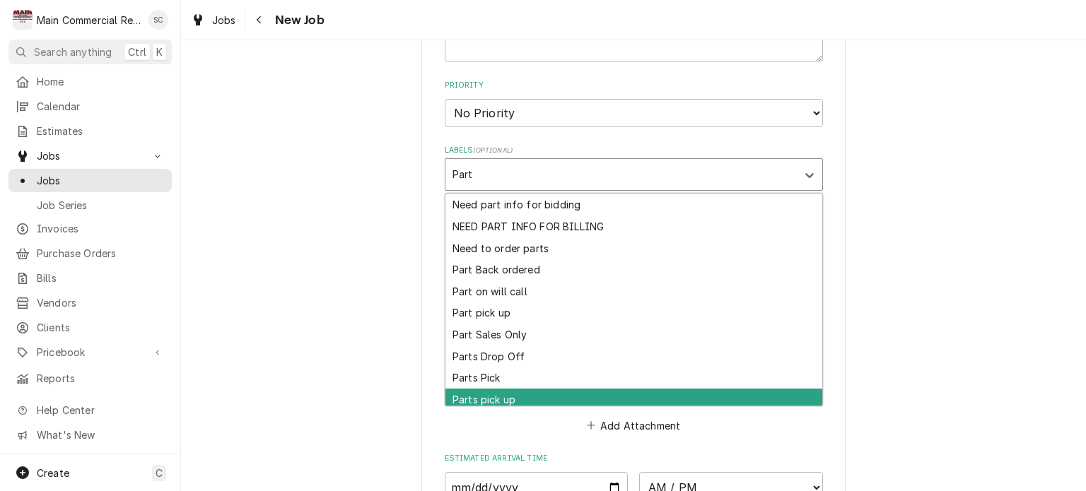
click at [455, 389] on div "Parts pick up" at bounding box center [633, 400] width 377 height 22
type textarea "x"
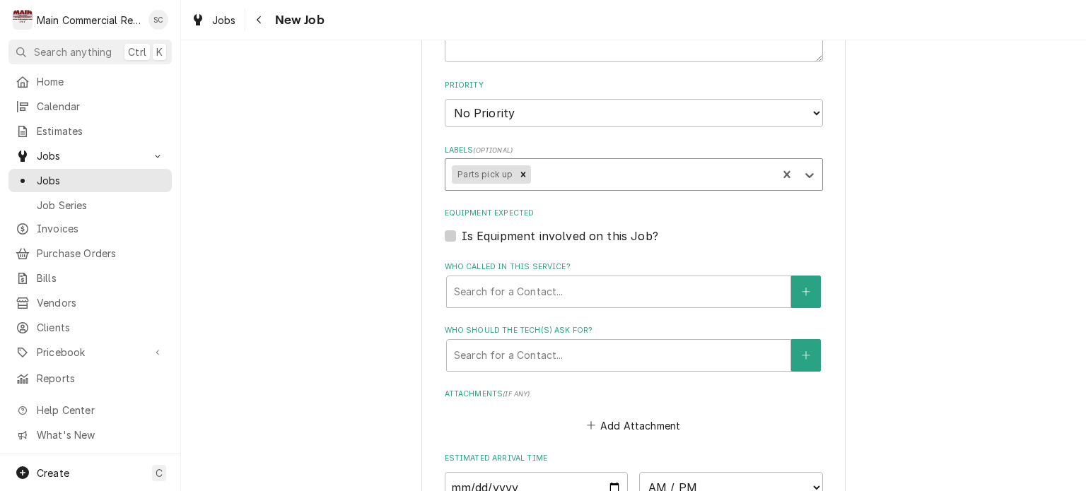
type textarea "x"
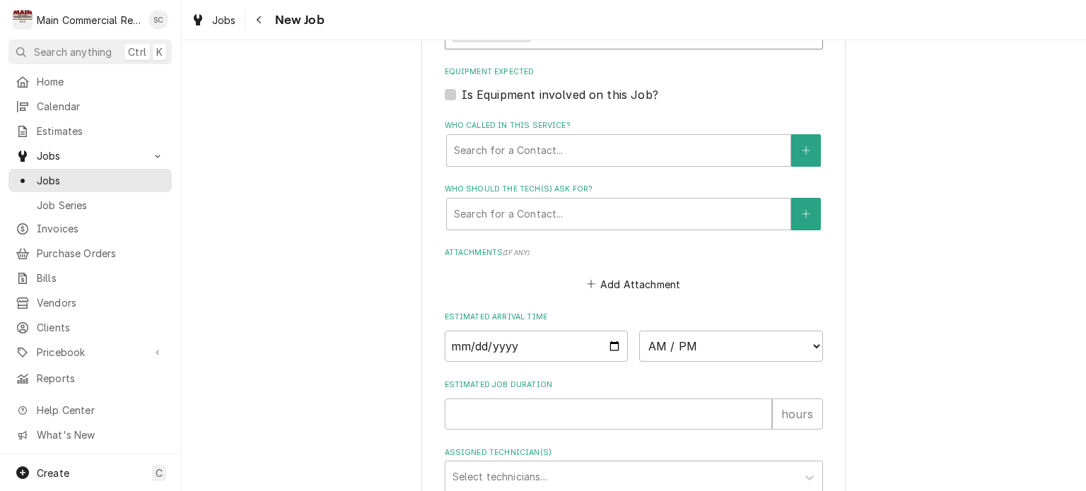
scroll to position [1060, 0]
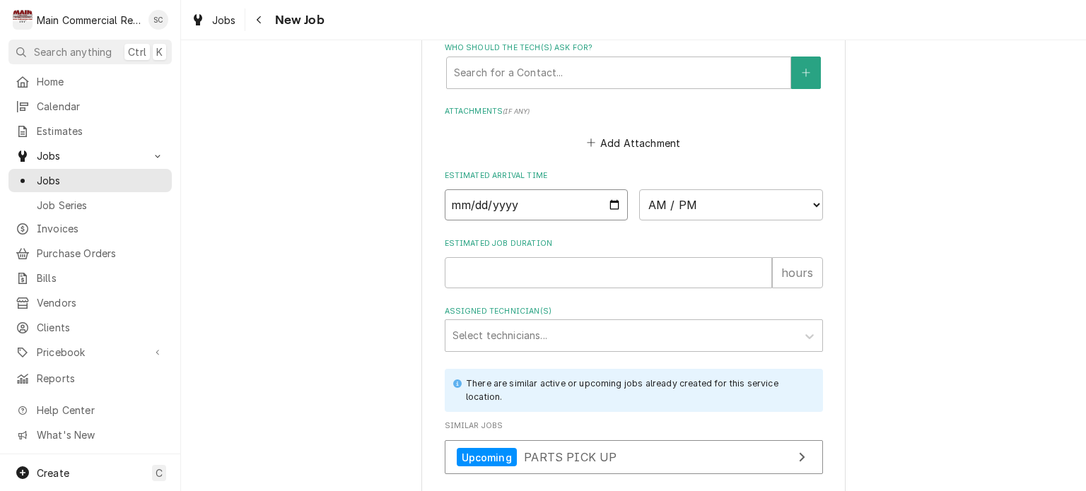
click at [604, 204] on input "Date" at bounding box center [537, 204] width 184 height 31
type input "[DATE]"
type textarea "x"
click at [684, 201] on select "AM / PM 6:00 AM 6:15 AM 6:30 AM 6:45 AM 7:00 AM 7:15 AM 7:30 AM 7:45 AM 8:00 AM…" at bounding box center [731, 204] width 184 height 31
select select "11:00:00"
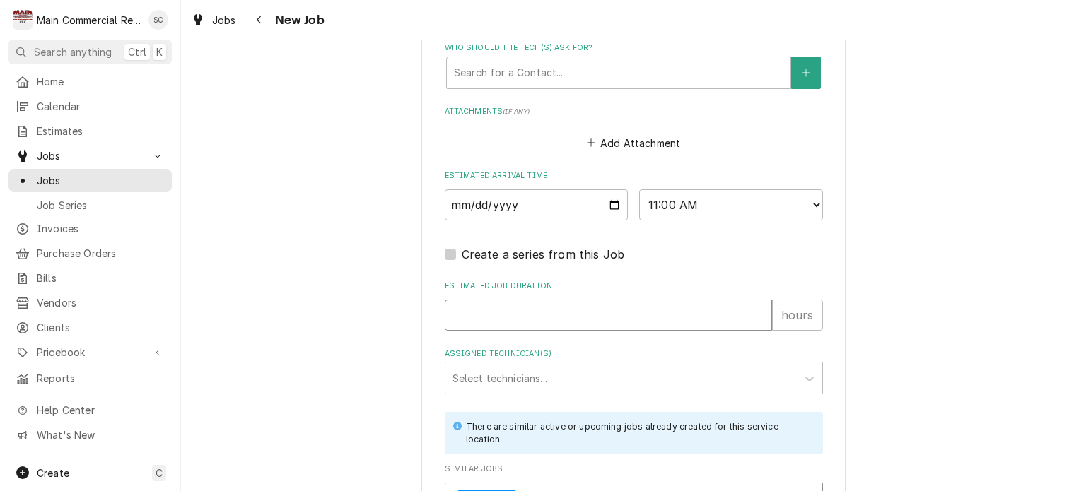
click at [541, 313] on input "Estimated Job Duration" at bounding box center [608, 315] width 327 height 31
type textarea "x"
type input ".2"
type textarea "x"
type input ".25"
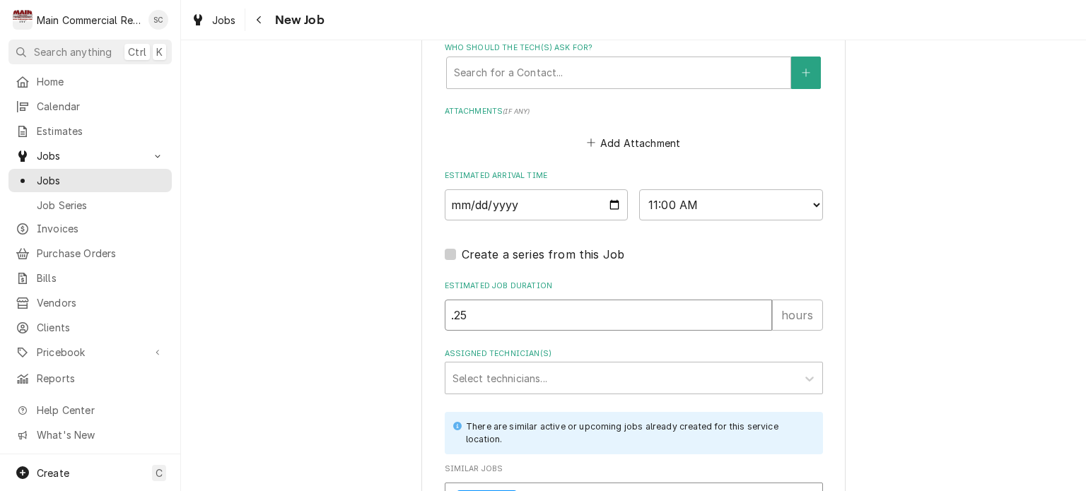
type textarea "x"
type input ".25"
click at [566, 367] on div "Assigned Technician(s)" at bounding box center [620, 377] width 337 height 25
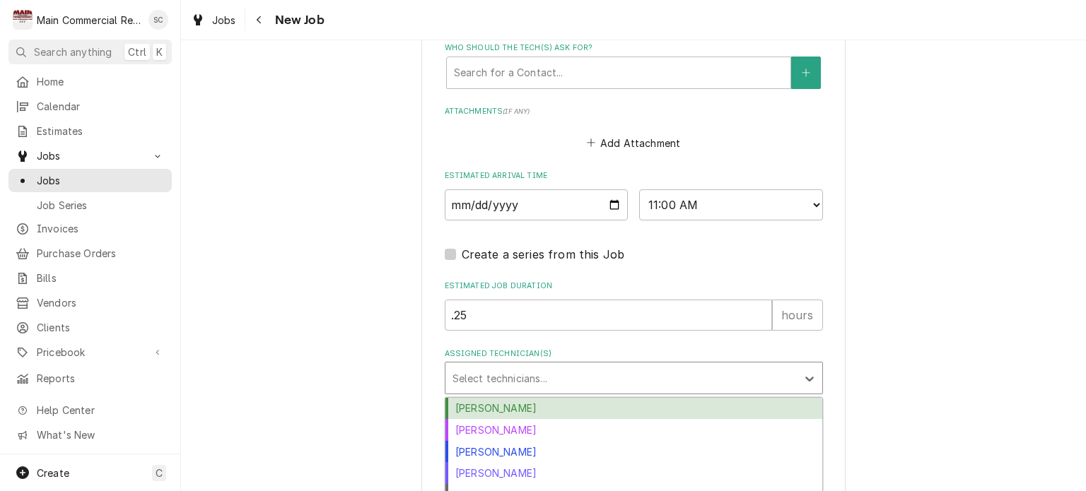
scroll to position [1202, 0]
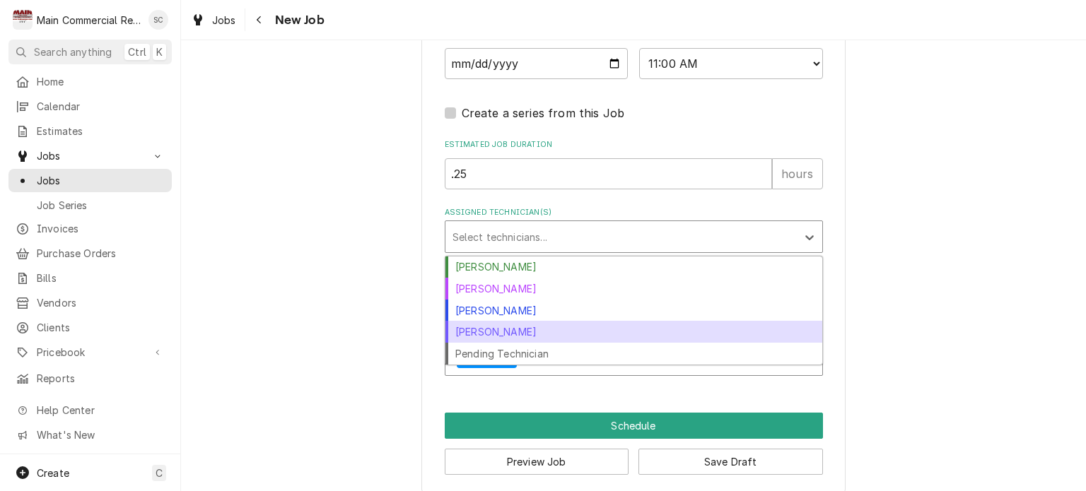
click at [502, 324] on div "Mike Marchese" at bounding box center [633, 332] width 377 height 22
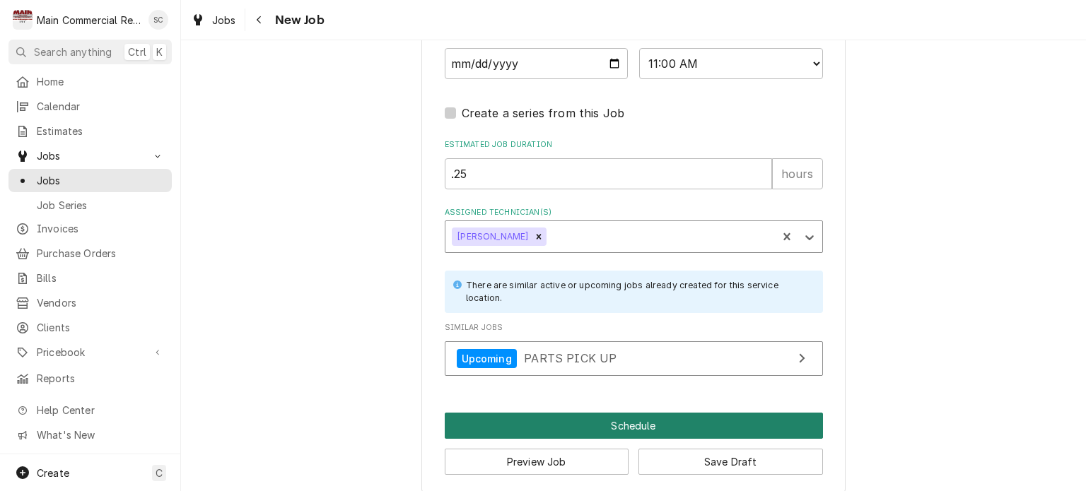
click at [649, 418] on button "Schedule" at bounding box center [634, 426] width 378 height 26
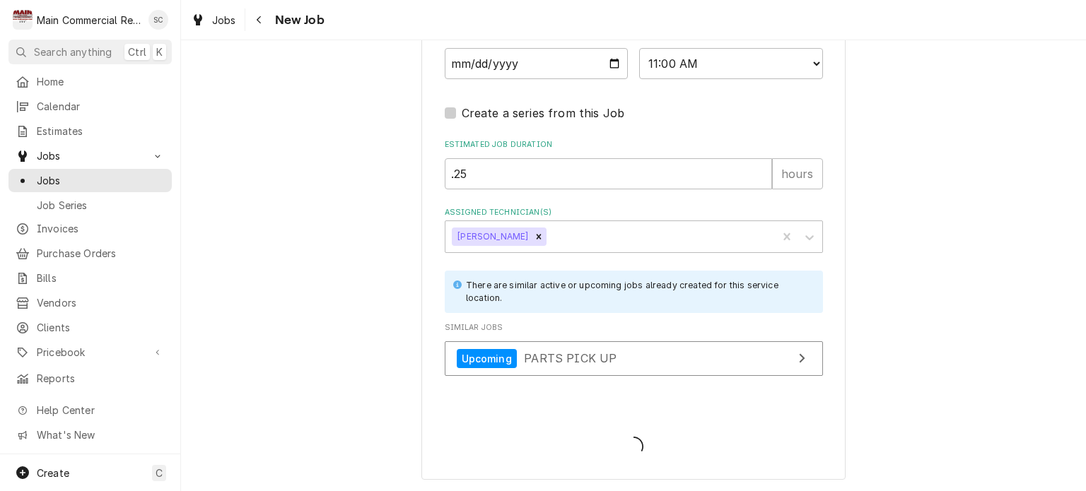
scroll to position [1198, 0]
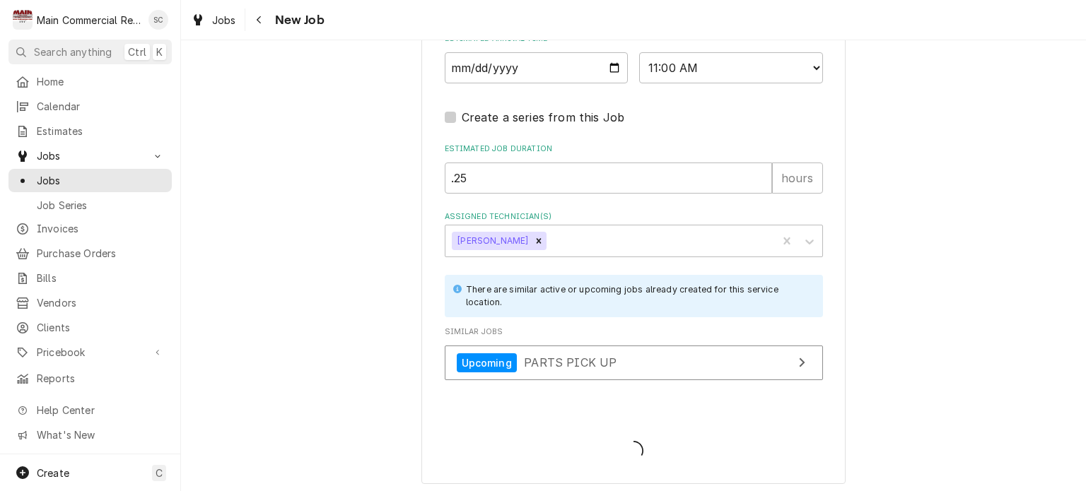
type textarea "x"
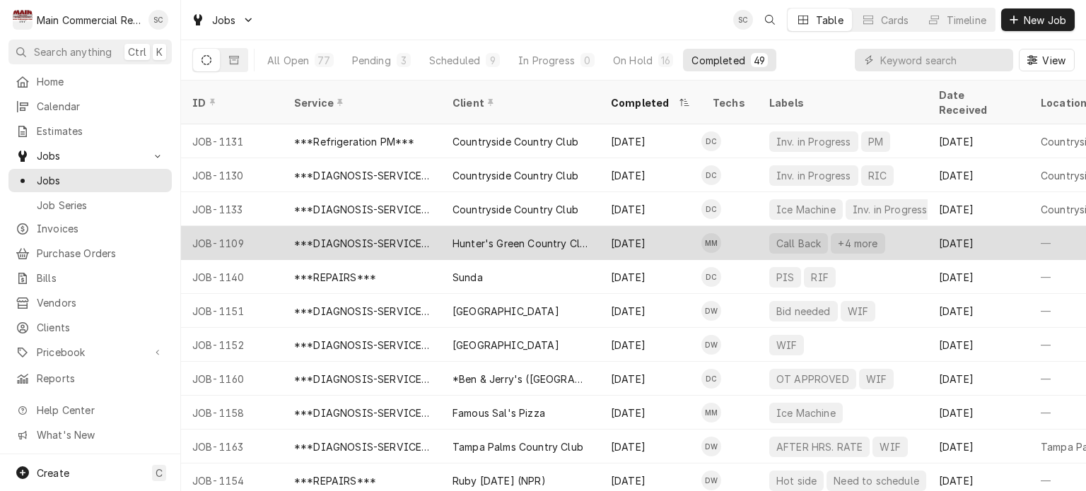
click at [619, 226] on div "Aug 1" at bounding box center [650, 243] width 102 height 34
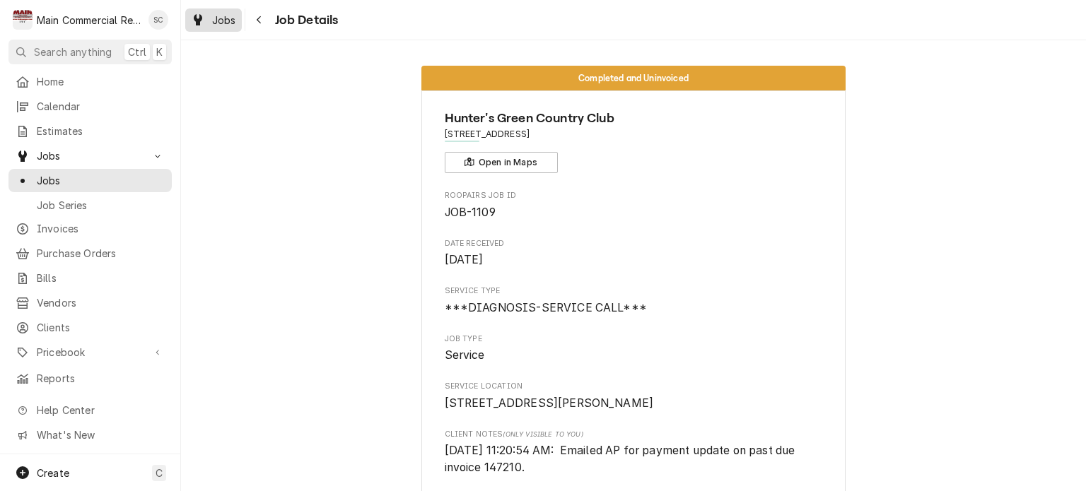
click at [232, 18] on span "Jobs" at bounding box center [224, 20] width 24 height 15
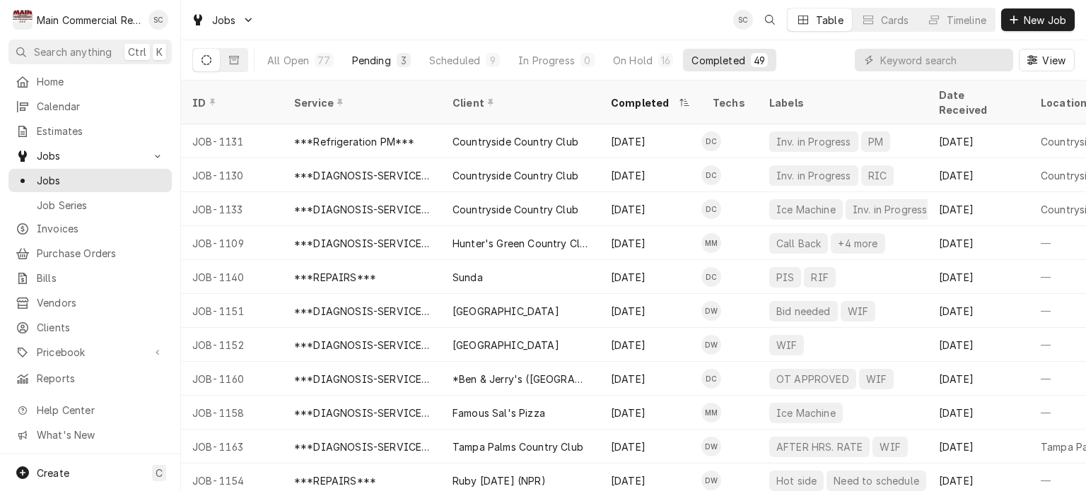
click at [405, 62] on div "3" at bounding box center [404, 60] width 14 height 14
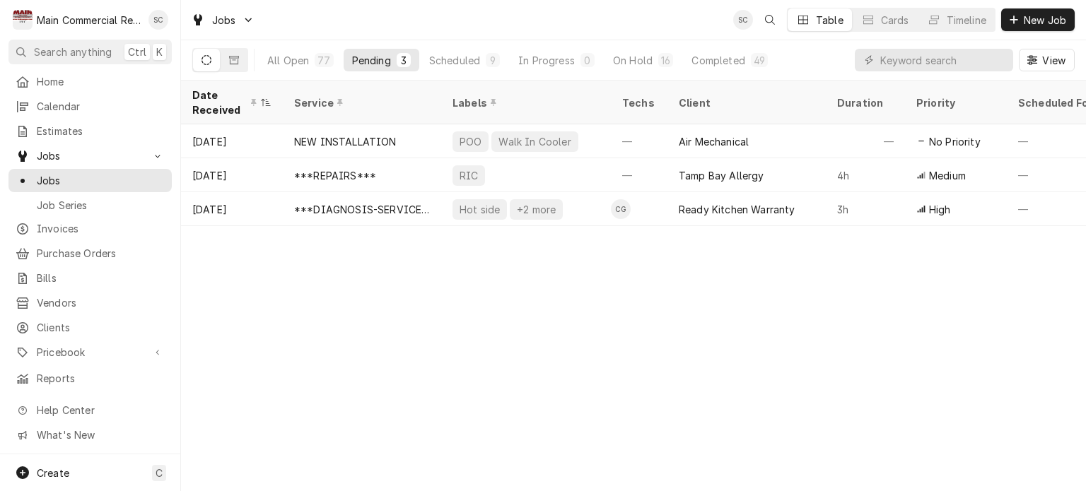
drag, startPoint x: 860, startPoint y: 263, endPoint x: 871, endPoint y: 271, distance: 13.7
click at [860, 265] on div "Date Received Service Labels Techs Client Duration Priority Scheduled For Locat…" at bounding box center [633, 286] width 905 height 411
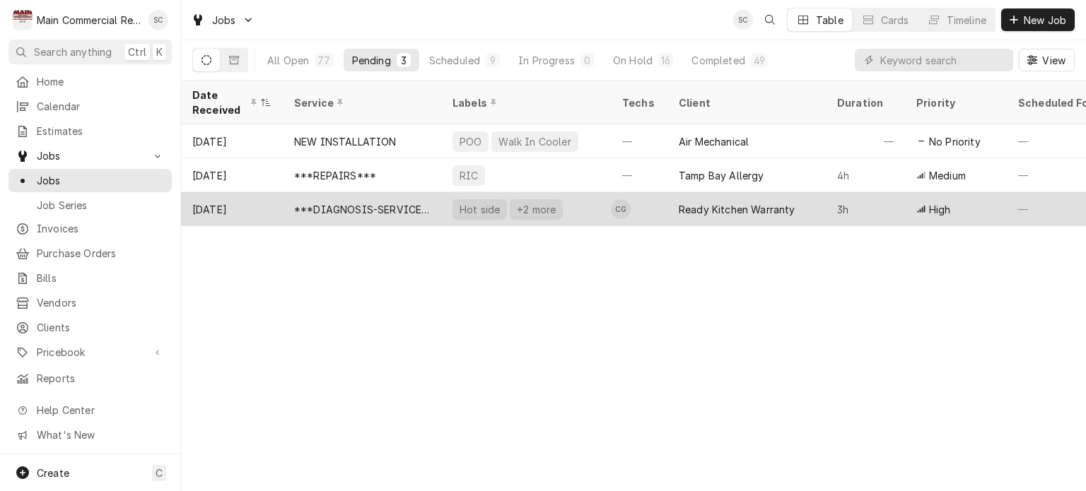
click at [720, 202] on div "Ready Kitchen Warranty" at bounding box center [737, 209] width 117 height 15
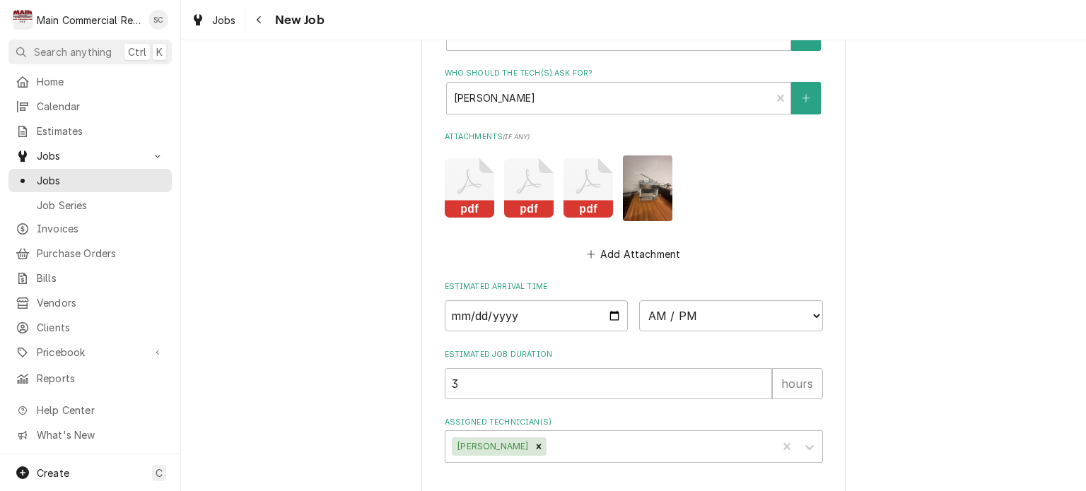
scroll to position [1343, 0]
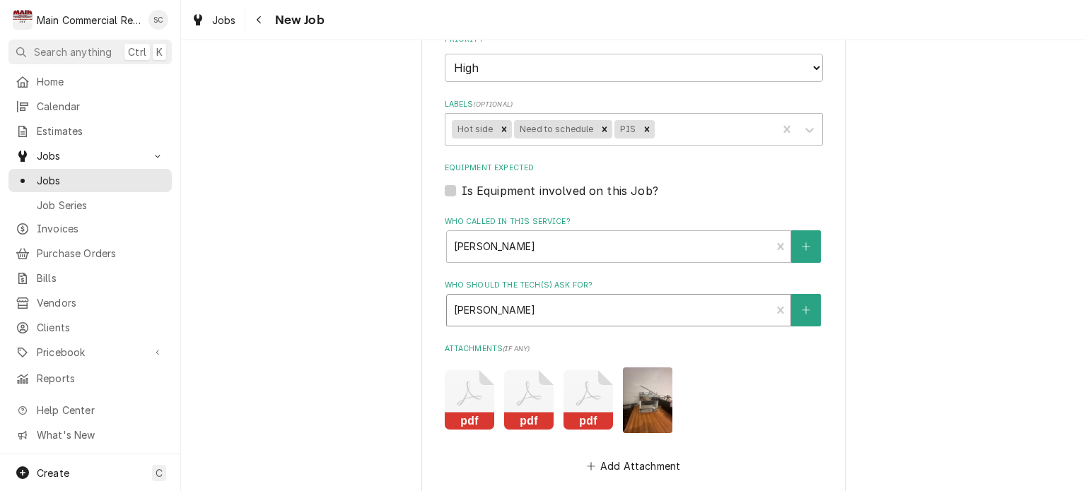
type textarea "x"
click at [570, 310] on div "Who should the tech(s) ask for?" at bounding box center [609, 310] width 310 height 25
click at [673, 242] on div "Who called in this service?" at bounding box center [609, 246] width 310 height 25
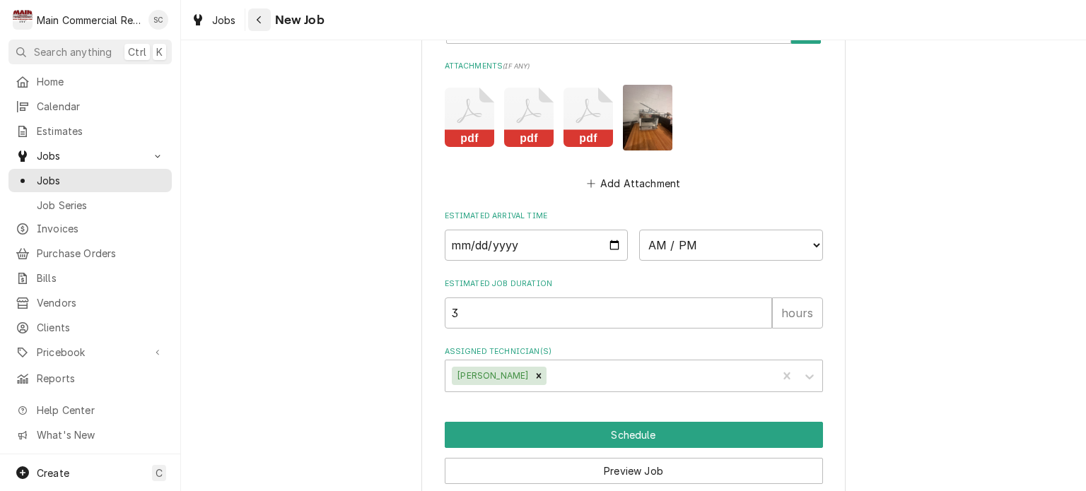
click at [256, 21] on icon "Navigate back" at bounding box center [259, 20] width 6 height 10
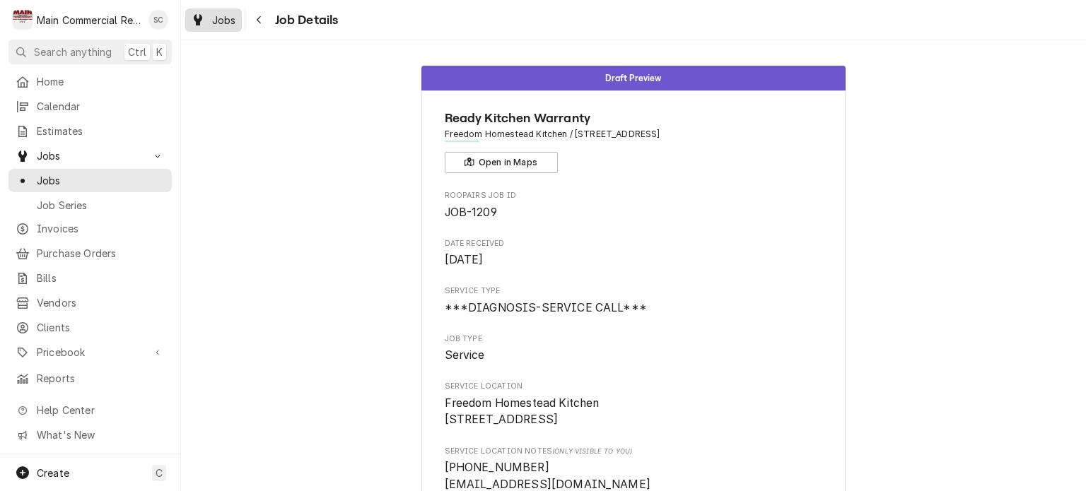
click at [232, 21] on span "Jobs" at bounding box center [224, 20] width 24 height 15
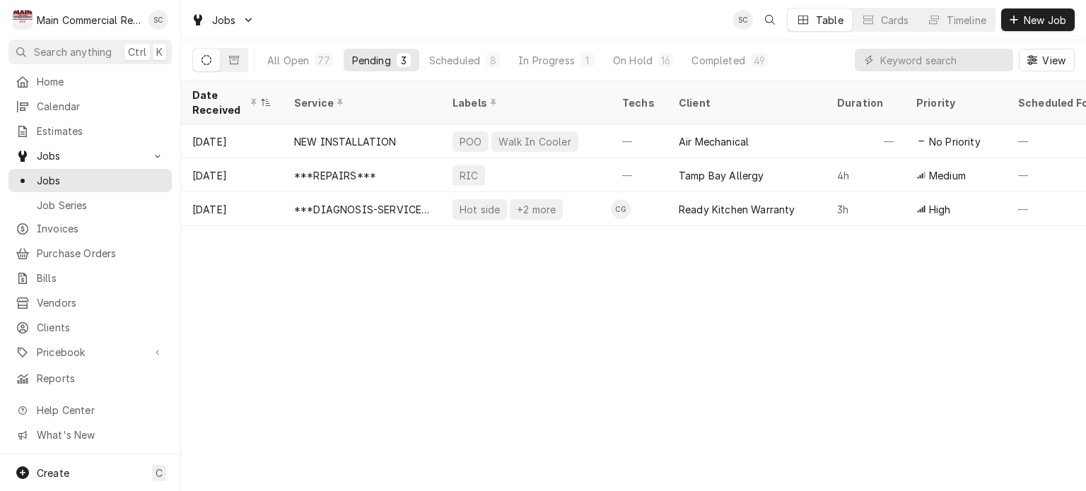
click at [777, 309] on div "Date Received Service Labels Techs Client Duration Priority Scheduled For Locat…" at bounding box center [633, 286] width 905 height 411
click at [707, 58] on div "Completed" at bounding box center [717, 60] width 53 height 15
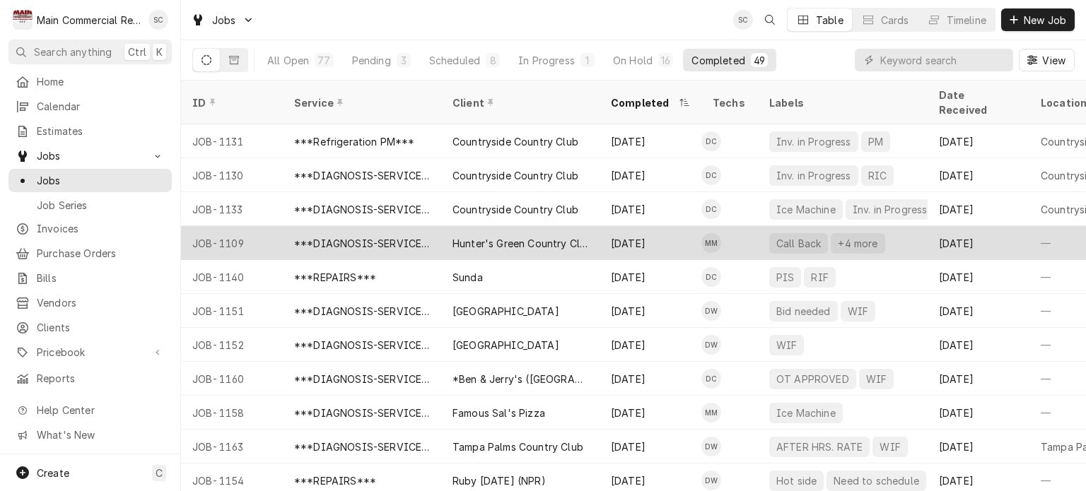
click at [580, 236] on div "Hunter's Green Country Club" at bounding box center [520, 243] width 136 height 15
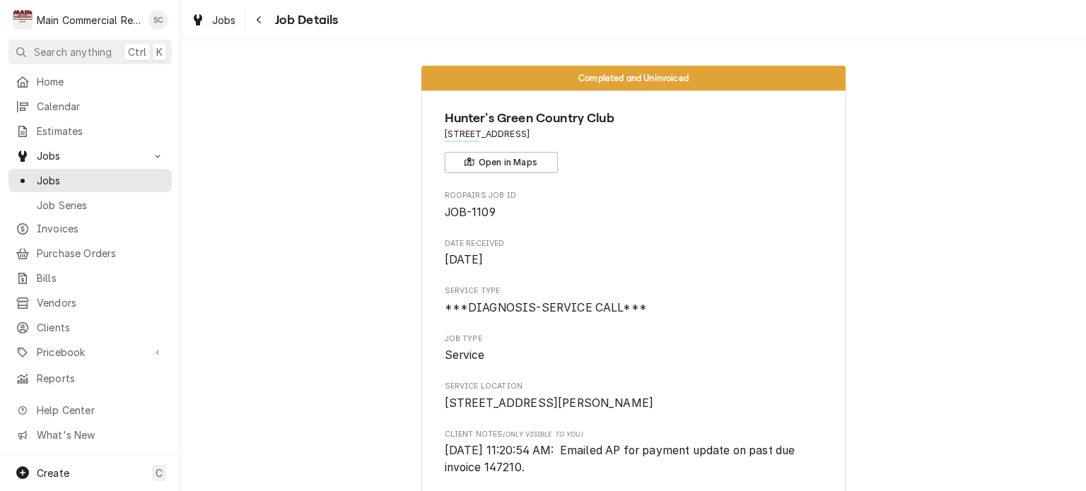
drag, startPoint x: 491, startPoint y: 213, endPoint x: 438, endPoint y: 212, distance: 52.3
click at [445, 212] on span "JOB-1109" at bounding box center [634, 212] width 378 height 17
copy span "JOB-1109"
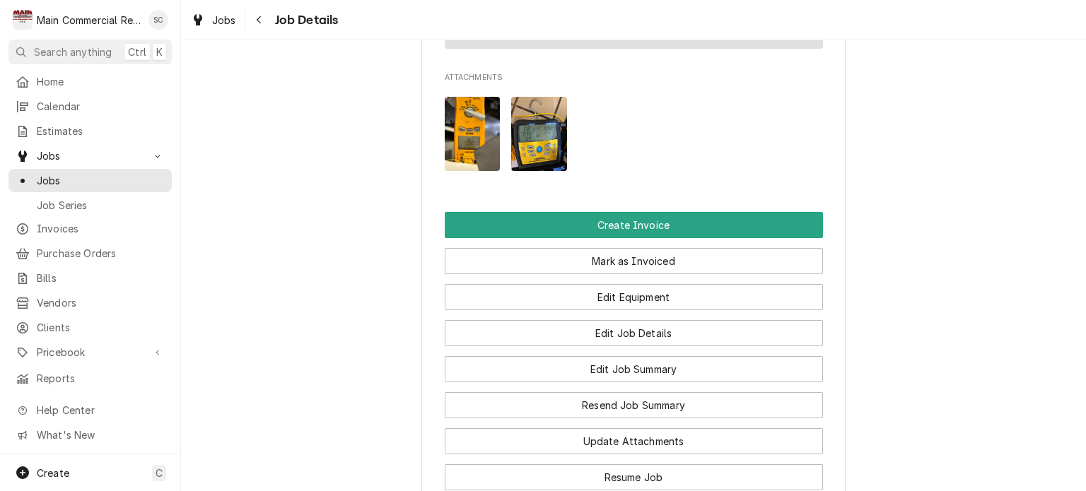
scroll to position [1643, 0]
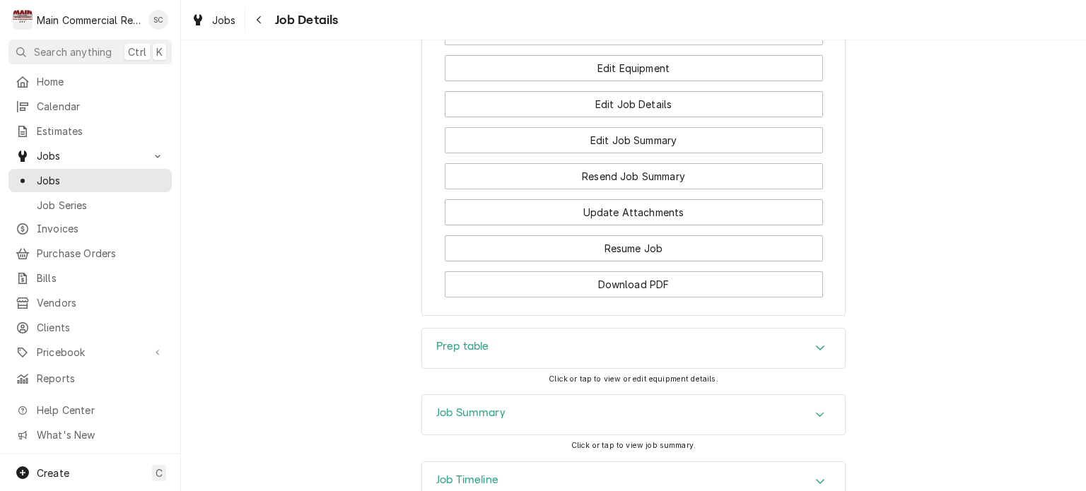
click at [815, 409] on icon "Accordion Header" at bounding box center [820, 414] width 10 height 11
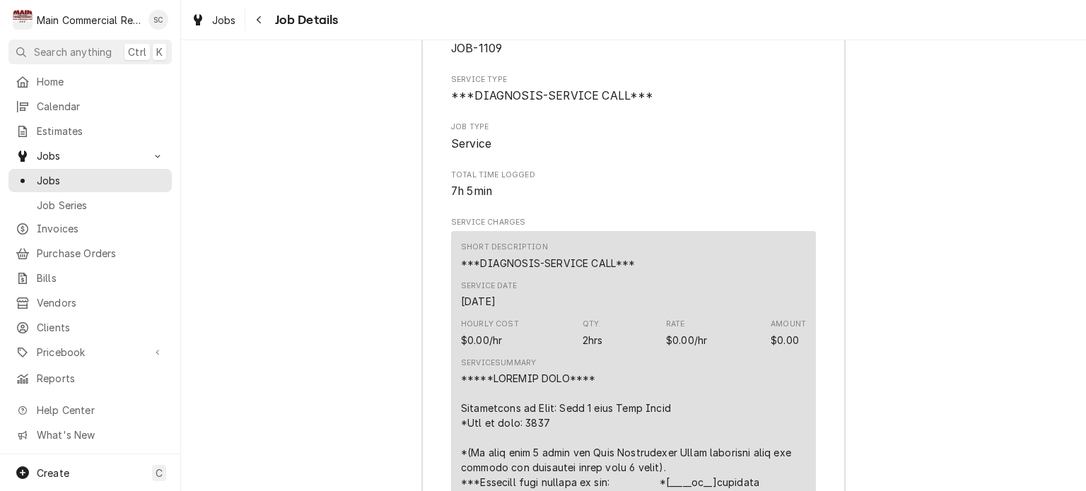
scroll to position [2138, 0]
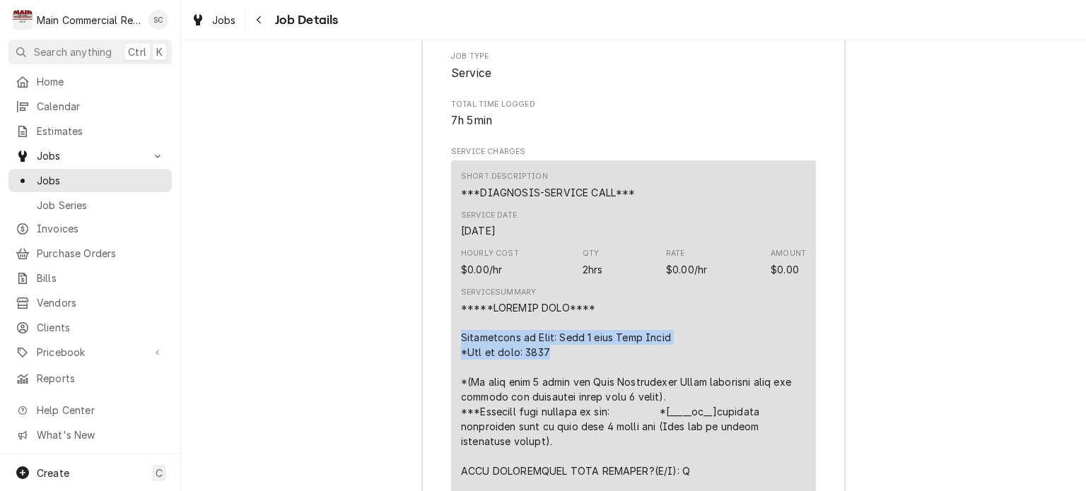
drag, startPoint x: 503, startPoint y: 251, endPoint x: 441, endPoint y: 240, distance: 62.4
copy div "Description of Unit: True 2 door Prep Table *Age of unit: 2017"
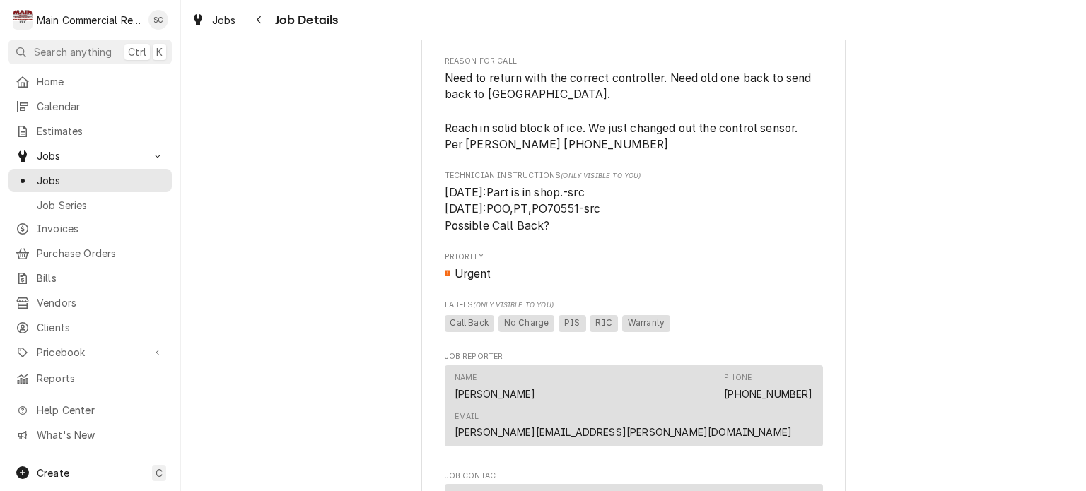
scroll to position [512, 0]
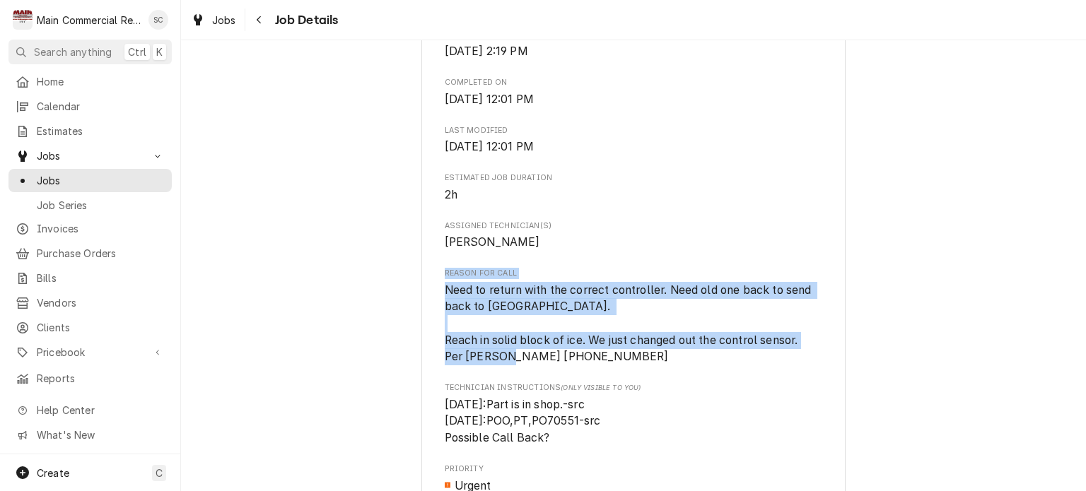
drag, startPoint x: 583, startPoint y: 373, endPoint x: 426, endPoint y: 293, distance: 176.1
copy div "Reason For Call Need to return with the correct controller. Need old one back t…"
click at [671, 232] on span "Assigned Technician(s)" at bounding box center [634, 226] width 378 height 11
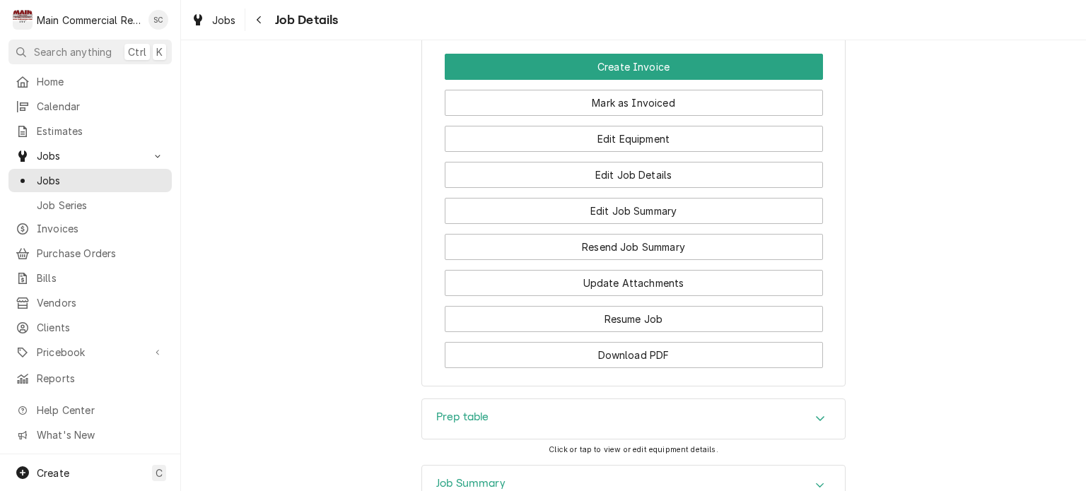
scroll to position [1714, 0]
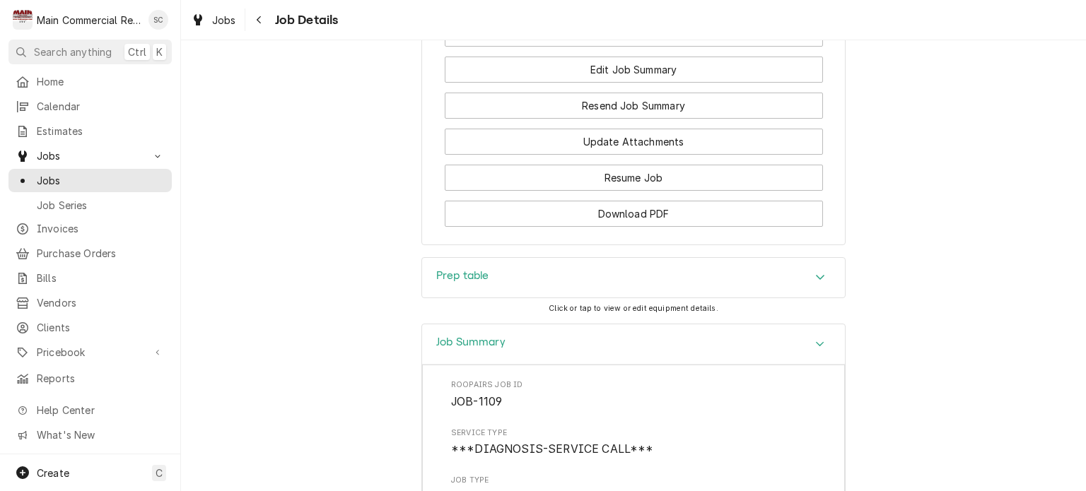
click at [580, 258] on div "Prep table" at bounding box center [633, 278] width 423 height 40
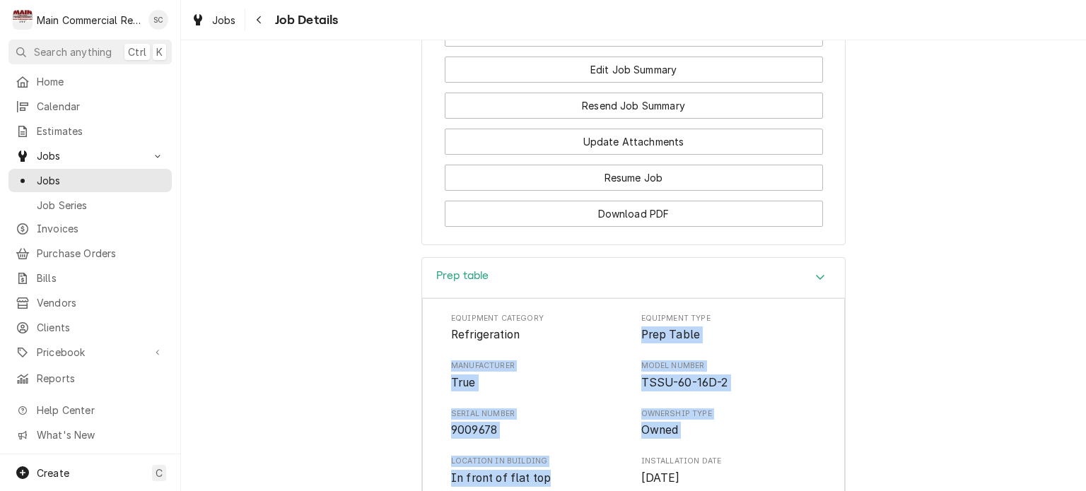
drag, startPoint x: 512, startPoint y: 358, endPoint x: 635, endPoint y: 239, distance: 171.5
click at [635, 313] on div "Equipment Category Refrigeration Equipment Type Prep Table Manufacturer True Mo…" at bounding box center [633, 447] width 365 height 269
copy div "Prep Table Manufacturer True Model Number TSSU-60-16D-2 Serial Number 9009678 O…"
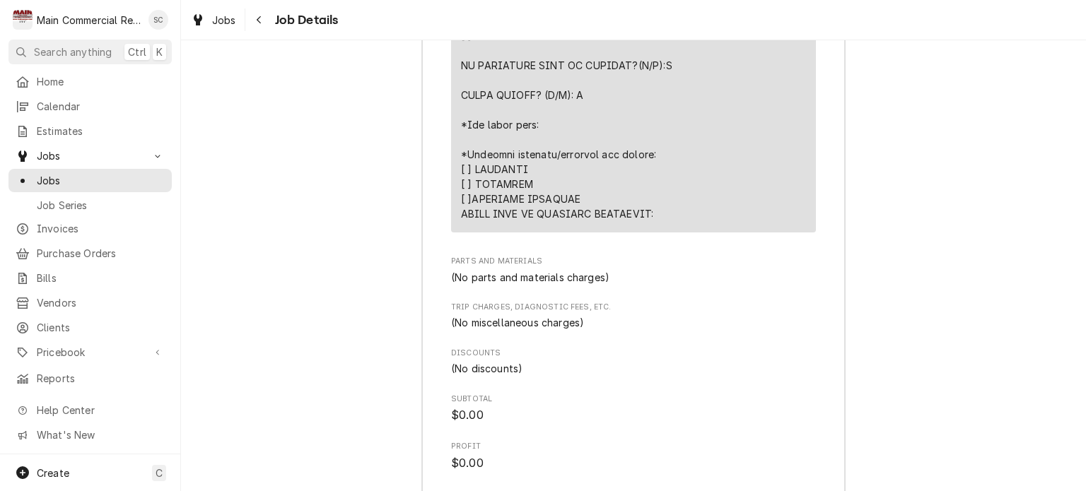
scroll to position [3905, 0]
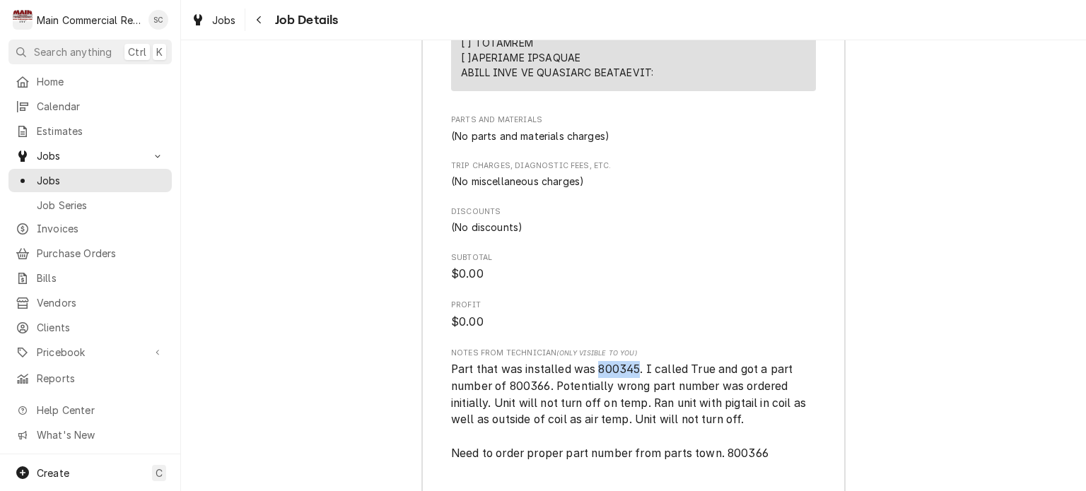
drag, startPoint x: 633, startPoint y: 266, endPoint x: 593, endPoint y: 262, distance: 40.4
click at [593, 363] on span "Part that was installed was 800345. I called True and got a part number of 8003…" at bounding box center [630, 436] width 358 height 147
copy span "800345"
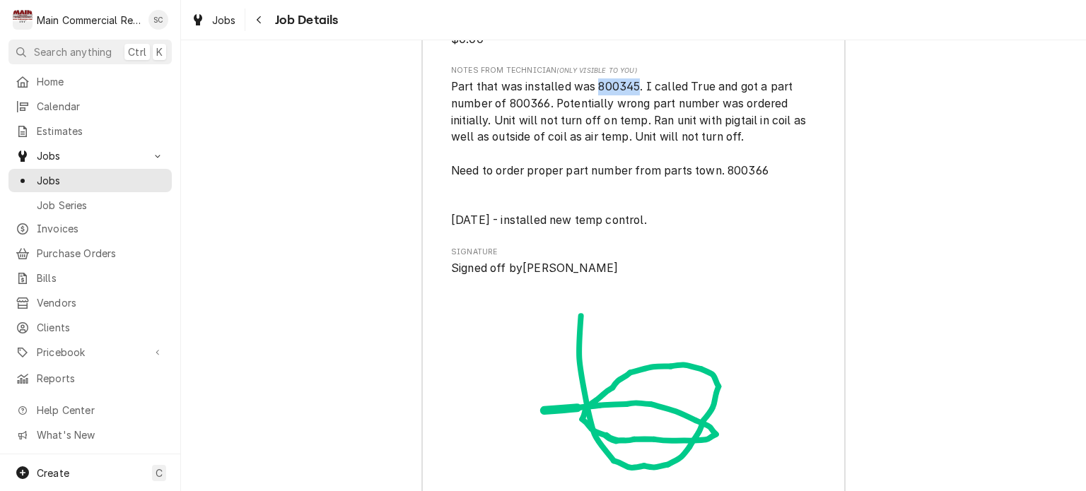
scroll to position [4331, 0]
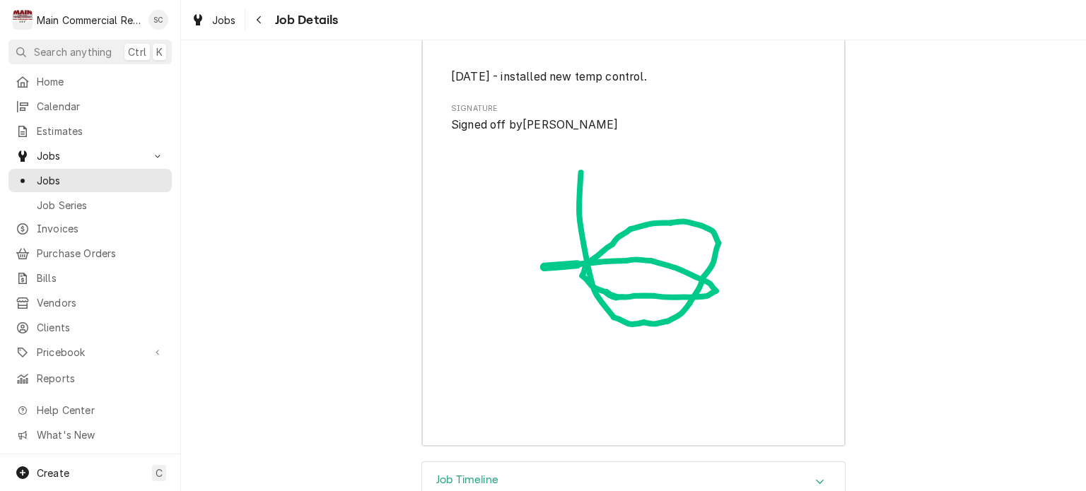
click at [817, 476] on icon "Accordion Header" at bounding box center [820, 481] width 10 height 11
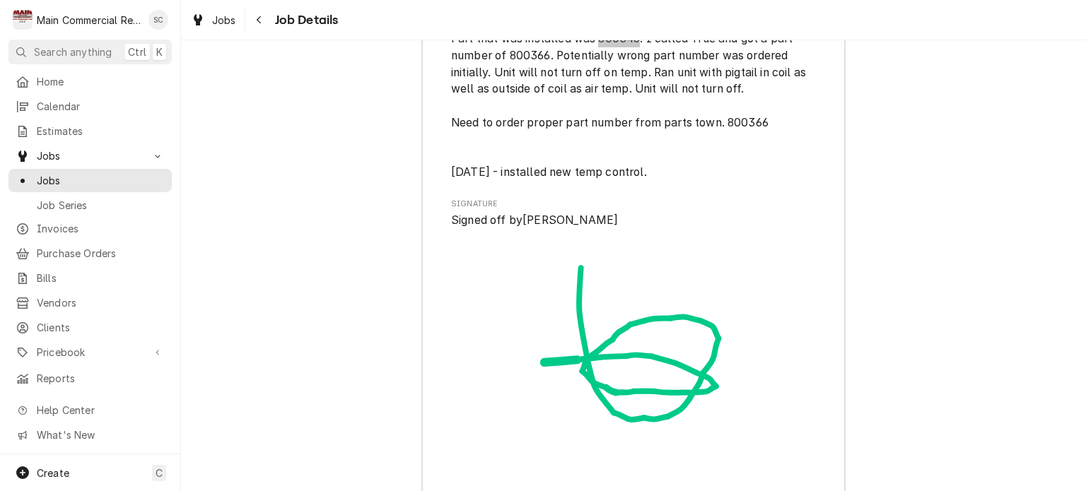
scroll to position [4024, 0]
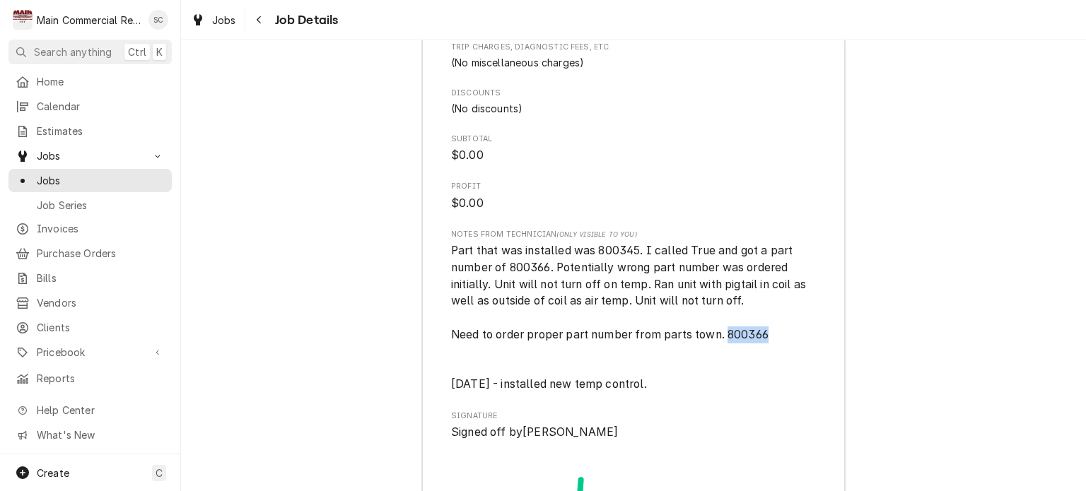
drag, startPoint x: 763, startPoint y: 232, endPoint x: 722, endPoint y: 226, distance: 41.5
click at [722, 244] on span "Part that was installed was 800345. I called True and got a part number of 8003…" at bounding box center [630, 317] width 358 height 147
copy span "800366"
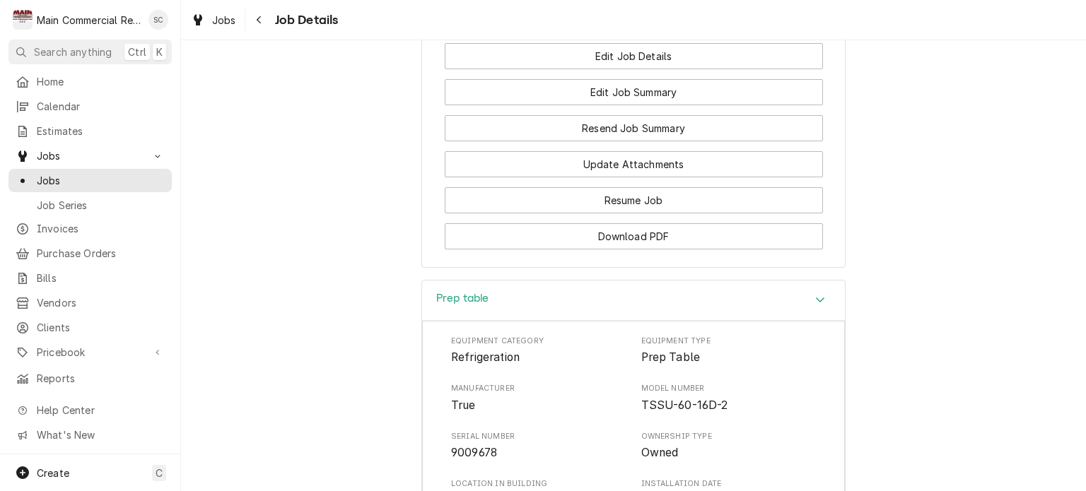
scroll to position [1479, 0]
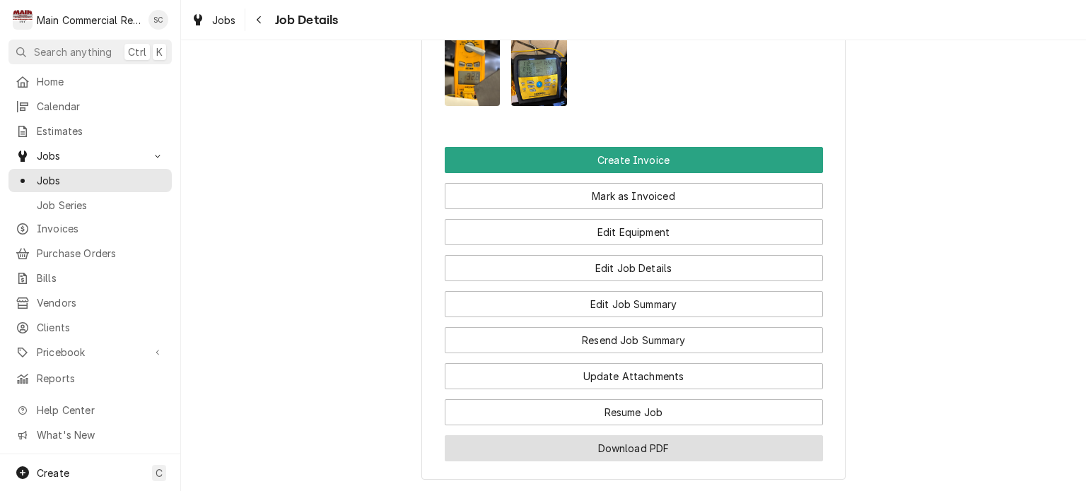
click at [642, 435] on button "Download PDF" at bounding box center [634, 448] width 378 height 26
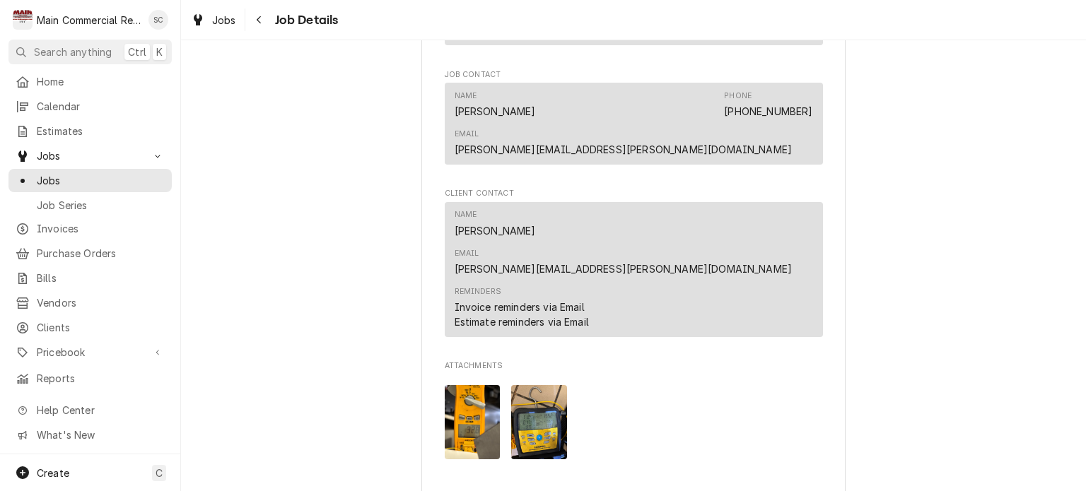
scroll to position [1267, 0]
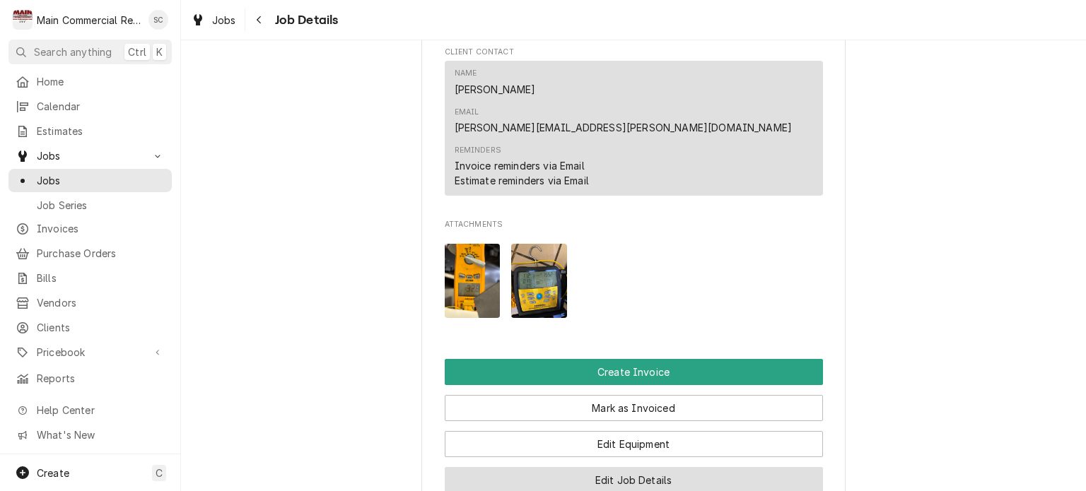
click at [636, 467] on button "Edit Job Details" at bounding box center [634, 480] width 378 height 26
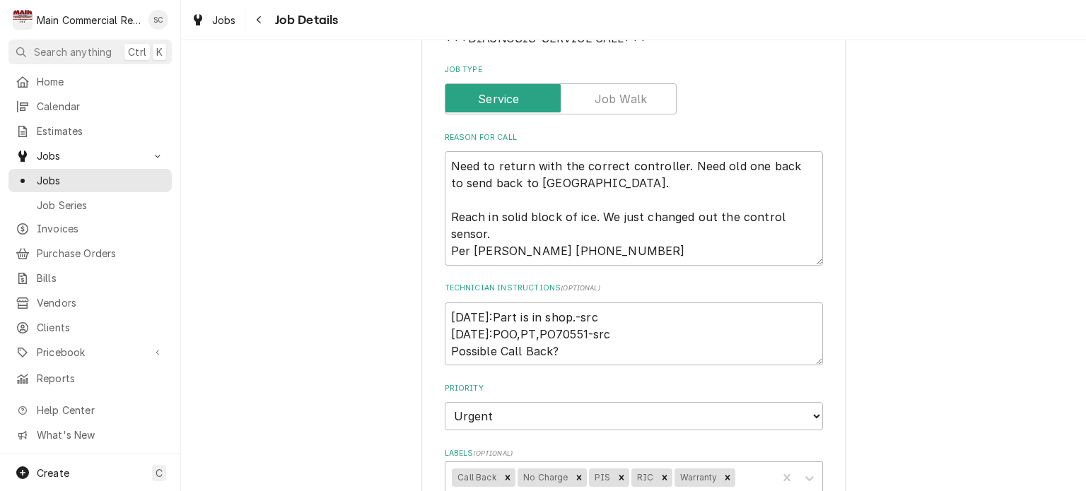
scroll to position [424, 0]
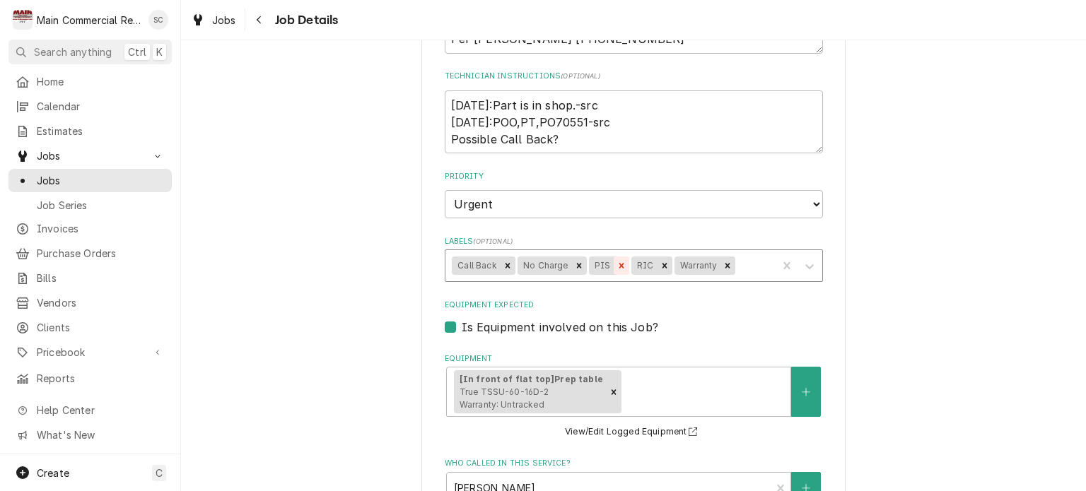
click at [616, 262] on icon "Remove PIS" at bounding box center [621, 266] width 10 height 10
click at [722, 269] on div "Labels" at bounding box center [733, 265] width 74 height 25
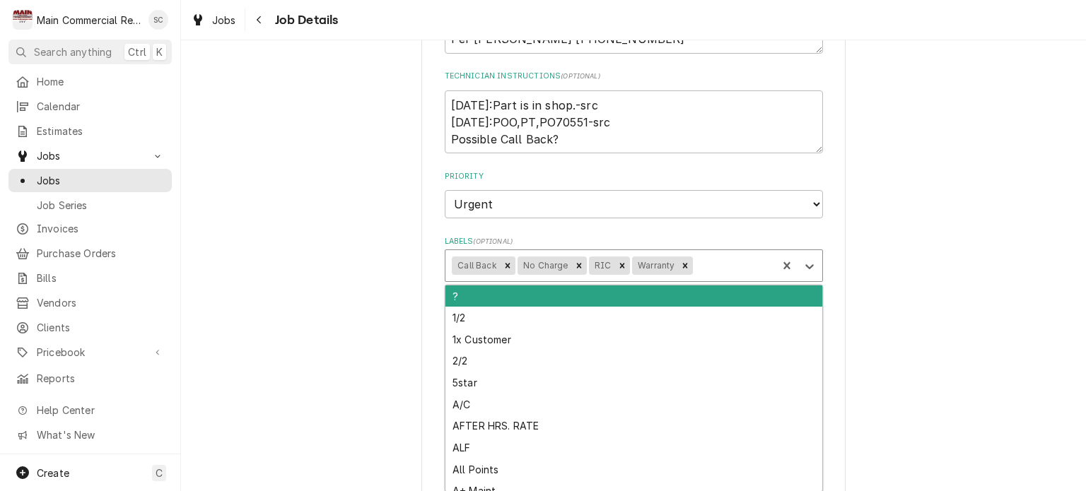
click at [721, 268] on div "Labels" at bounding box center [733, 265] width 74 height 25
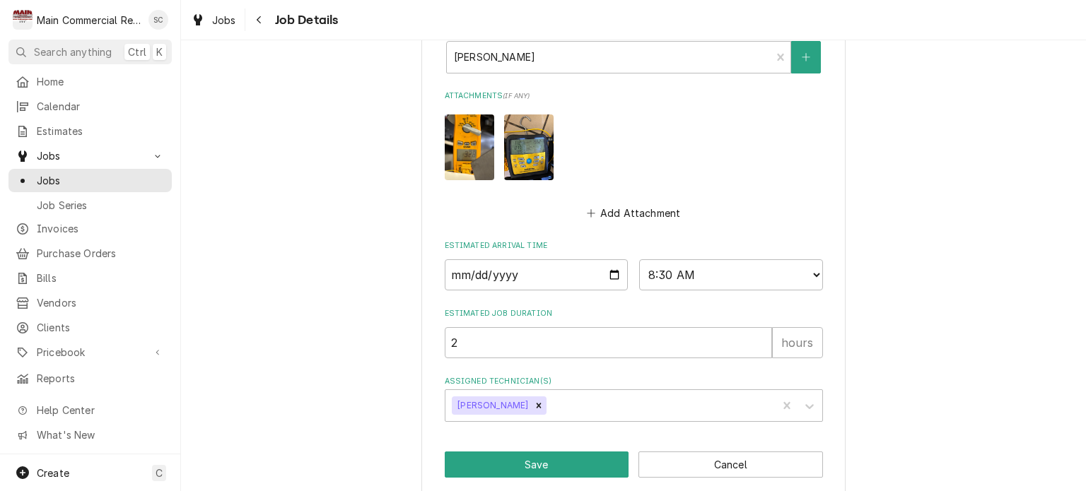
scroll to position [932, 0]
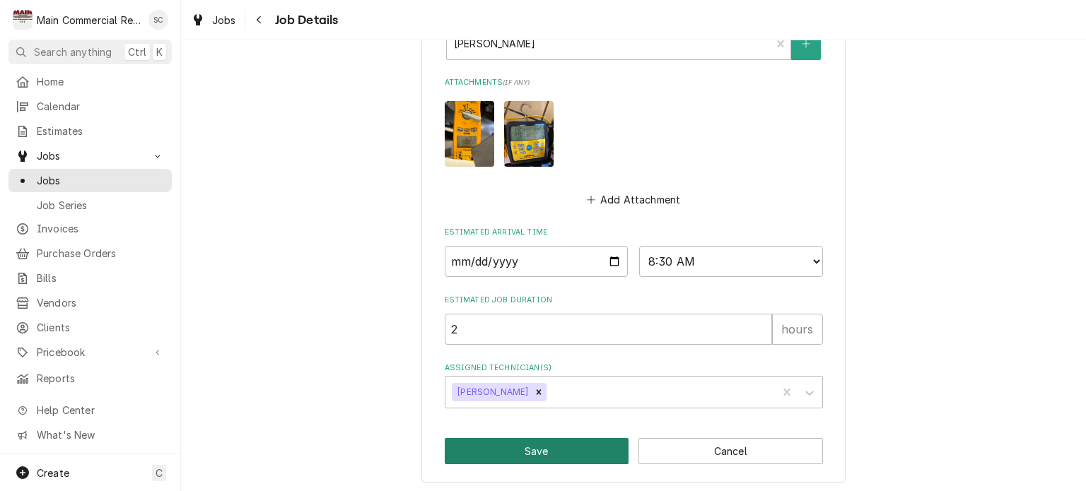
click at [594, 444] on button "Save" at bounding box center [537, 451] width 185 height 26
type textarea "x"
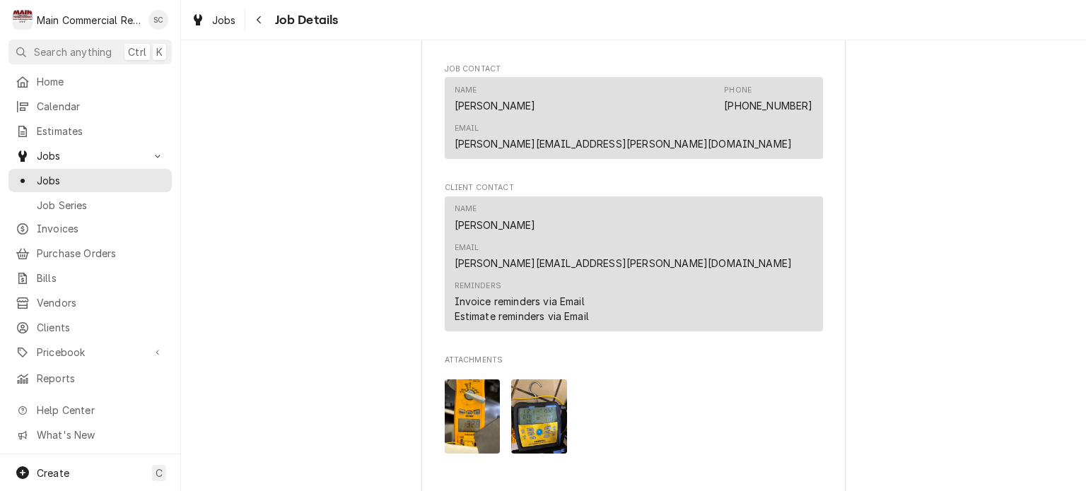
scroll to position [1343, 0]
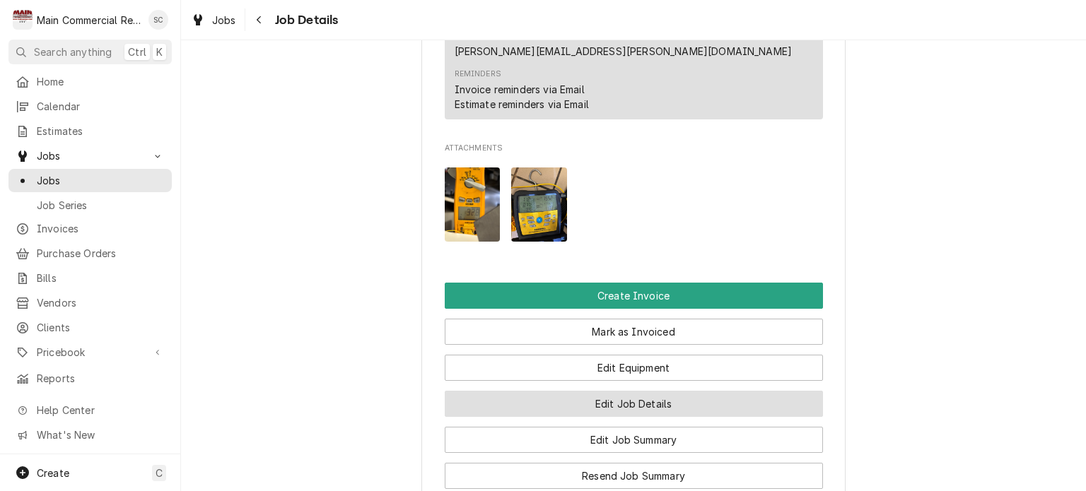
click at [649, 391] on button "Edit Job Details" at bounding box center [634, 404] width 378 height 26
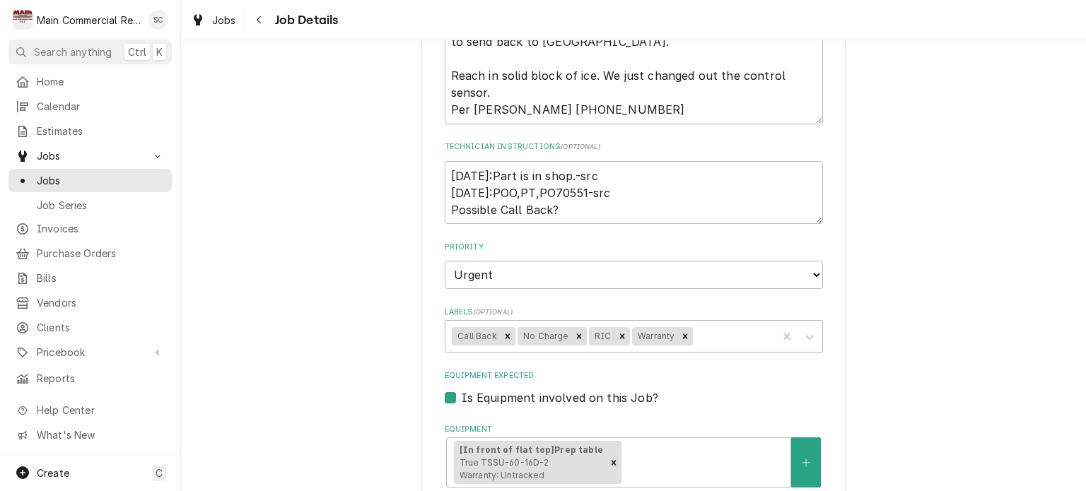
scroll to position [932, 0]
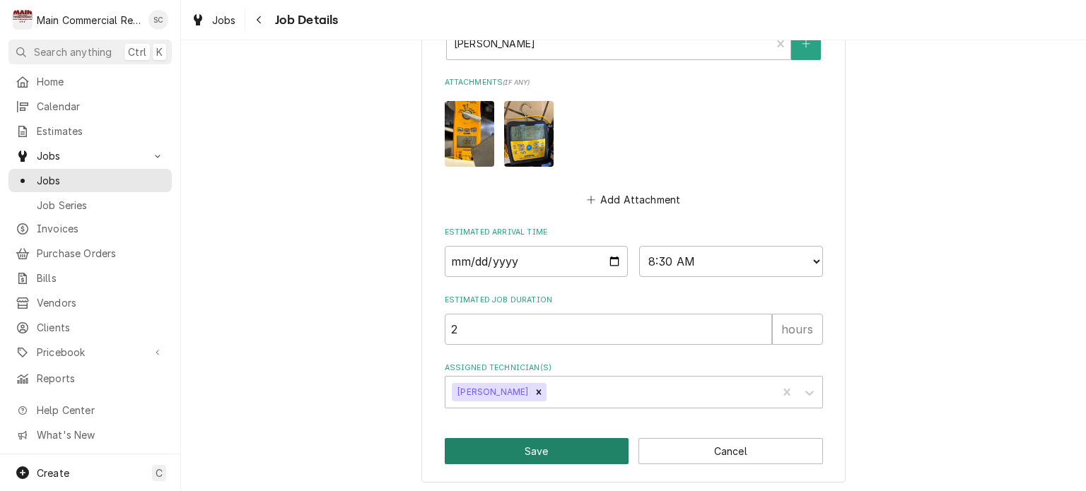
click at [544, 443] on button "Save" at bounding box center [537, 451] width 185 height 26
type textarea "x"
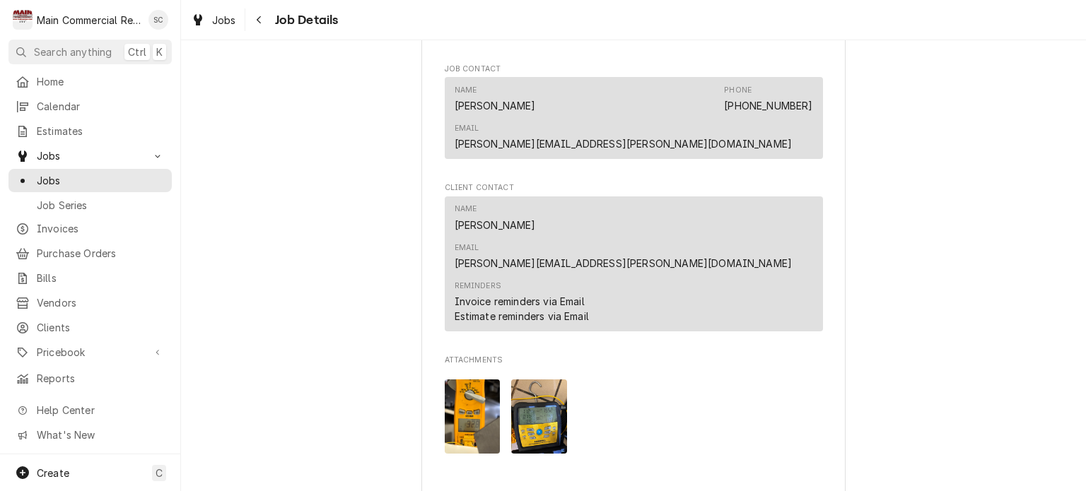
scroll to position [1414, 0]
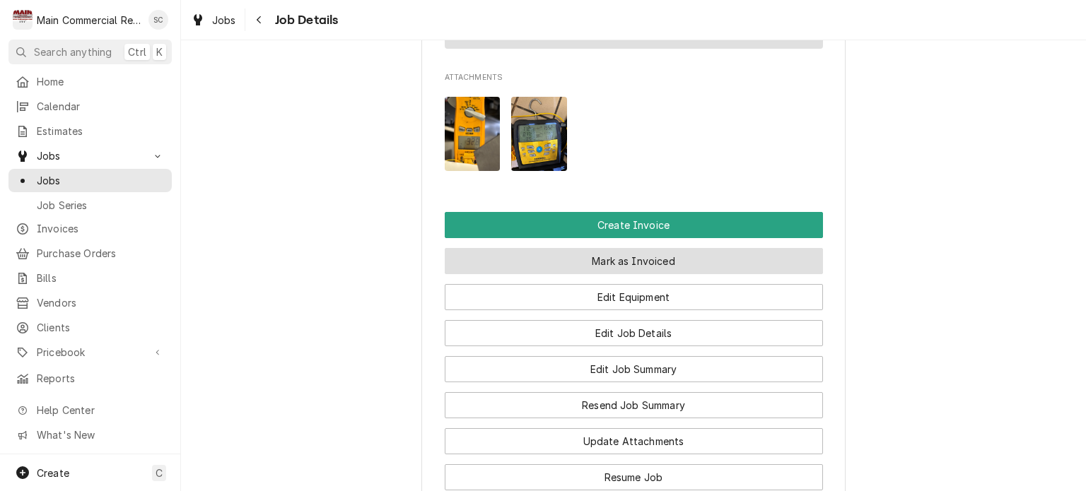
click at [608, 248] on button "Mark as Invoiced" at bounding box center [634, 261] width 378 height 26
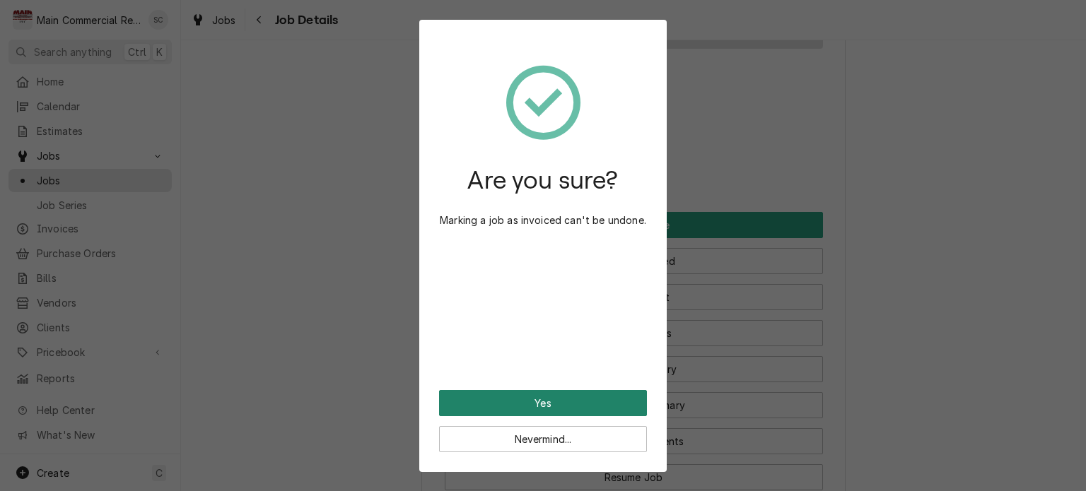
click at [529, 398] on button "Yes" at bounding box center [543, 403] width 208 height 26
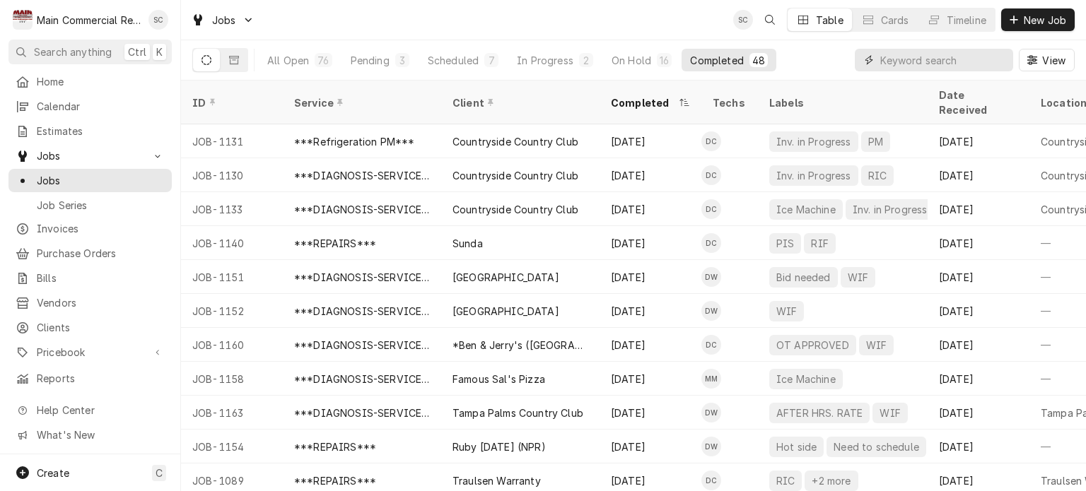
click at [952, 62] on input "Dynamic Content Wrapper" at bounding box center [943, 60] width 126 height 23
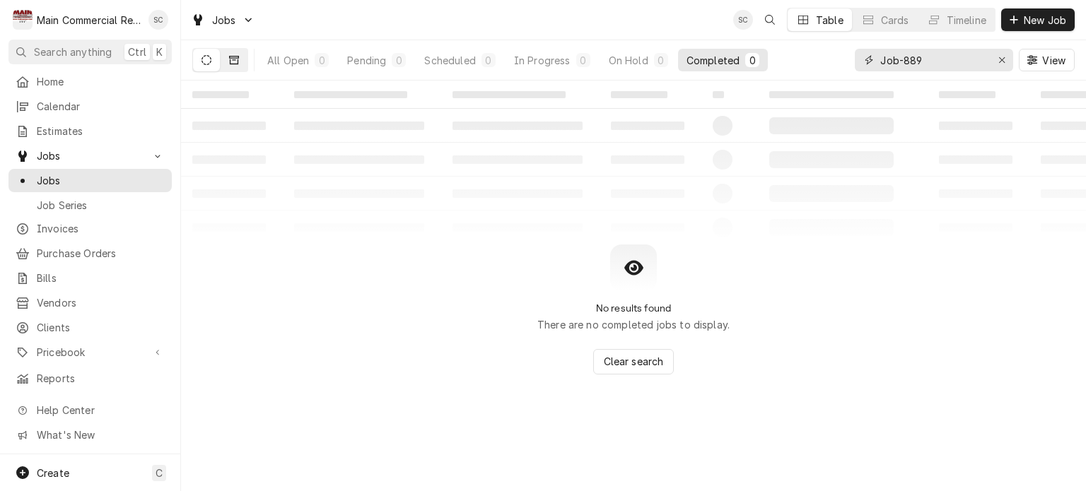
type input "Job-889"
click at [232, 57] on icon "Dynamic Content Wrapper" at bounding box center [234, 60] width 10 height 10
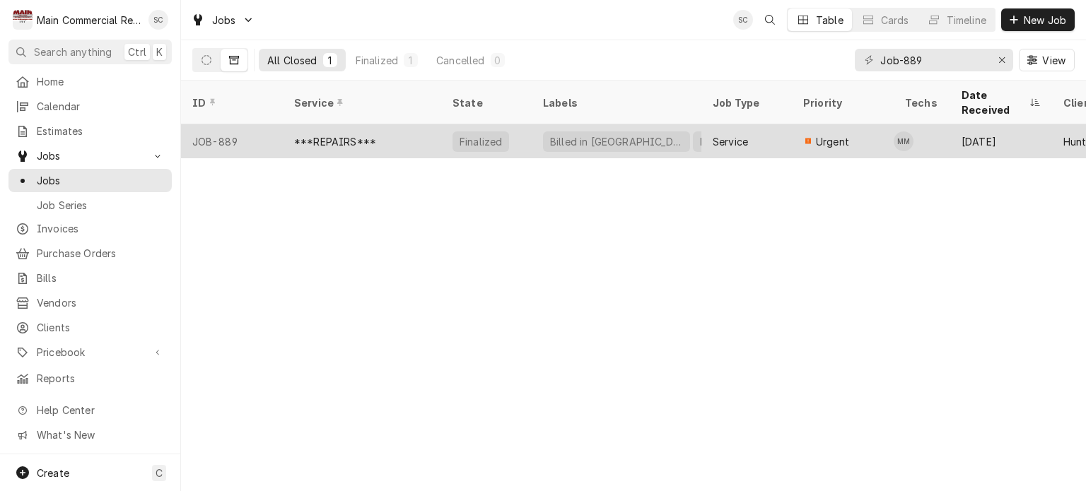
click at [392, 124] on div "***REPAIRS***" at bounding box center [362, 141] width 158 height 34
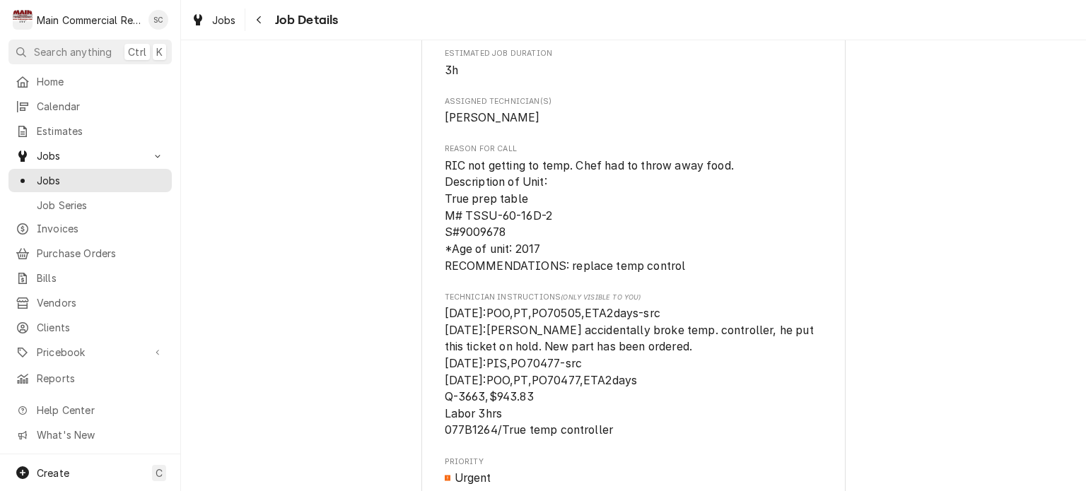
scroll to position [707, 0]
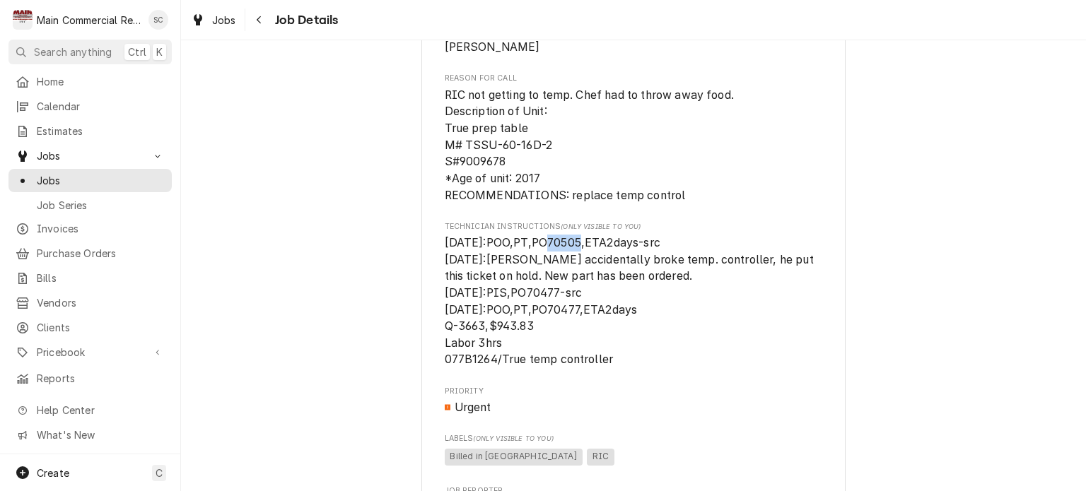
drag, startPoint x: 569, startPoint y: 257, endPoint x: 537, endPoint y: 257, distance: 31.8
click at [537, 257] on span "[DATE]:POO,PT,PO70505,ETA2days-src [DATE]:[PERSON_NAME] accidentally broke temp…" at bounding box center [631, 301] width 372 height 130
drag, startPoint x: 555, startPoint y: 308, endPoint x: 524, endPoint y: 307, distance: 31.1
click at [524, 307] on span "7/7/25:POO,PT,PO70505,ETA2days-src 7/7/25:Per Mike he accidentally broke temp. …" at bounding box center [631, 301] width 372 height 130
copy span "70477"
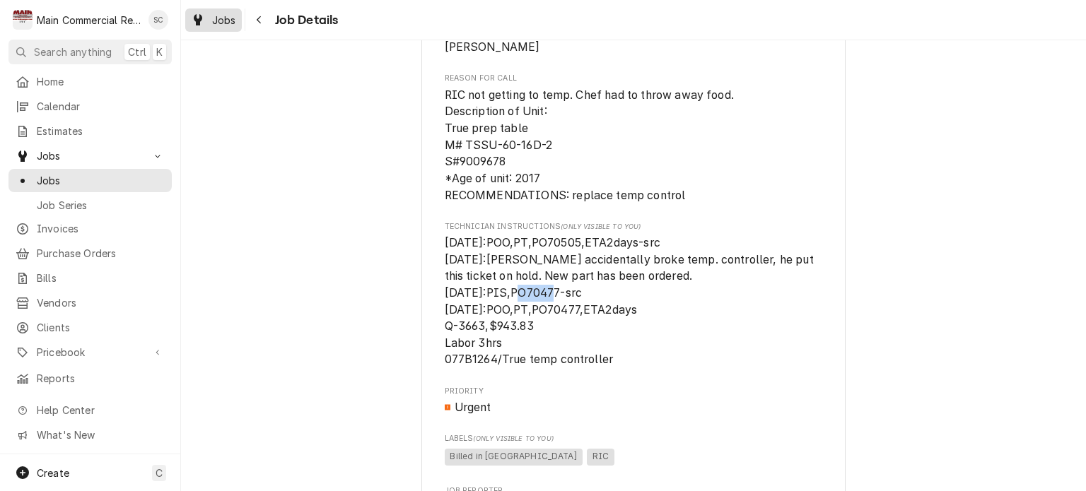
drag, startPoint x: 213, startPoint y: 17, endPoint x: 218, endPoint y: 24, distance: 8.6
click at [213, 17] on span "Jobs" at bounding box center [224, 20] width 24 height 15
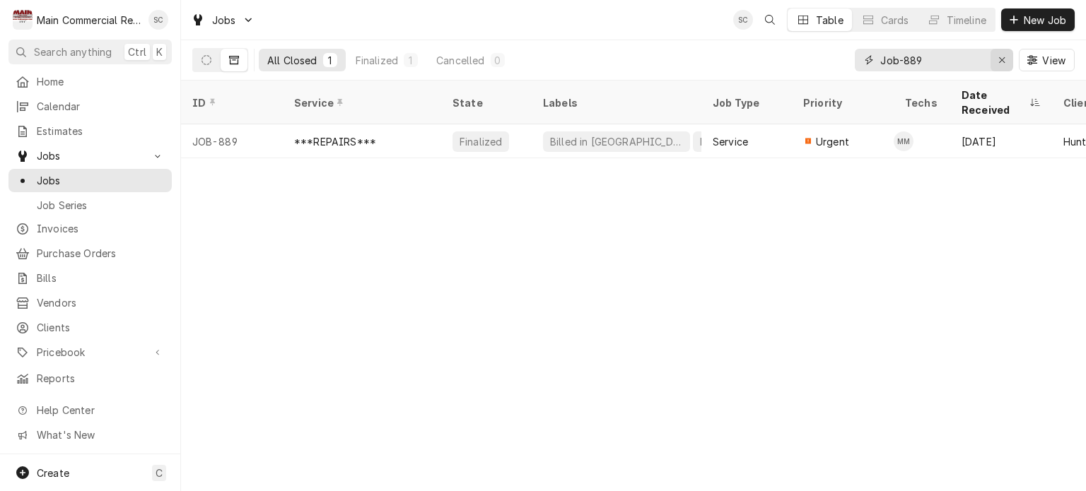
click at [1005, 58] on div "Erase input" at bounding box center [1002, 60] width 14 height 14
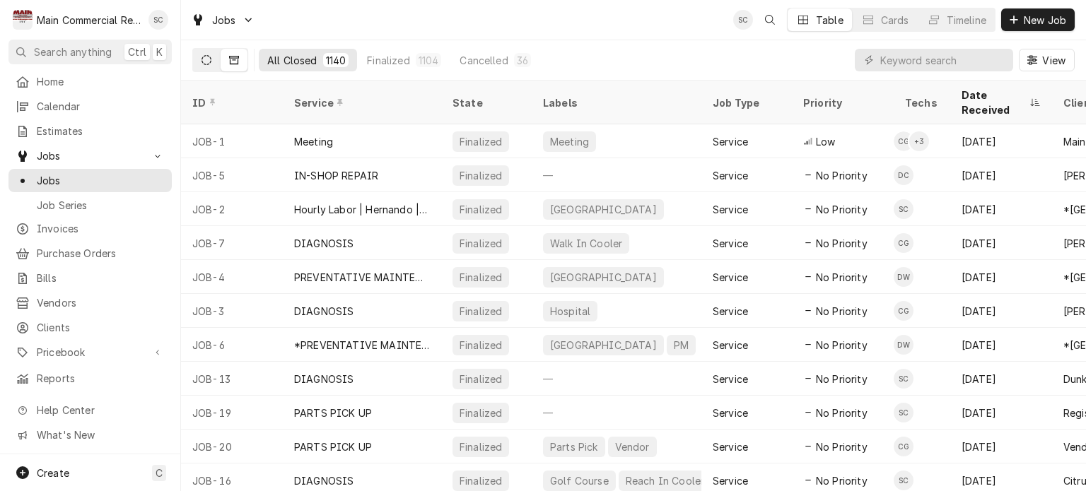
click at [212, 57] on button "Dynamic Content Wrapper" at bounding box center [206, 60] width 27 height 23
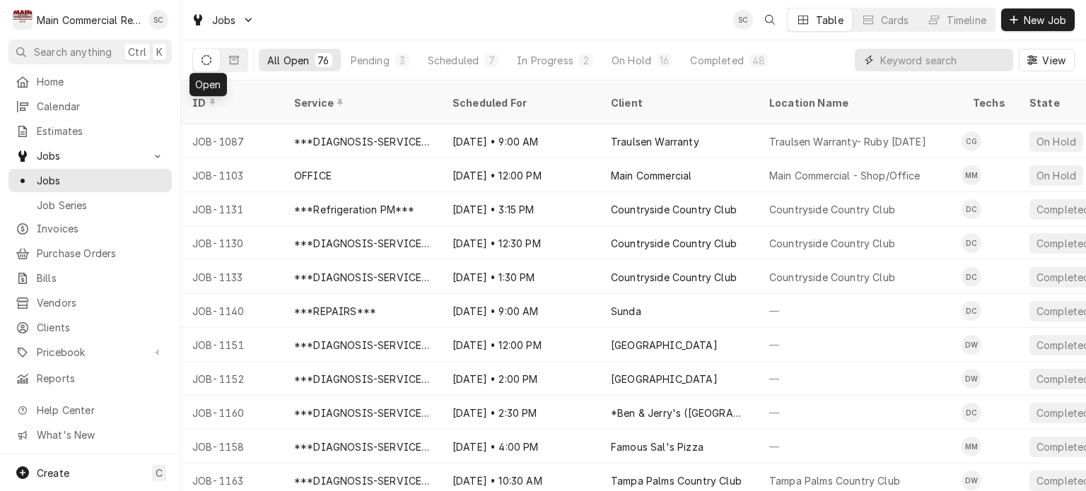
click at [886, 64] on input "Dynamic Content Wrapper" at bounding box center [943, 60] width 126 height 23
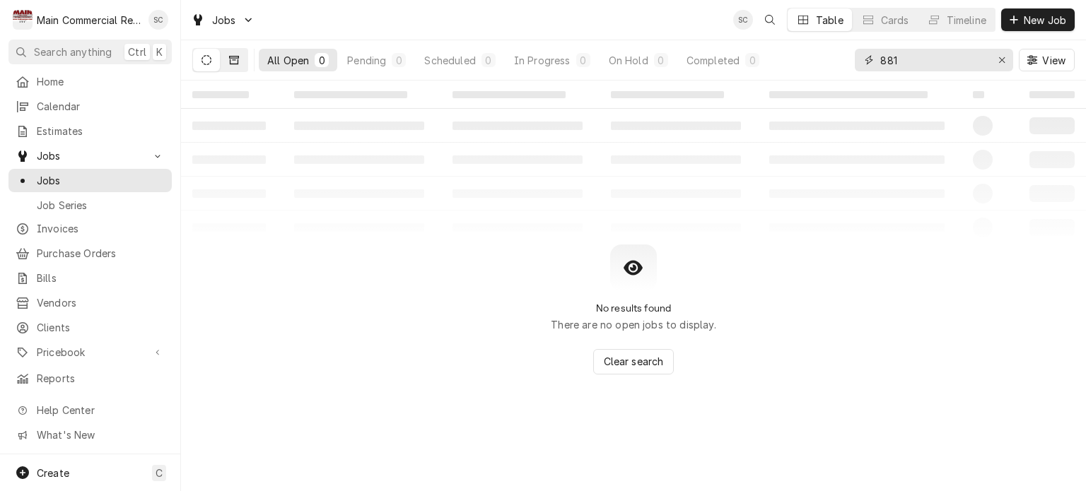
type input "881"
click at [239, 57] on button "Dynamic Content Wrapper" at bounding box center [234, 60] width 27 height 23
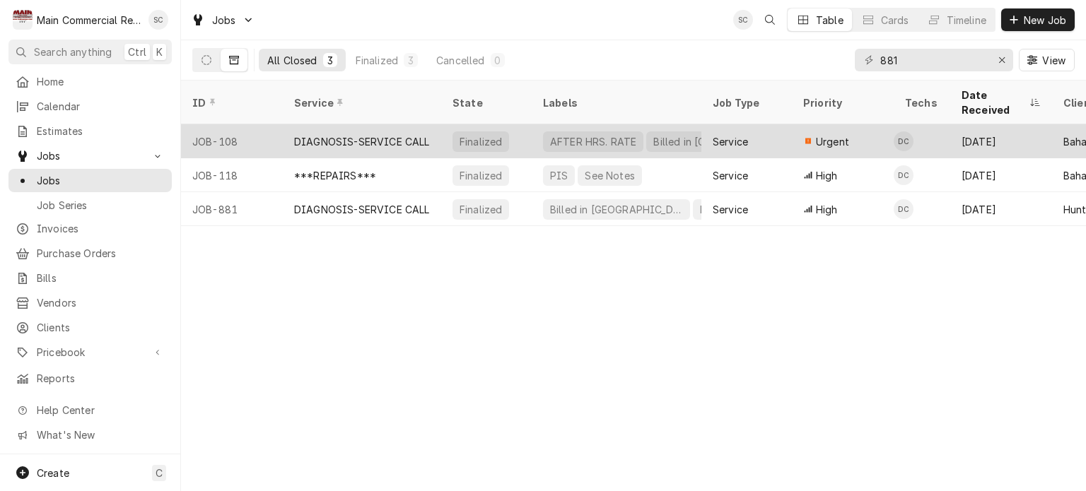
click at [460, 131] on div "Finalized" at bounding box center [480, 141] width 57 height 21
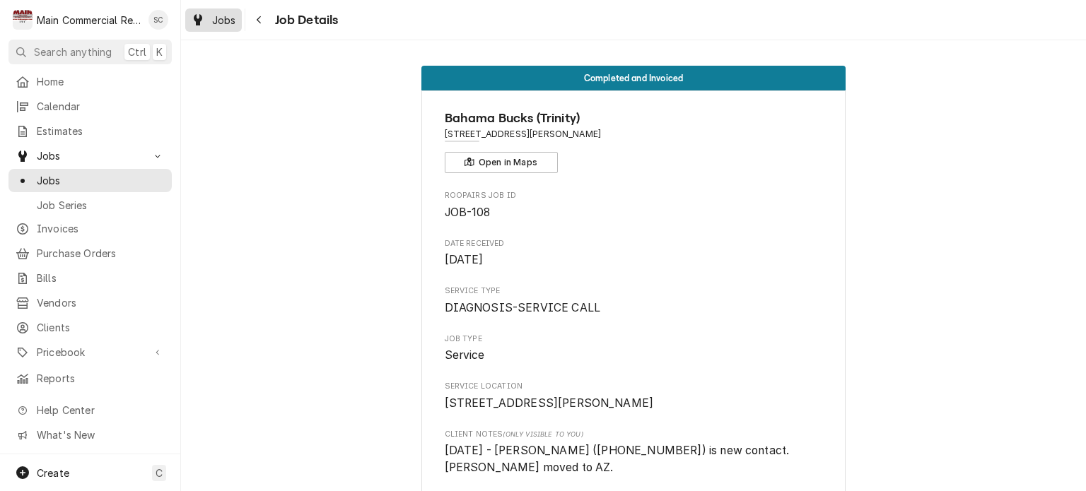
click at [231, 22] on span "Jobs" at bounding box center [224, 20] width 24 height 15
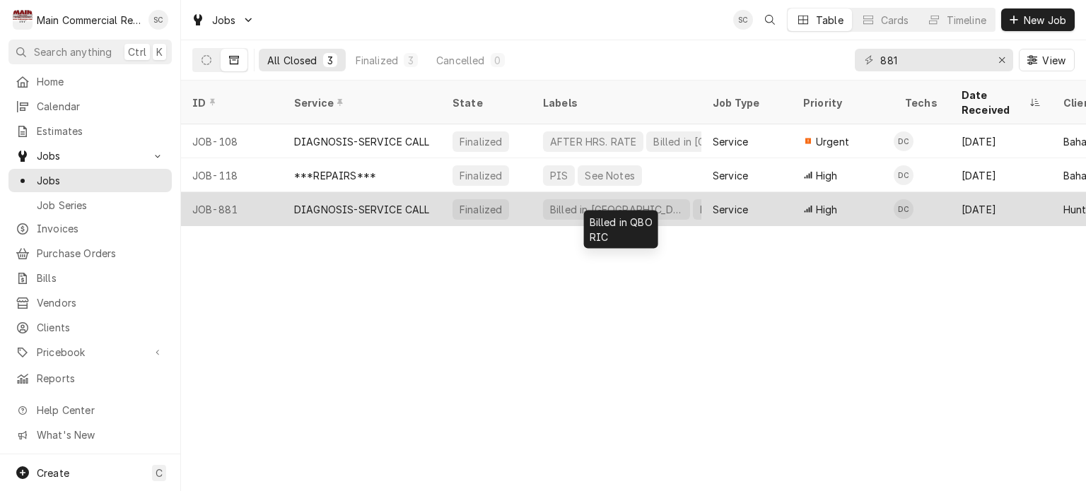
click at [546, 199] on div "Billed in [GEOGRAPHIC_DATA]" at bounding box center [616, 209] width 147 height 21
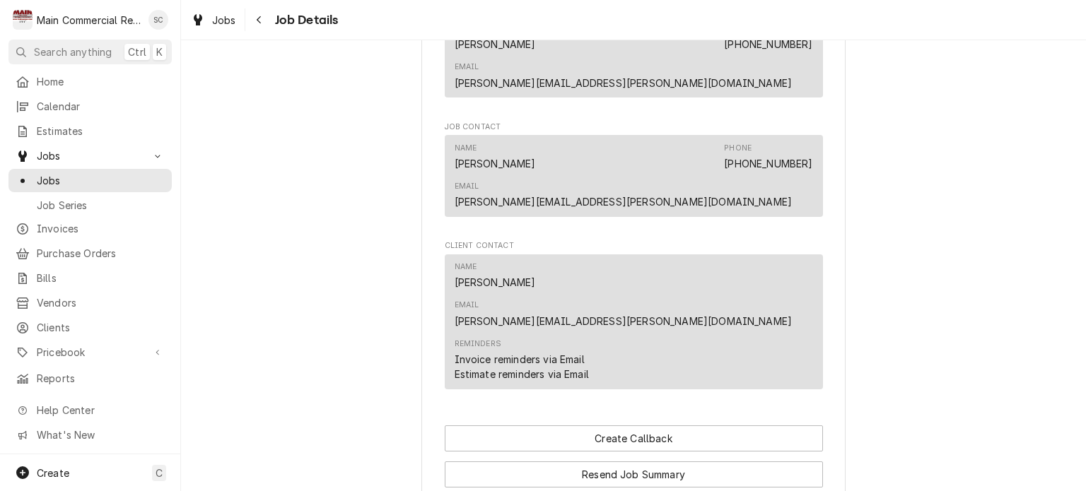
scroll to position [1217, 0]
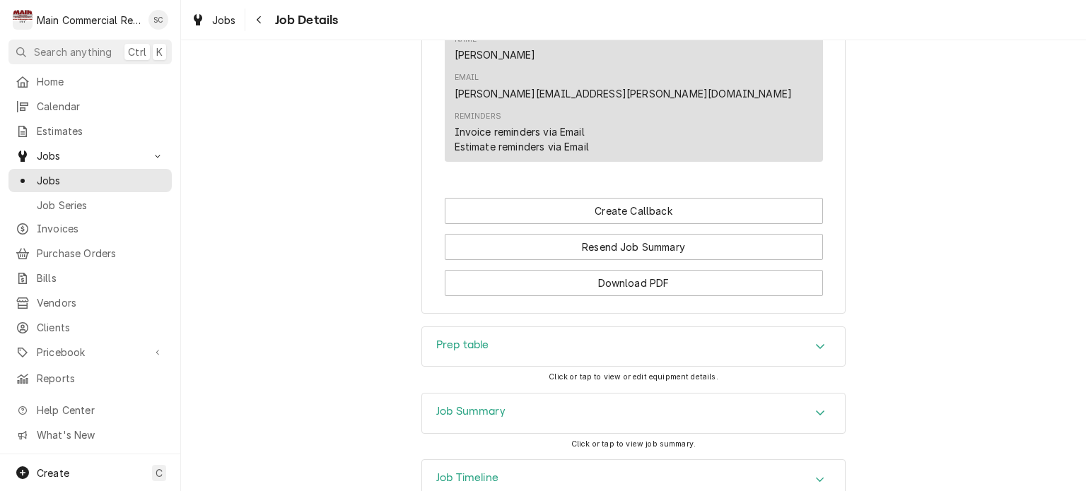
click at [816, 407] on icon "Accordion Header" at bounding box center [820, 412] width 10 height 11
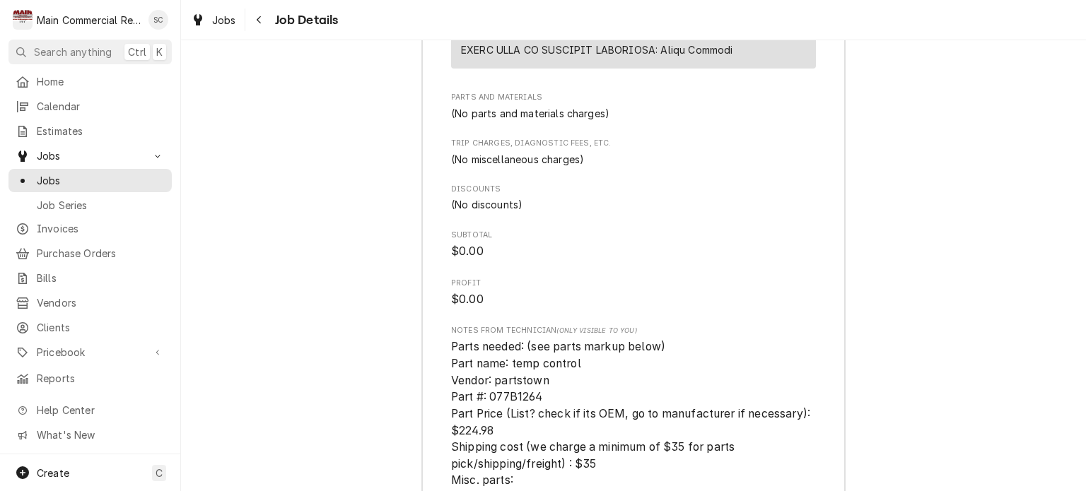
scroll to position [2914, 0]
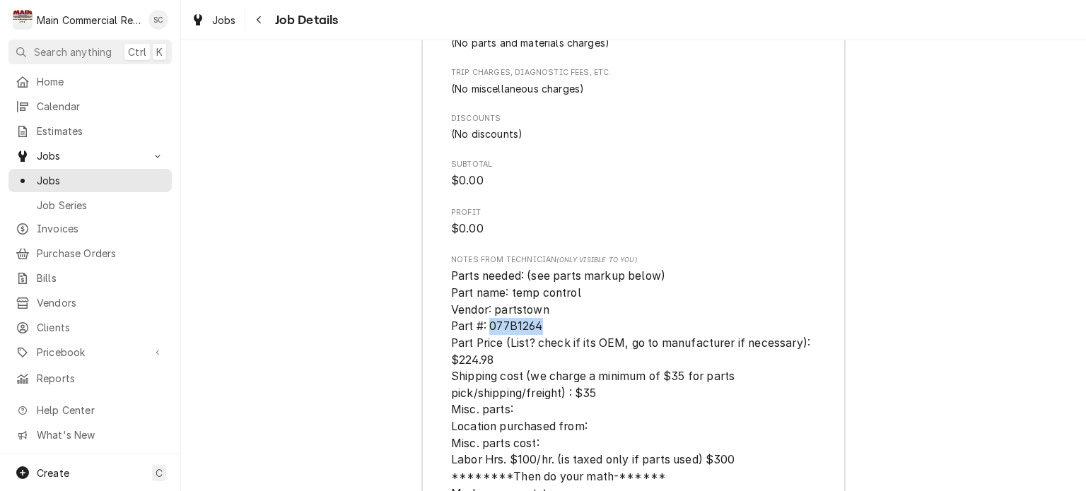
drag, startPoint x: 539, startPoint y: 222, endPoint x: 488, endPoint y: 223, distance: 50.2
copy span "077B1264"
click at [227, 25] on span "Jobs" at bounding box center [224, 20] width 24 height 15
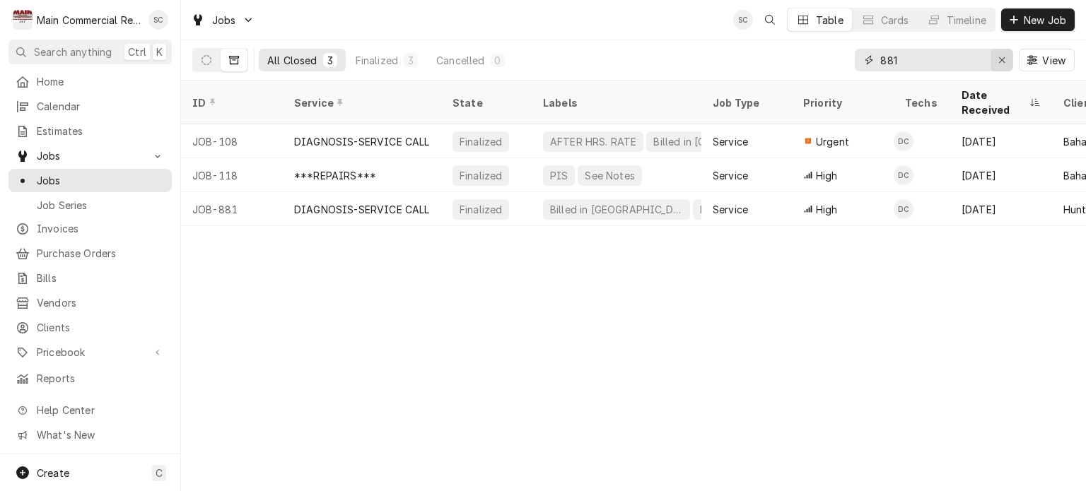
click at [995, 63] on div "Erase input" at bounding box center [1002, 60] width 14 height 14
click at [955, 65] on input "Dynamic Content Wrapper" at bounding box center [946, 60] width 133 height 23
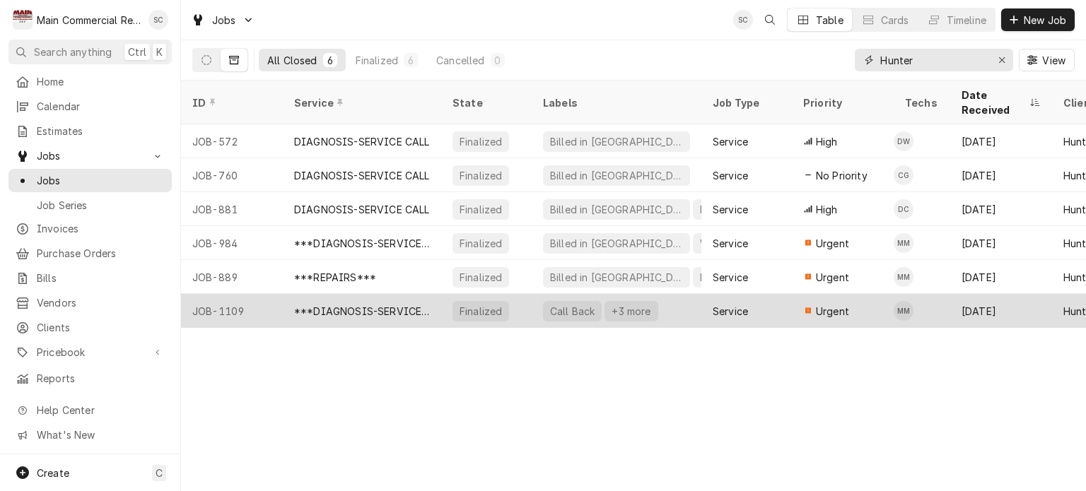
type input "Hunter"
click at [419, 304] on div "***DIAGNOSIS-SERVICE CALL***" at bounding box center [362, 311] width 136 height 15
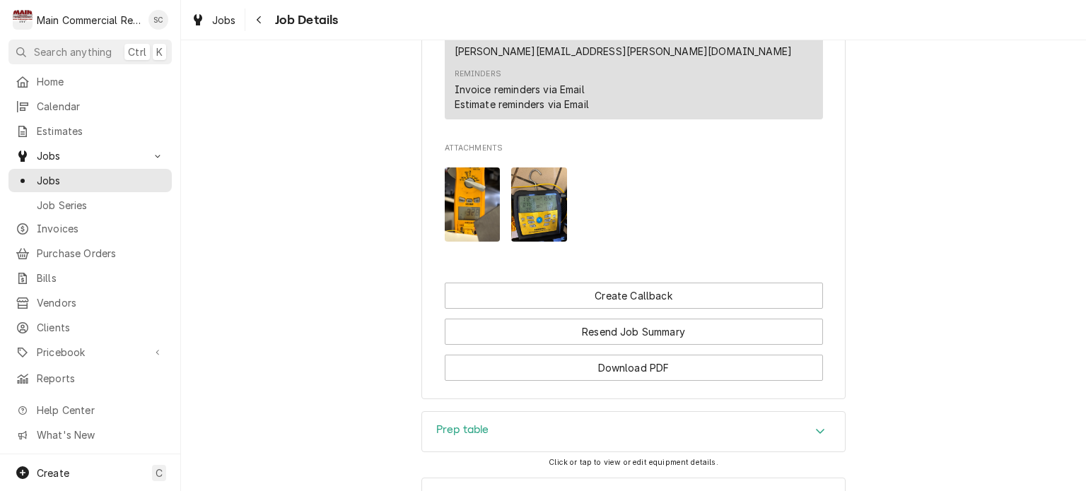
scroll to position [1428, 0]
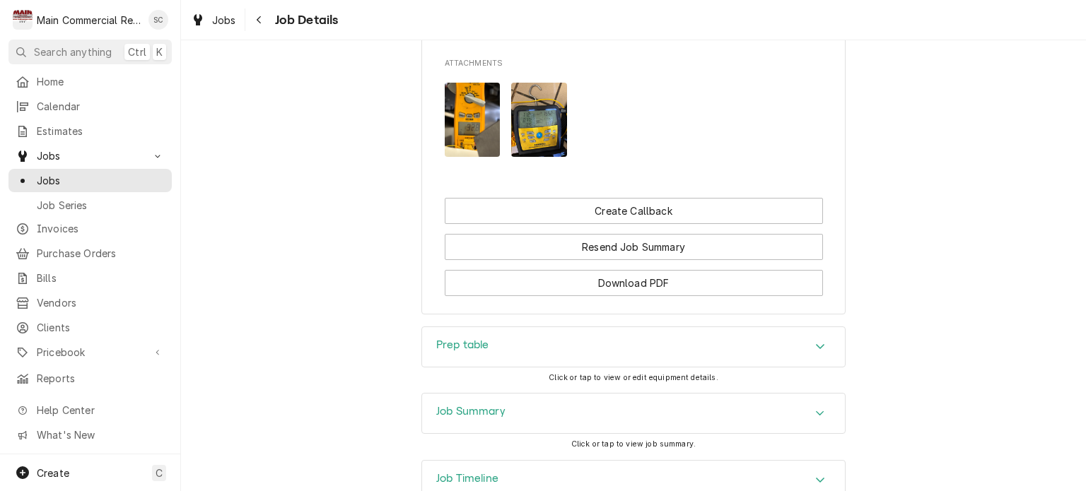
click at [809, 405] on div "Accordion Header" at bounding box center [819, 413] width 21 height 17
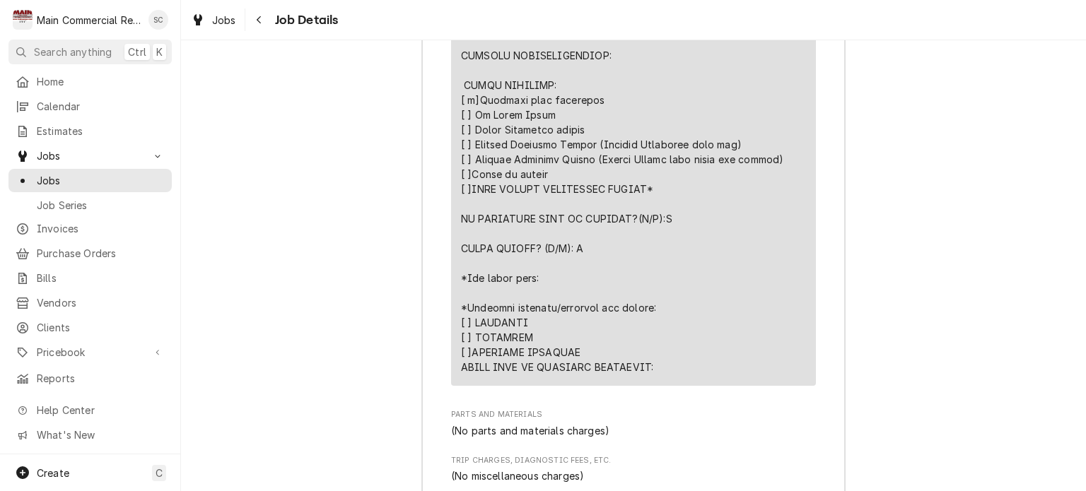
scroll to position [3125, 0]
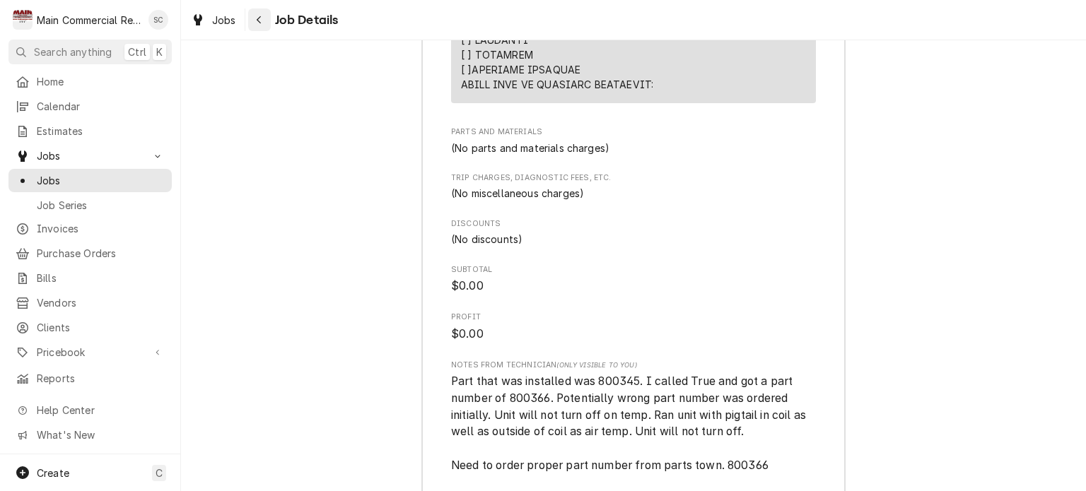
click at [264, 23] on div "Navigate back" at bounding box center [259, 20] width 14 height 14
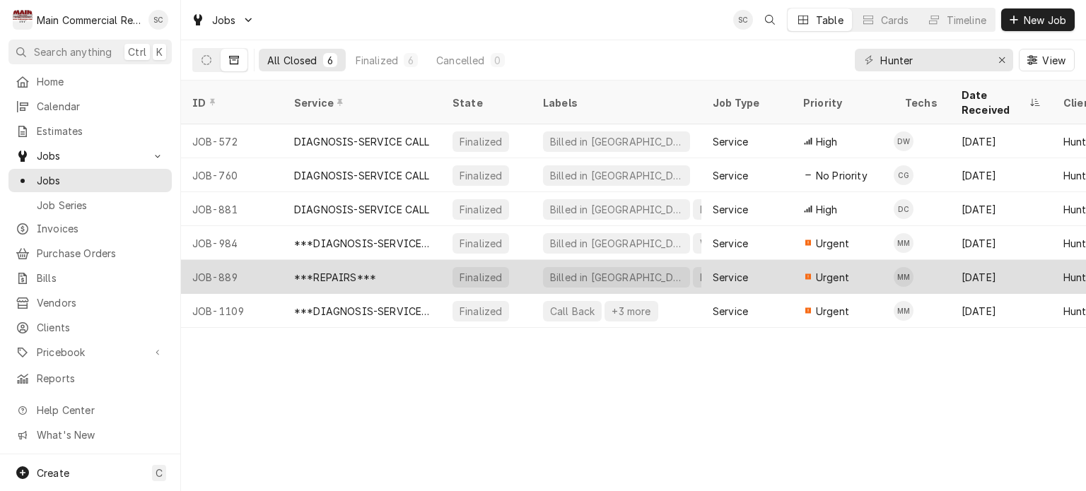
click at [554, 270] on div "Billed in QBO" at bounding box center [617, 277] width 136 height 15
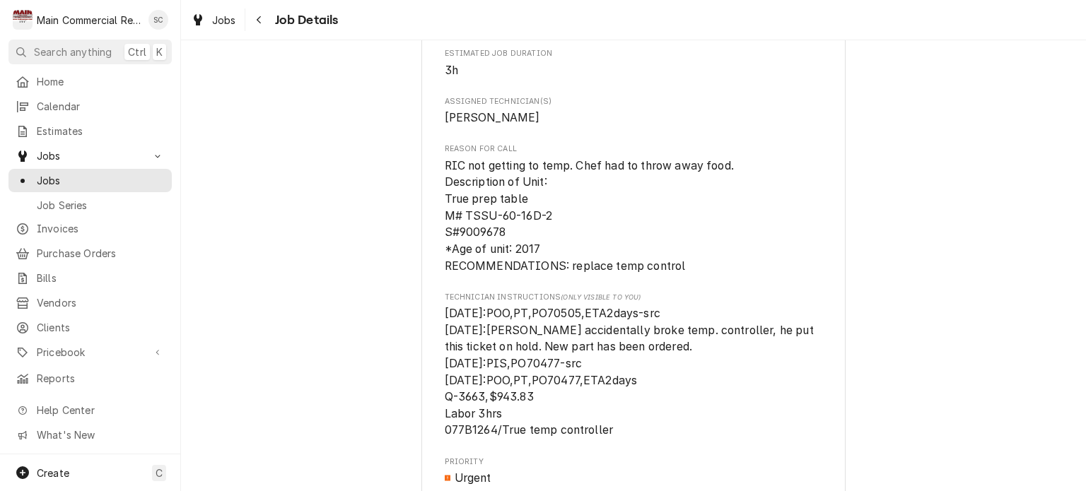
scroll to position [778, 0]
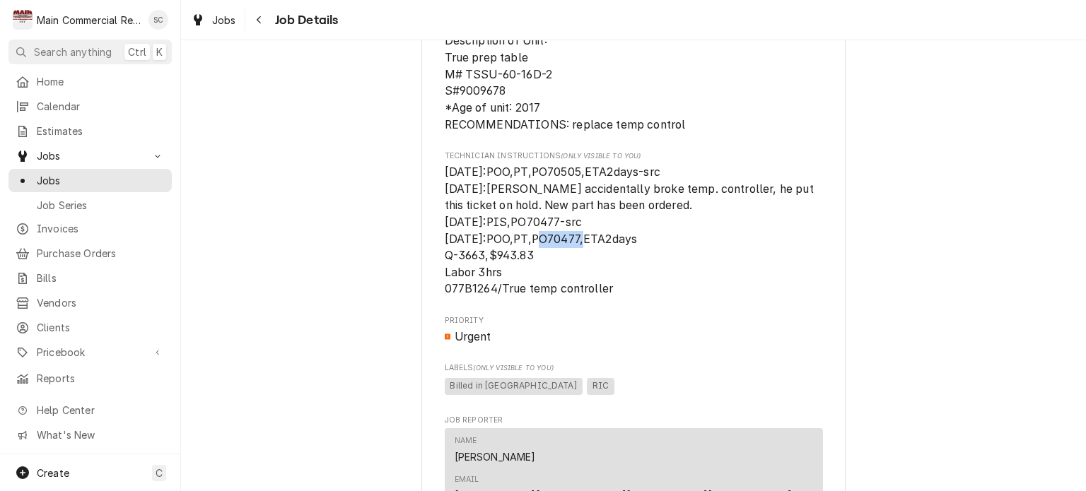
drag, startPoint x: 577, startPoint y: 253, endPoint x: 534, endPoint y: 254, distance: 43.1
click at [534, 254] on span "7/7/25:POO,PT,PO70505,ETA2days-src 7/7/25:Per Mike he accidentally broke temp. …" at bounding box center [631, 230] width 372 height 130
copy span "O70477,"
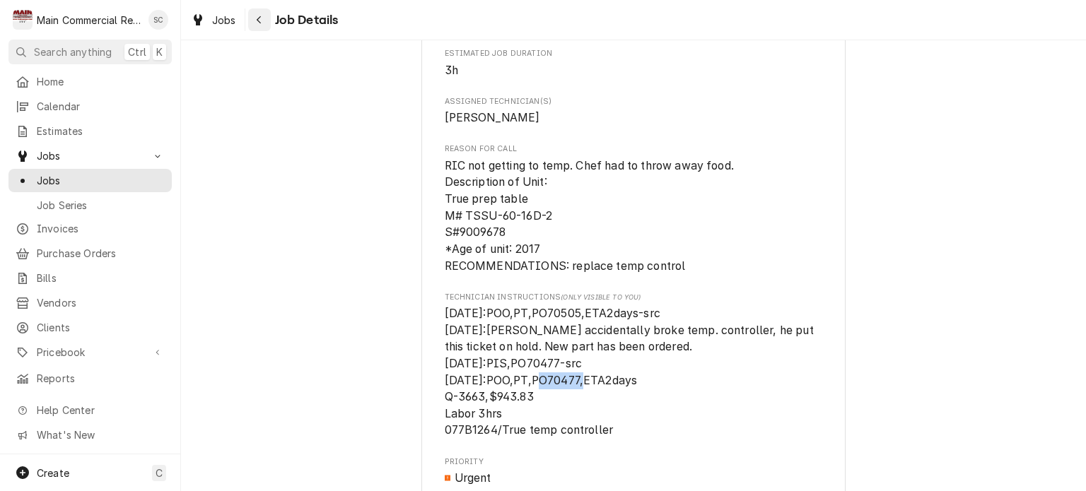
click at [263, 24] on div "Navigate back" at bounding box center [259, 20] width 14 height 14
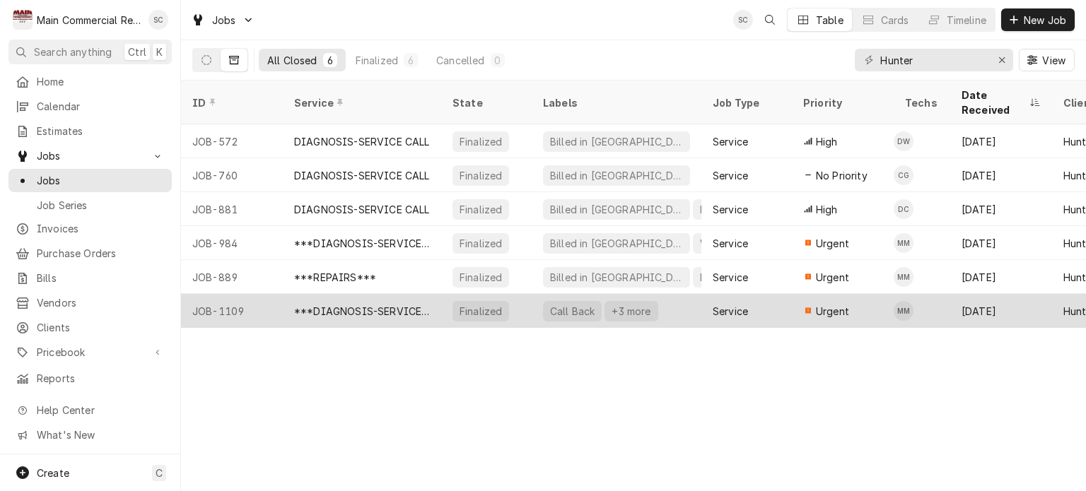
click at [549, 301] on div "Call Back" at bounding box center [572, 311] width 59 height 21
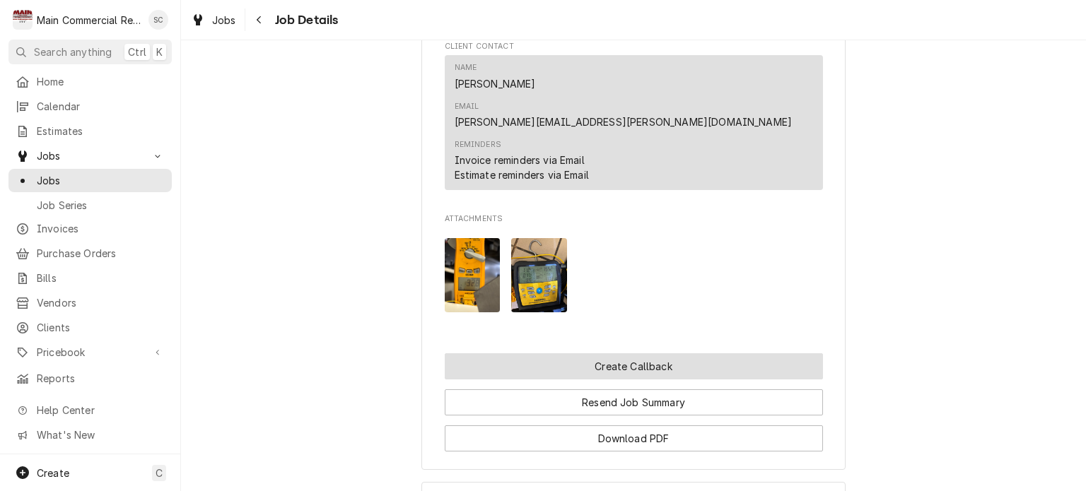
scroll to position [1428, 0]
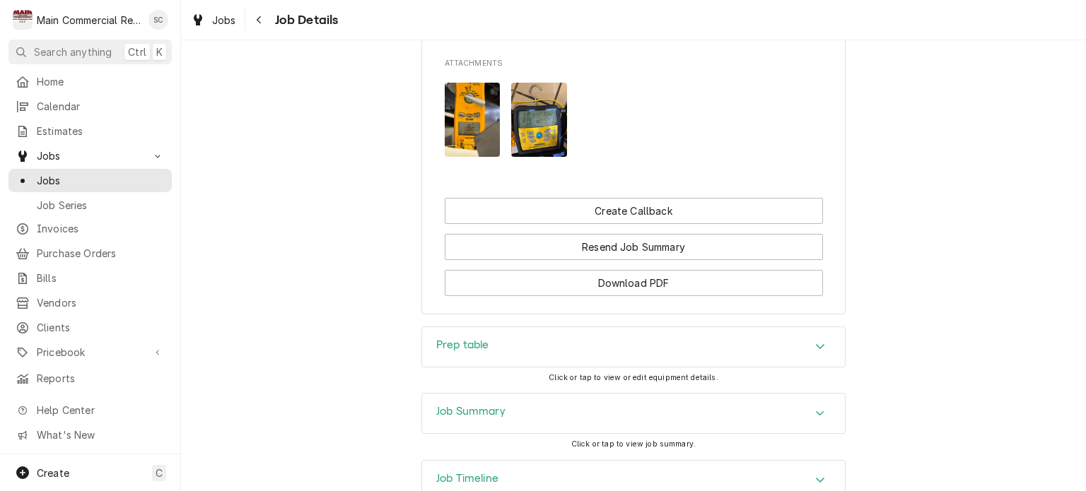
click at [809, 405] on div "Accordion Header" at bounding box center [819, 413] width 21 height 17
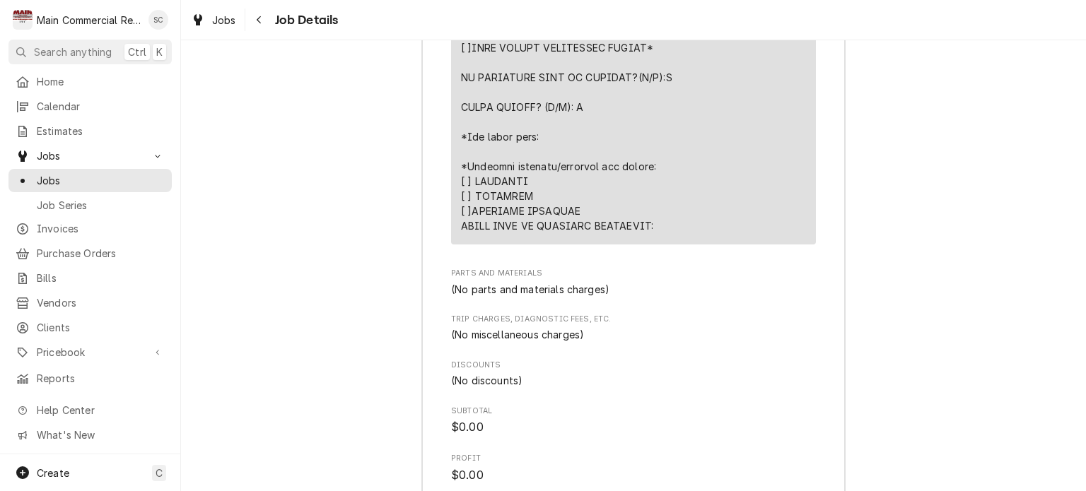
scroll to position [3195, 0]
